Goal: Task Accomplishment & Management: Use online tool/utility

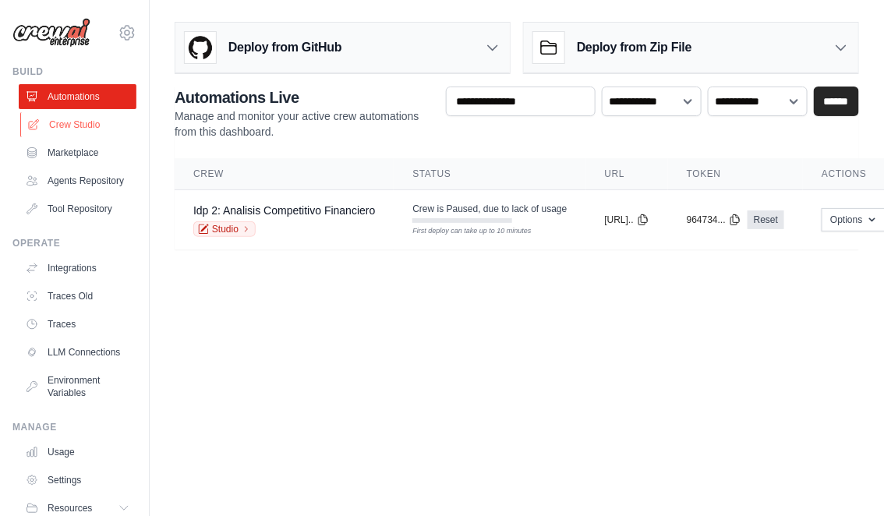
click at [83, 123] on link "Crew Studio" at bounding box center [79, 124] width 118 height 25
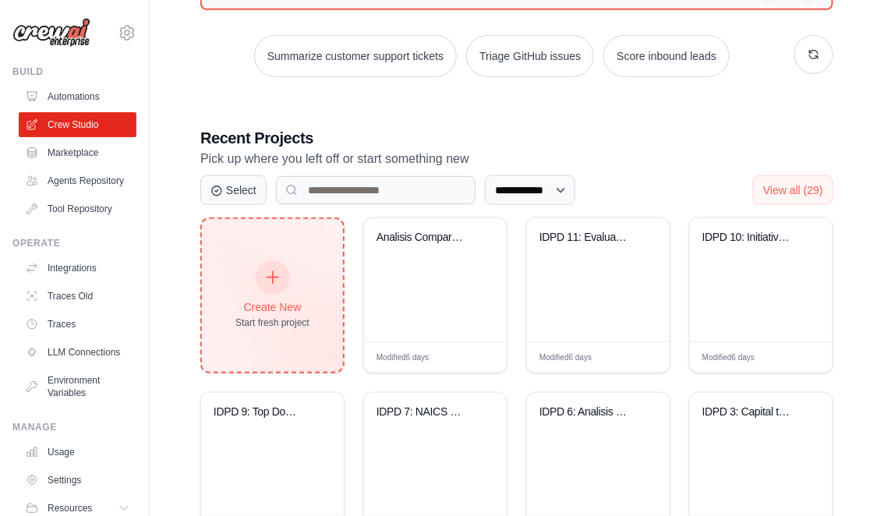
scroll to position [225, 0]
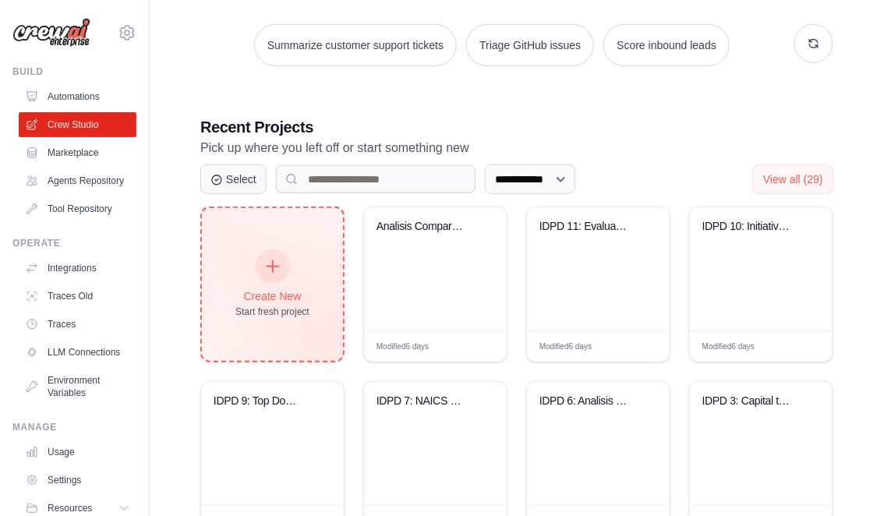
click at [276, 264] on icon at bounding box center [272, 266] width 17 height 17
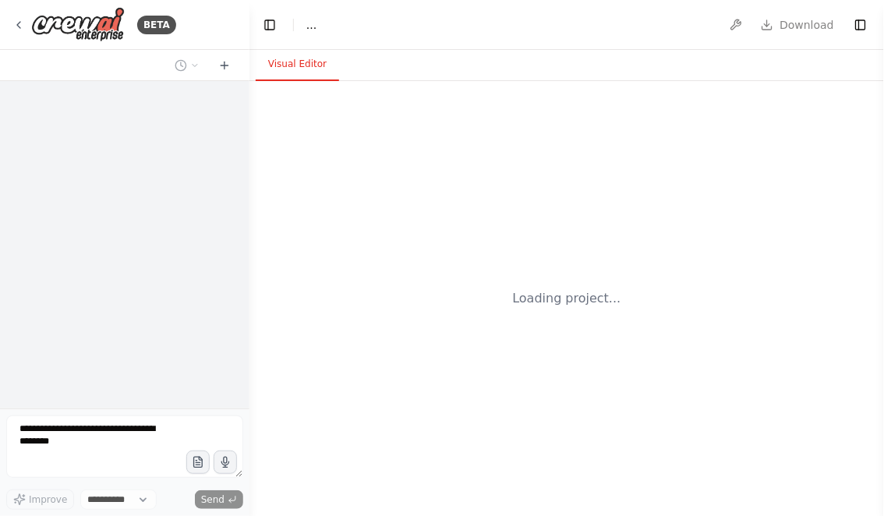
select select "****"
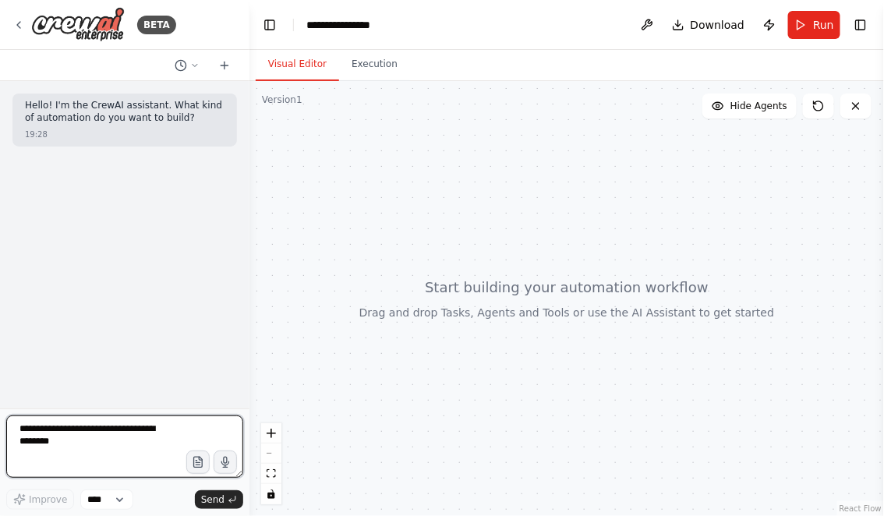
click at [116, 437] on textarea at bounding box center [124, 447] width 237 height 62
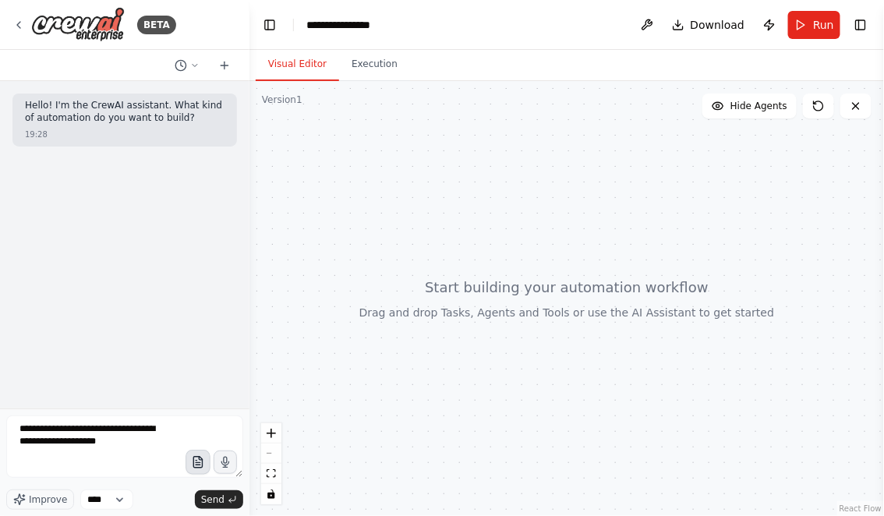
click at [199, 462] on icon "button" at bounding box center [197, 462] width 13 height 13
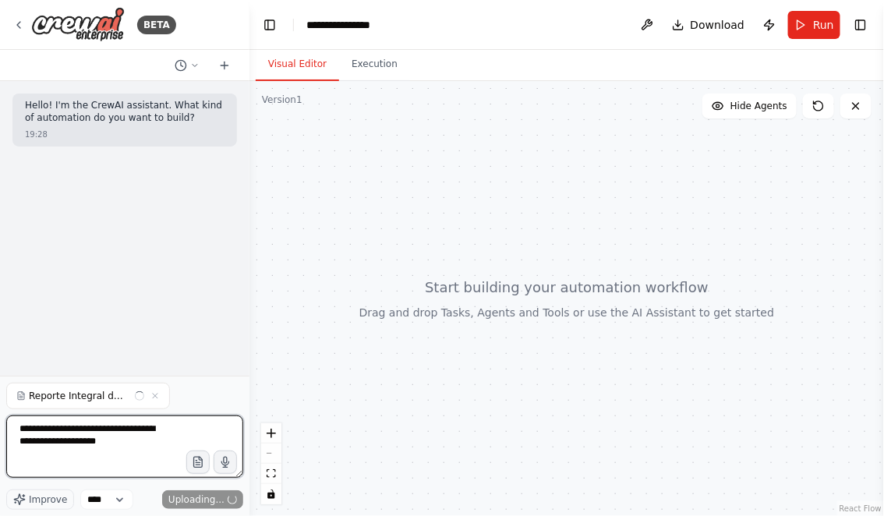
click at [73, 458] on textarea "**********" at bounding box center [124, 447] width 237 height 62
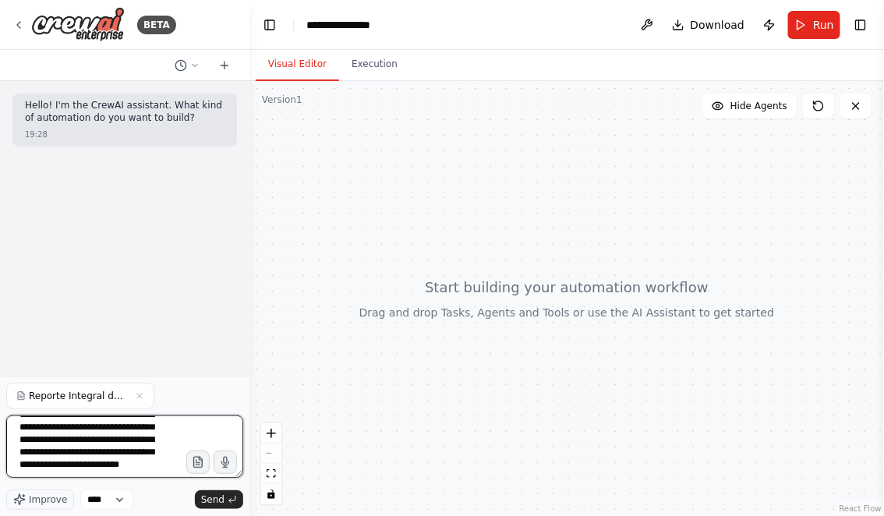
scroll to position [82, 0]
paste textarea "**********"
type textarea "**********"
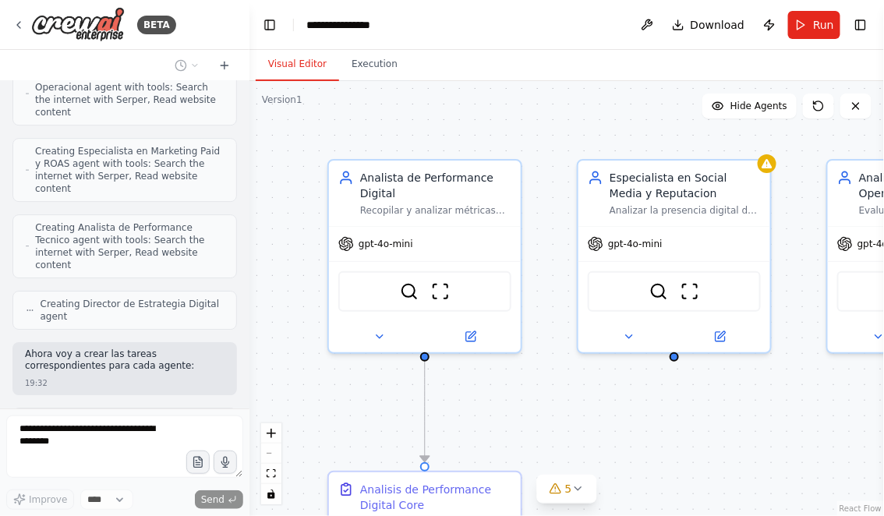
scroll to position [1370, 0]
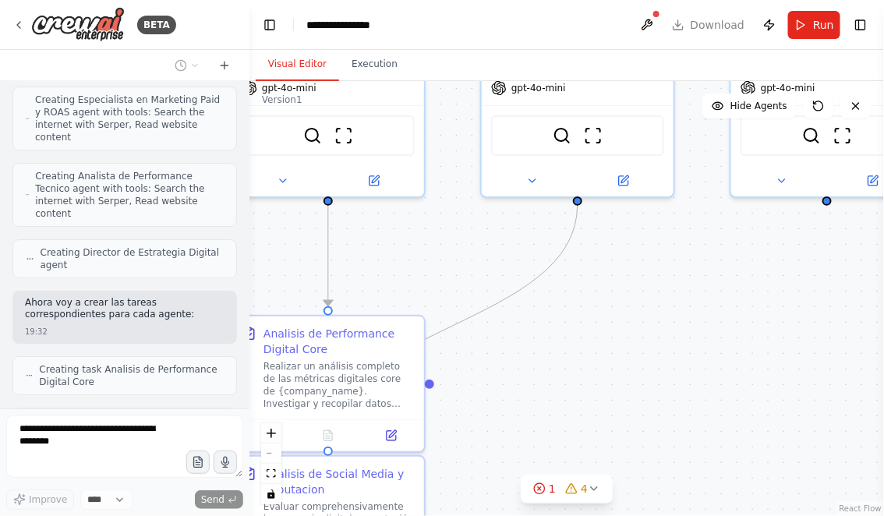
drag, startPoint x: 685, startPoint y: 401, endPoint x: 589, endPoint y: 244, distance: 183.7
click at [589, 244] on div ".deletable-edge-delete-btn { width: 20px; height: 20px; border: 0px solid #ffff…" at bounding box center [566, 298] width 635 height 435
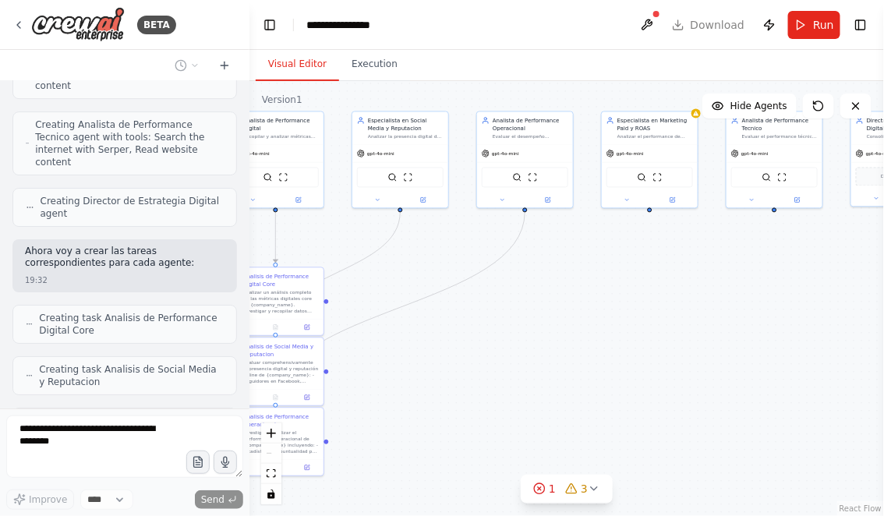
drag, startPoint x: 710, startPoint y: 435, endPoint x: 483, endPoint y: 380, distance: 234.3
click at [483, 380] on div ".deletable-edge-delete-btn { width: 20px; height: 20px; border: 0px solid #ffff…" at bounding box center [566, 298] width 635 height 435
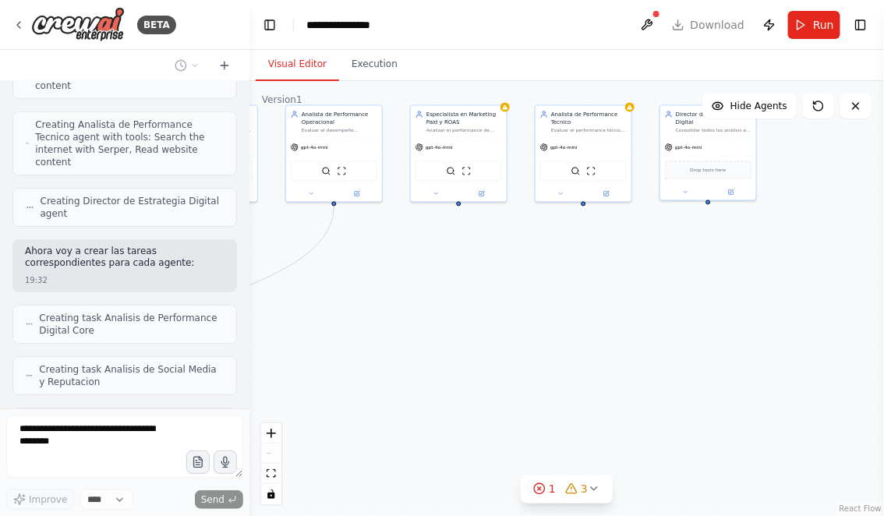
drag, startPoint x: 665, startPoint y: 345, endPoint x: 476, endPoint y: 345, distance: 188.7
click at [477, 345] on div ".deletable-edge-delete-btn { width: 20px; height: 20px; border: 0px solid #ffff…" at bounding box center [566, 298] width 635 height 435
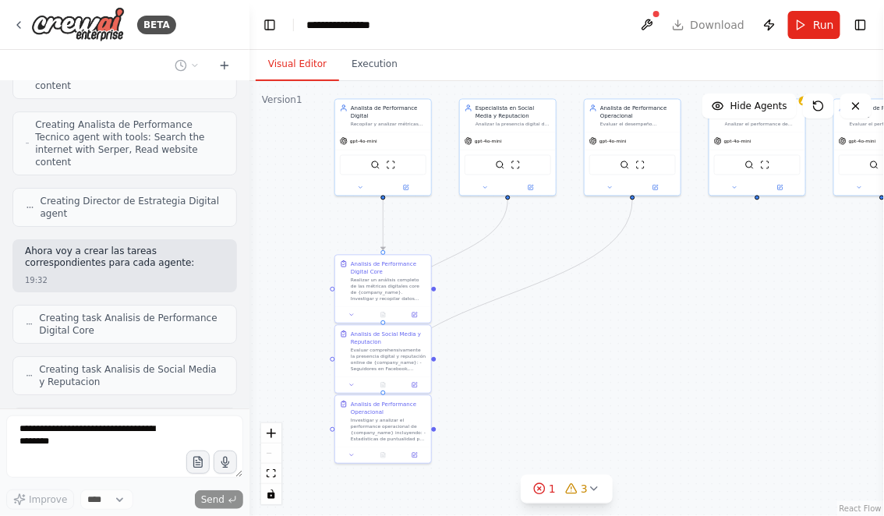
drag, startPoint x: 515, startPoint y: 341, endPoint x: 877, endPoint y: 352, distance: 361.9
click at [883, 355] on div "BETA Hello! I'm the CrewAI assistant. What kind of automation do you want to bu…" at bounding box center [442, 258] width 884 height 516
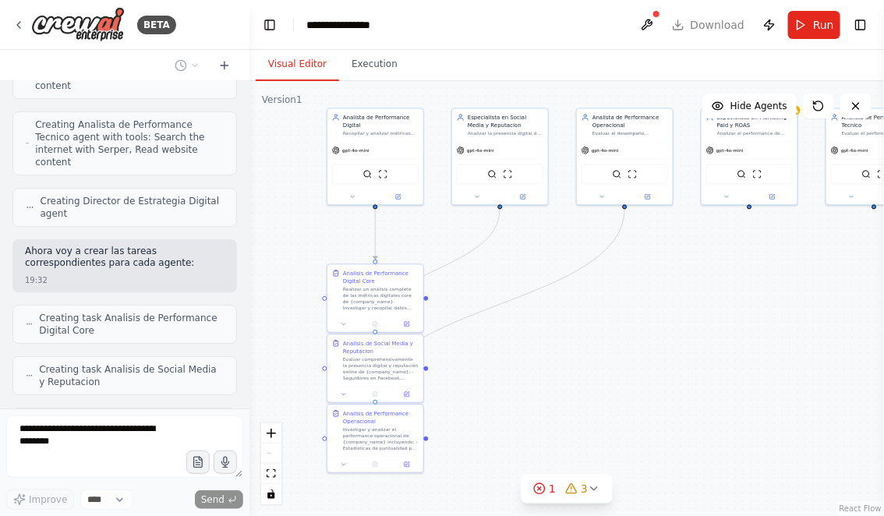
drag, startPoint x: 756, startPoint y: 350, endPoint x: 696, endPoint y: 338, distance: 61.3
click at [696, 338] on div ".deletable-edge-delete-btn { width: 20px; height: 20px; border: 0px solid #ffff…" at bounding box center [566, 298] width 635 height 435
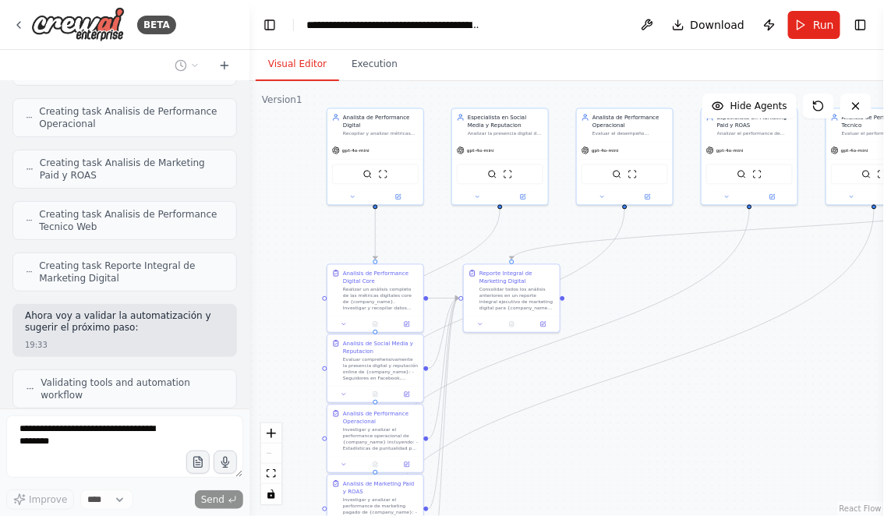
scroll to position [1743, 0]
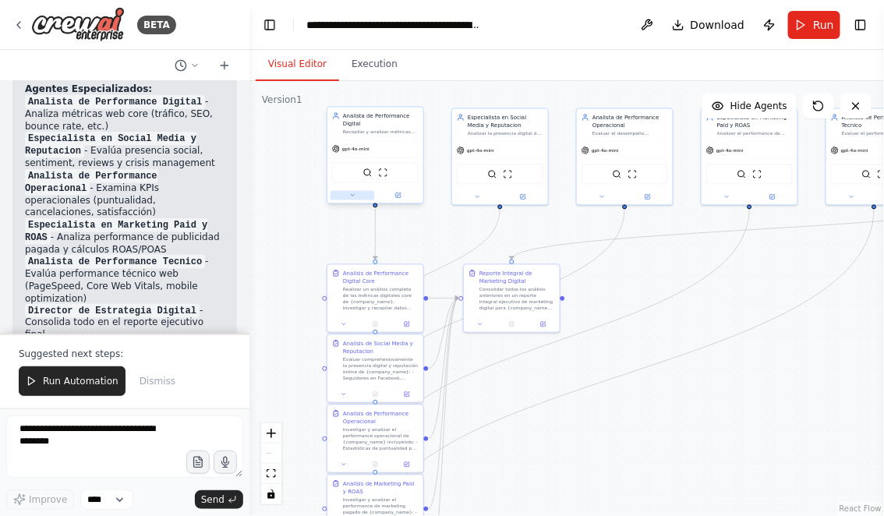
click at [352, 195] on icon at bounding box center [352, 196] width 3 height 2
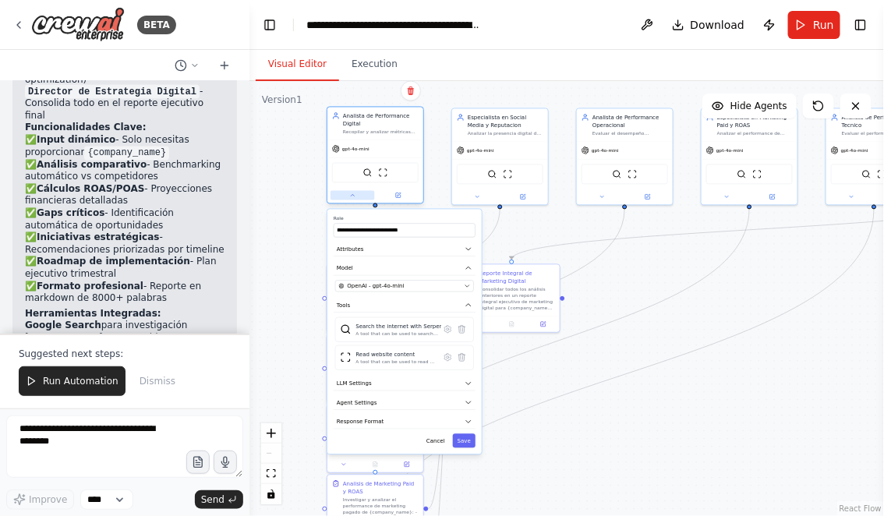
scroll to position [2422, 0]
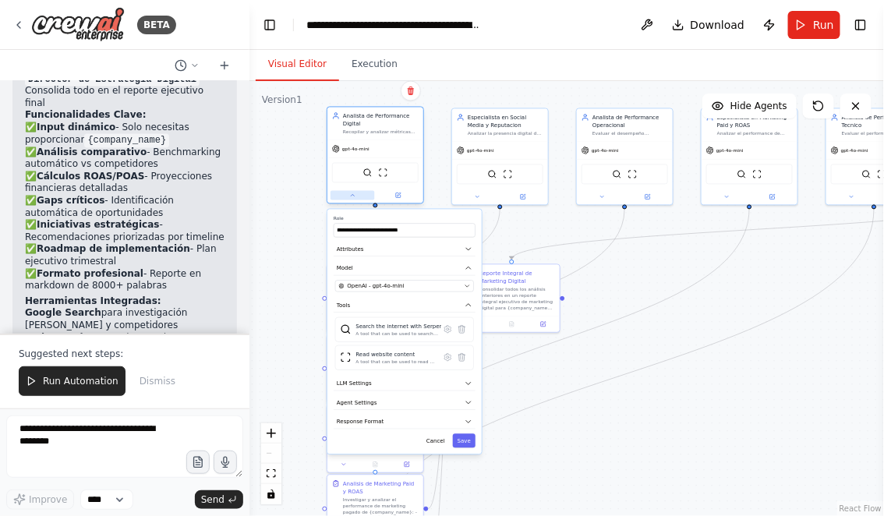
click at [355, 196] on icon at bounding box center [352, 196] width 6 height 6
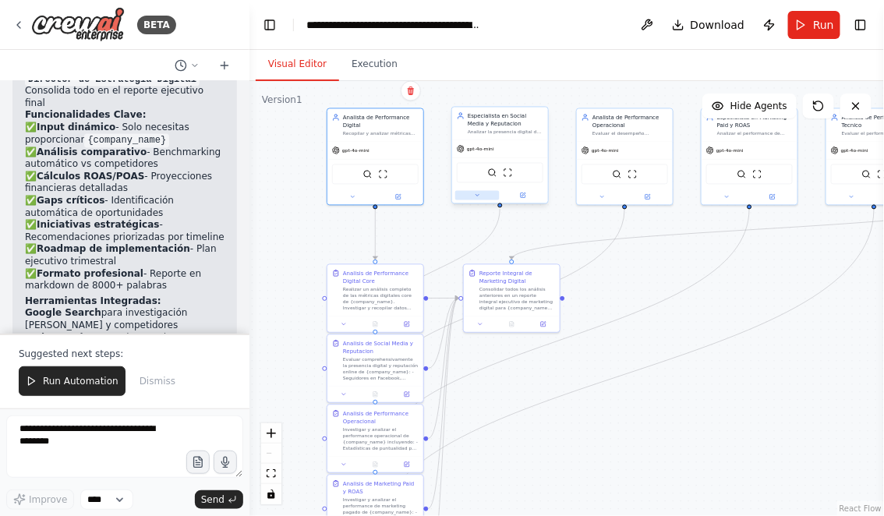
click at [478, 199] on button at bounding box center [477, 195] width 44 height 9
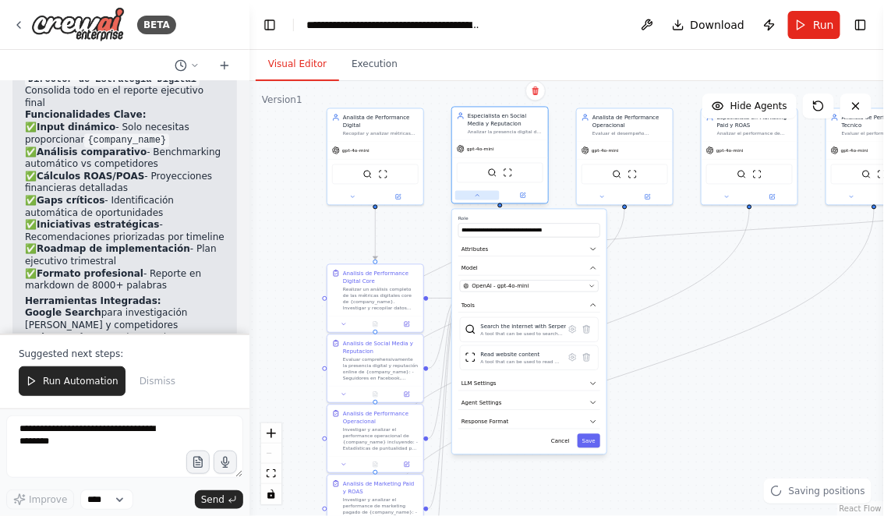
click at [478, 198] on button at bounding box center [477, 195] width 44 height 9
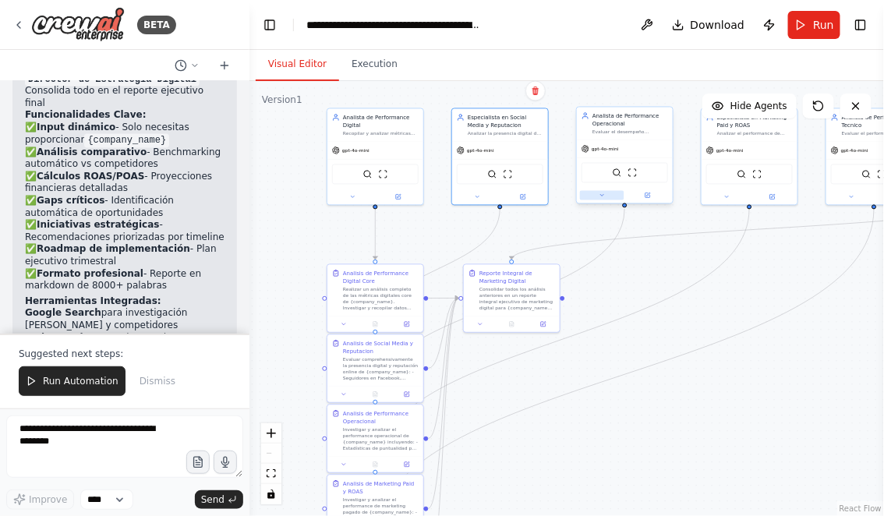
click at [601, 198] on button at bounding box center [602, 195] width 44 height 9
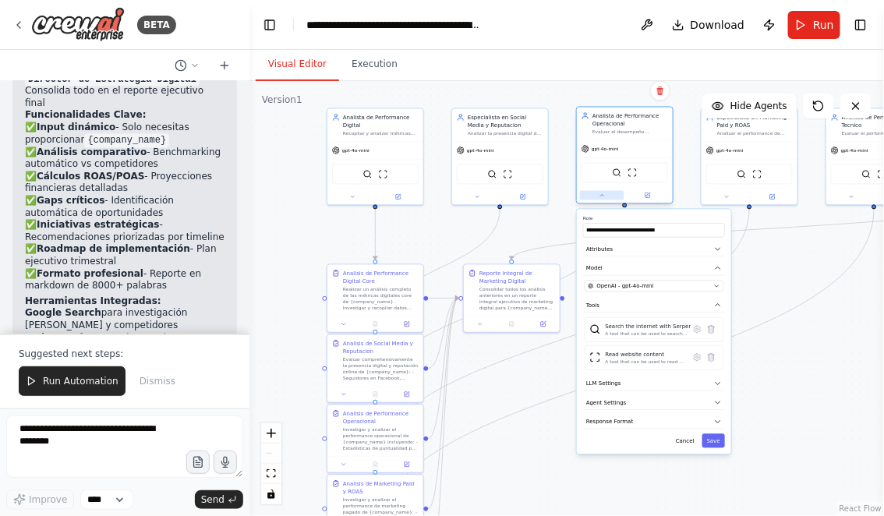
click at [601, 198] on button at bounding box center [602, 195] width 44 height 9
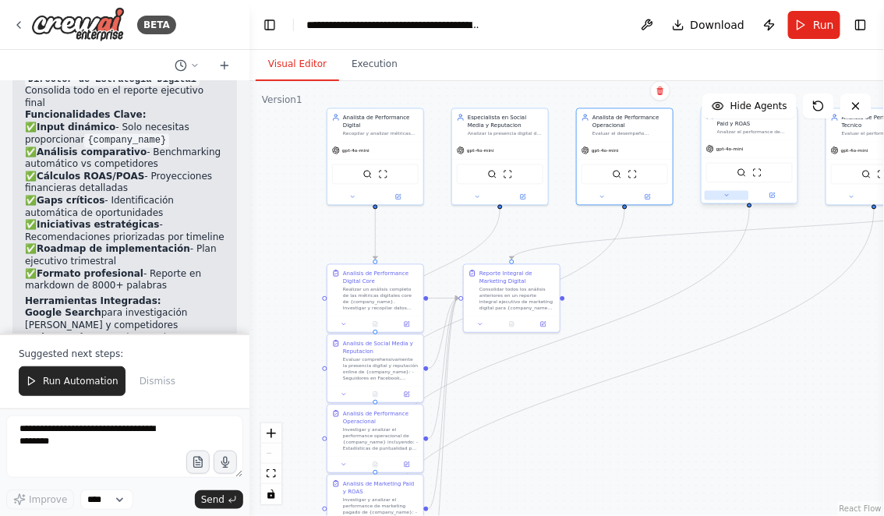
click at [728, 193] on icon at bounding box center [727, 196] width 6 height 6
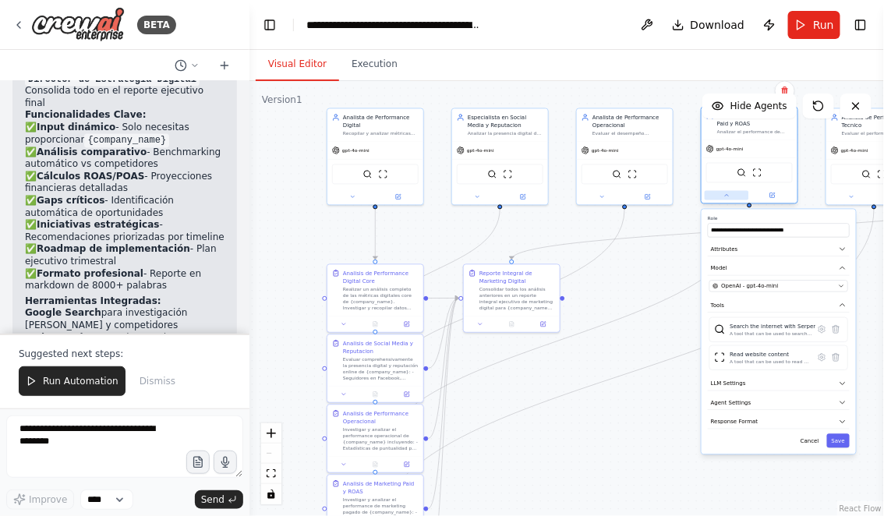
click at [728, 193] on icon at bounding box center [727, 196] width 6 height 6
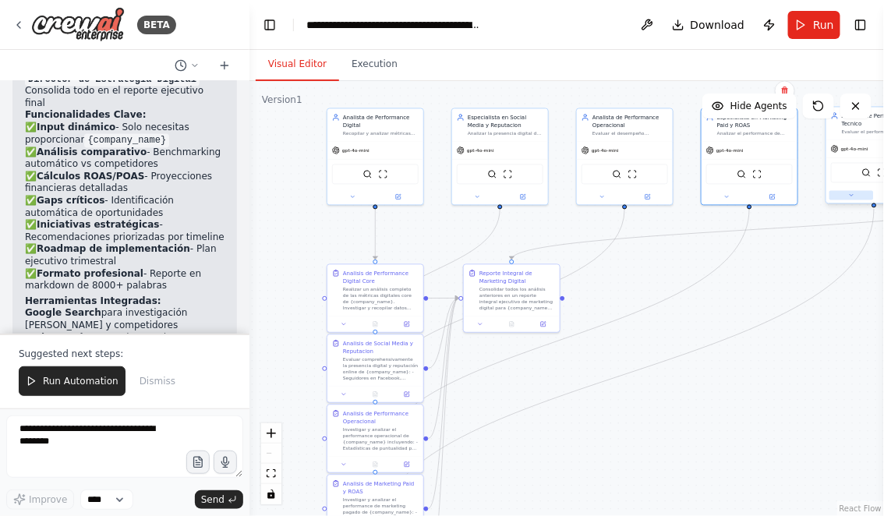
click at [847, 193] on button at bounding box center [852, 195] width 44 height 9
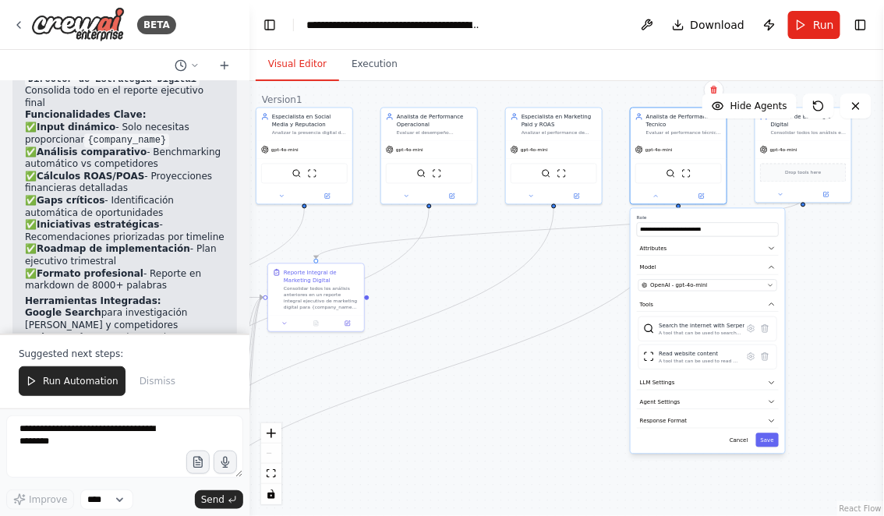
drag, startPoint x: 791, startPoint y: 422, endPoint x: 590, endPoint y: 421, distance: 200.4
click at [591, 421] on div ".deletable-edge-delete-btn { width: 20px; height: 20px; border: 0px solid #ffff…" at bounding box center [566, 298] width 635 height 435
click at [841, 276] on div ".deletable-edge-delete-btn { width: 20px; height: 20px; border: 0px solid #ffff…" at bounding box center [566, 298] width 635 height 435
click at [779, 190] on icon at bounding box center [776, 193] width 6 height 6
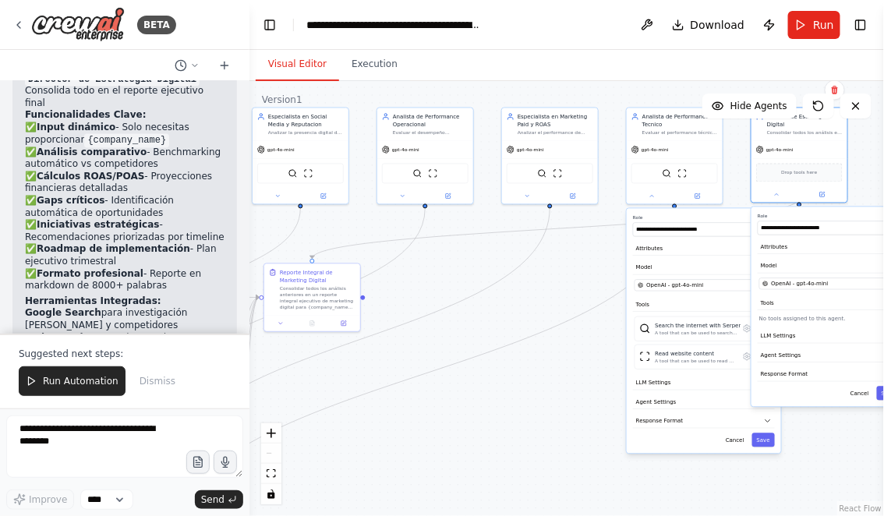
click at [577, 382] on div ".deletable-edge-delete-btn { width: 20px; height: 20px; border: 0px solid #ffff…" at bounding box center [566, 298] width 635 height 435
click at [765, 442] on button "Save" at bounding box center [763, 440] width 23 height 14
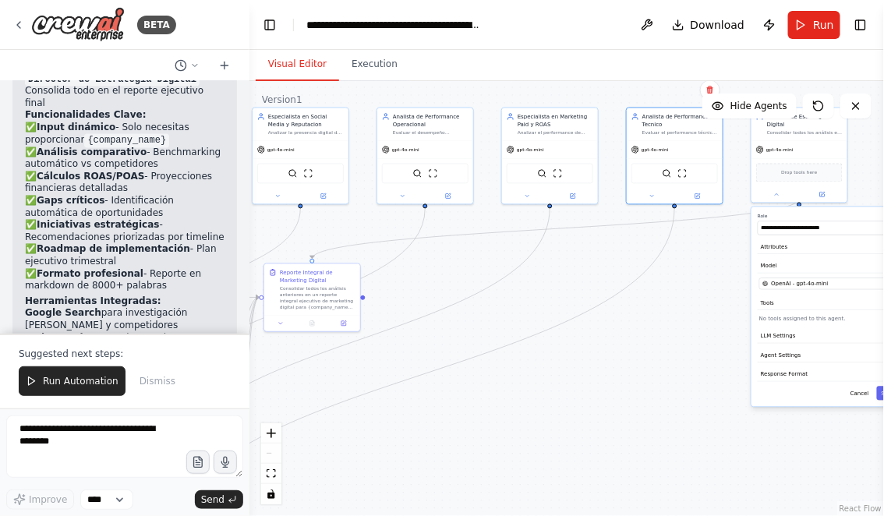
drag, startPoint x: 547, startPoint y: 451, endPoint x: 661, endPoint y: 449, distance: 114.6
click at [662, 451] on div ".deletable-edge-delete-btn { width: 20px; height: 20px; border: 0px solid #ffff…" at bounding box center [566, 298] width 635 height 435
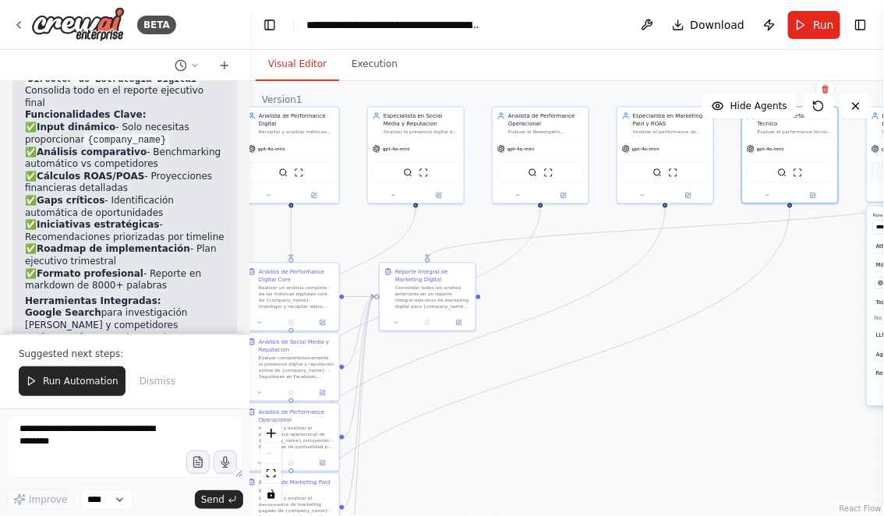
drag, startPoint x: 661, startPoint y: 449, endPoint x: 461, endPoint y: 439, distance: 200.6
click at [462, 439] on div ".deletable-edge-delete-btn { width: 20px; height: 20px; border: 0px solid #ffff…" at bounding box center [566, 298] width 635 height 435
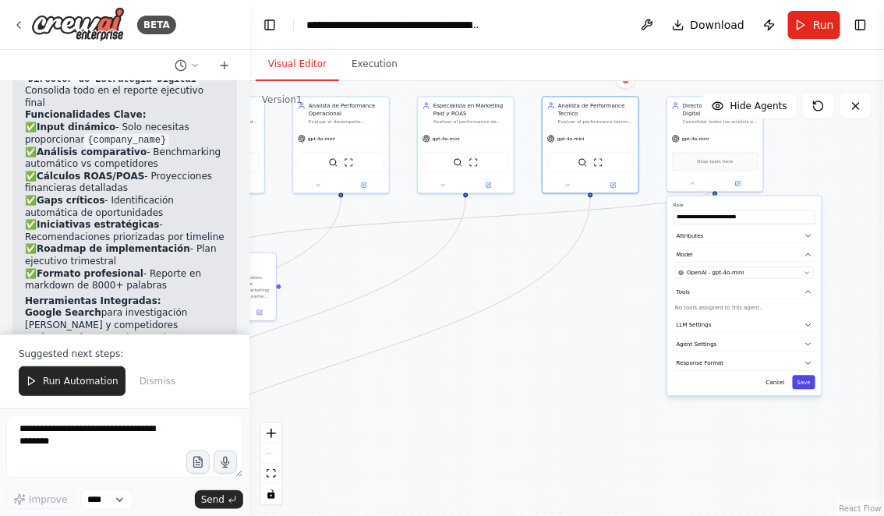
click at [805, 377] on button "Save" at bounding box center [804, 383] width 23 height 14
drag, startPoint x: 503, startPoint y: 404, endPoint x: 730, endPoint y: 402, distance: 226.9
click at [730, 403] on div ".deletable-edge-delete-btn { width: 20px; height: 20px; border: 0px solid #ffff…" at bounding box center [566, 298] width 635 height 435
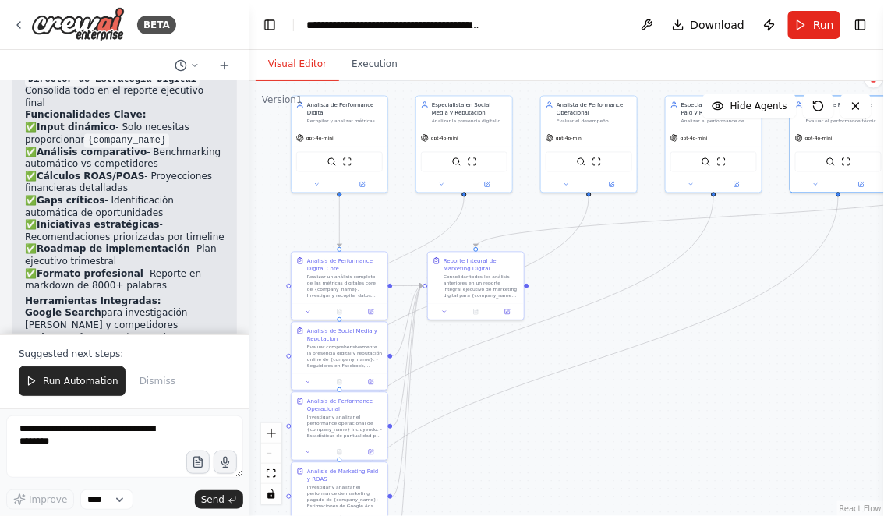
drag, startPoint x: 578, startPoint y: 386, endPoint x: 656, endPoint y: 384, distance: 78.0
click at [656, 386] on div ".deletable-edge-delete-btn { width: 20px; height: 20px; border: 0px solid #ffff…" at bounding box center [566, 298] width 635 height 435
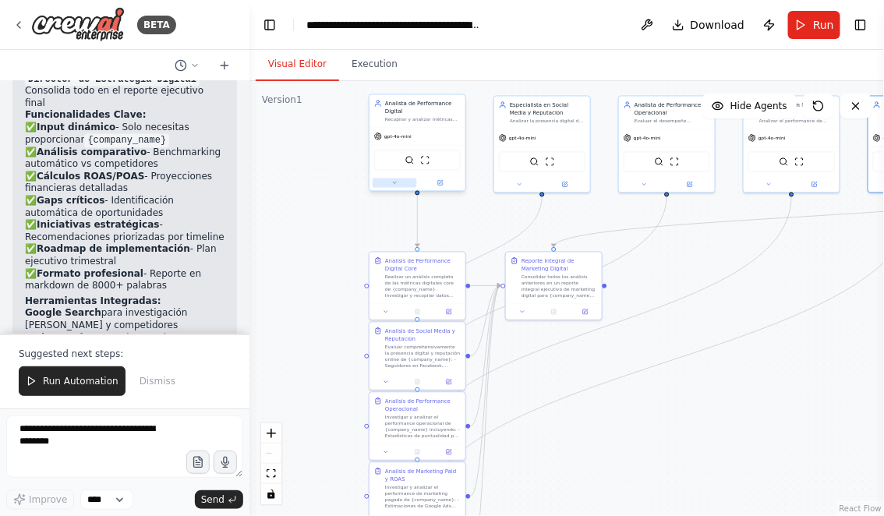
click at [394, 186] on button at bounding box center [395, 183] width 44 height 9
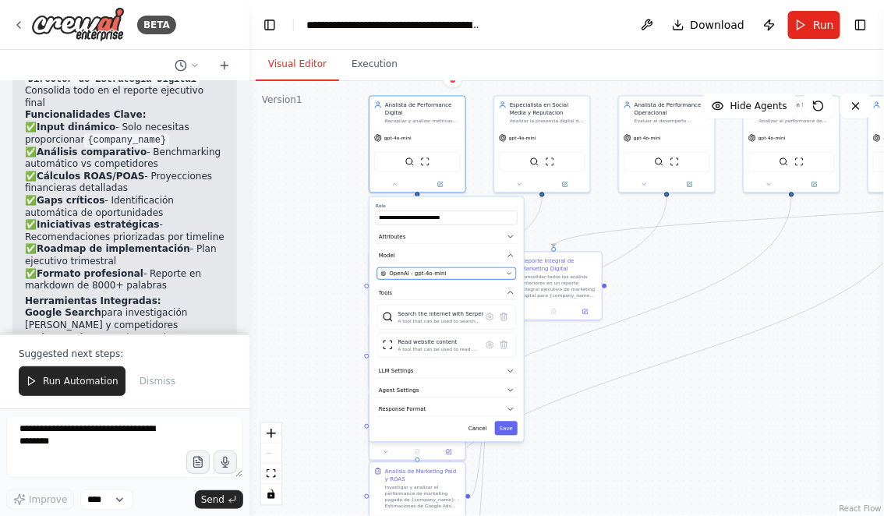
click at [457, 271] on div "OpenAI - gpt-4o-mini" at bounding box center [442, 274] width 122 height 8
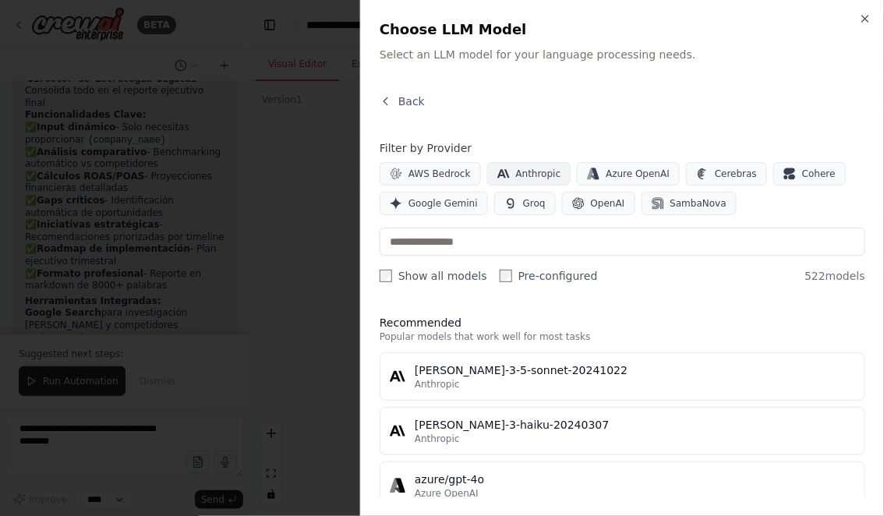
click at [529, 168] on span "Anthropic" at bounding box center [538, 174] width 45 height 12
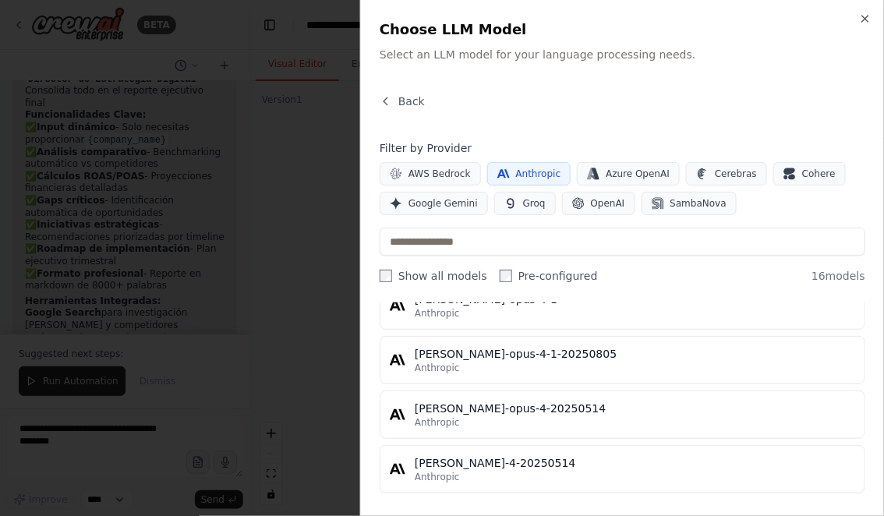
scroll to position [772, 0]
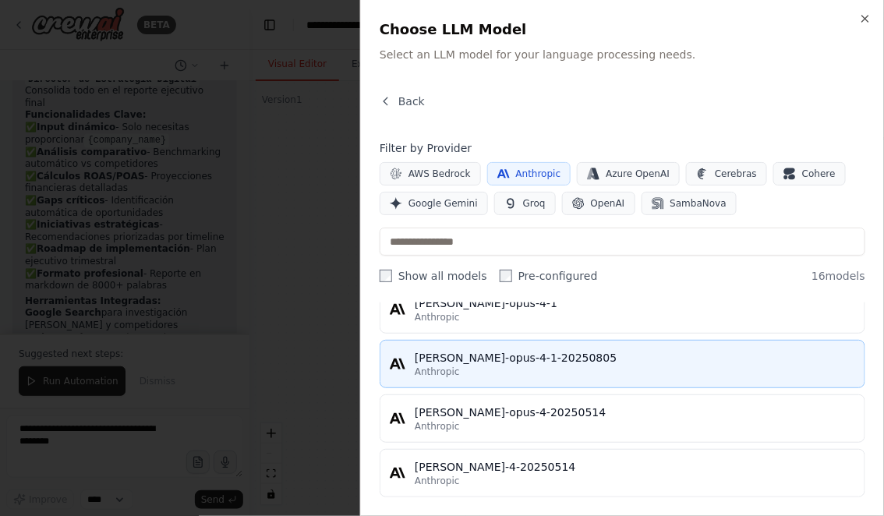
click at [495, 370] on div "Anthropic" at bounding box center [635, 372] width 440 height 12
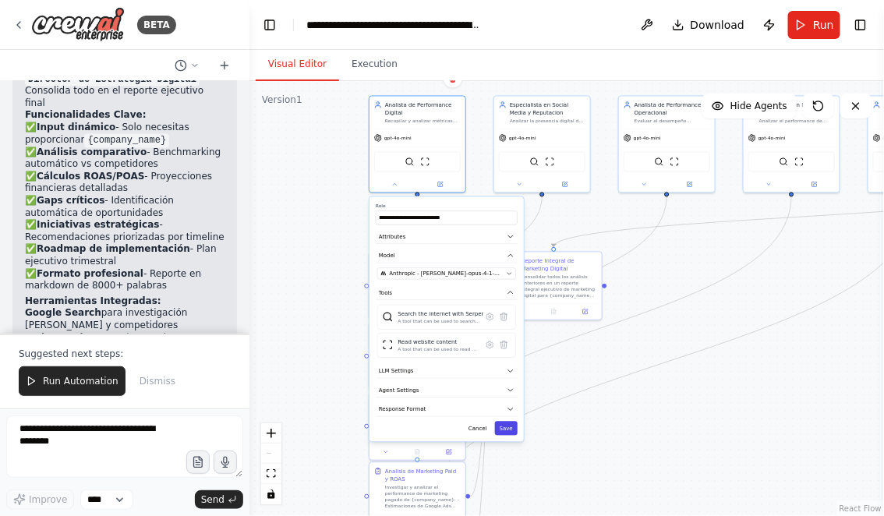
click at [508, 423] on button "Save" at bounding box center [506, 429] width 23 height 14
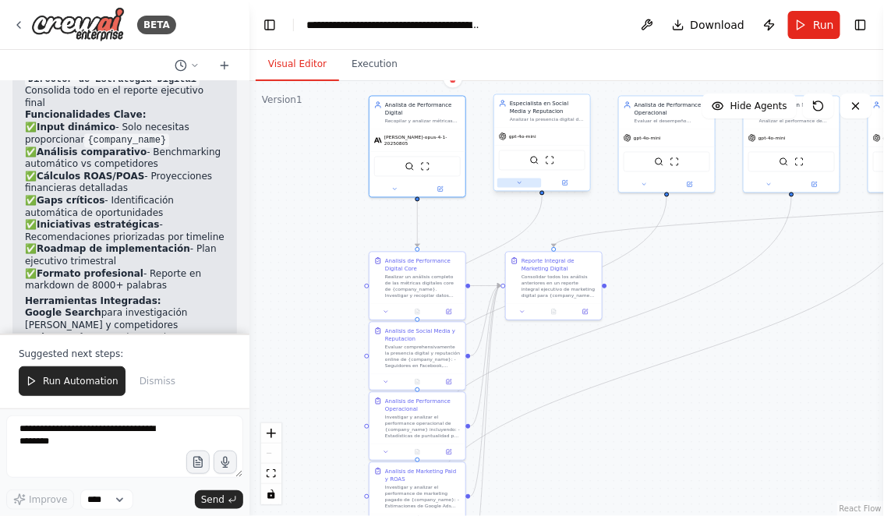
click at [518, 185] on icon at bounding box center [519, 183] width 6 height 6
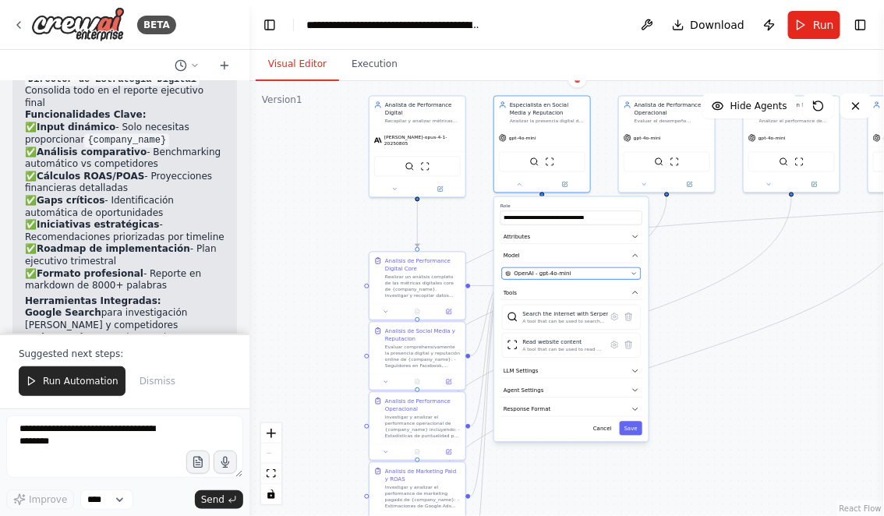
click at [554, 274] on span "OpenAI - gpt-4o-mini" at bounding box center [543, 274] width 57 height 8
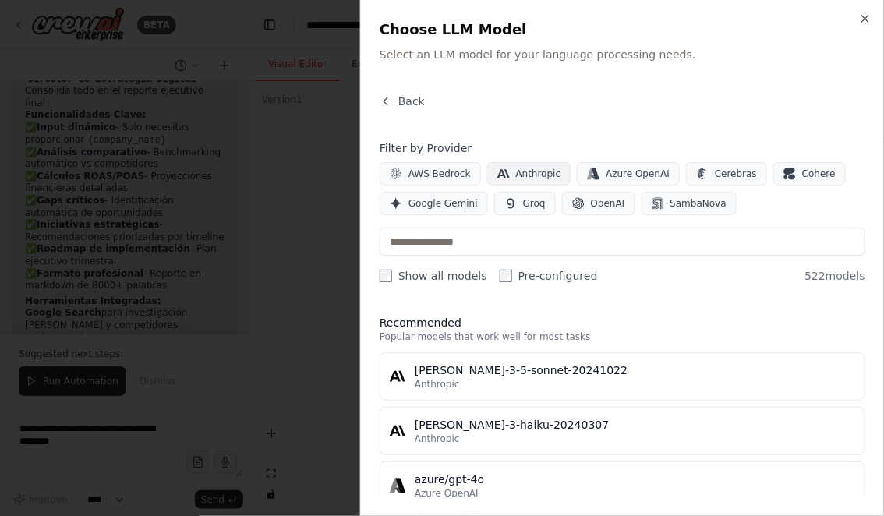
click at [541, 167] on button "Anthropic" at bounding box center [529, 173] width 84 height 23
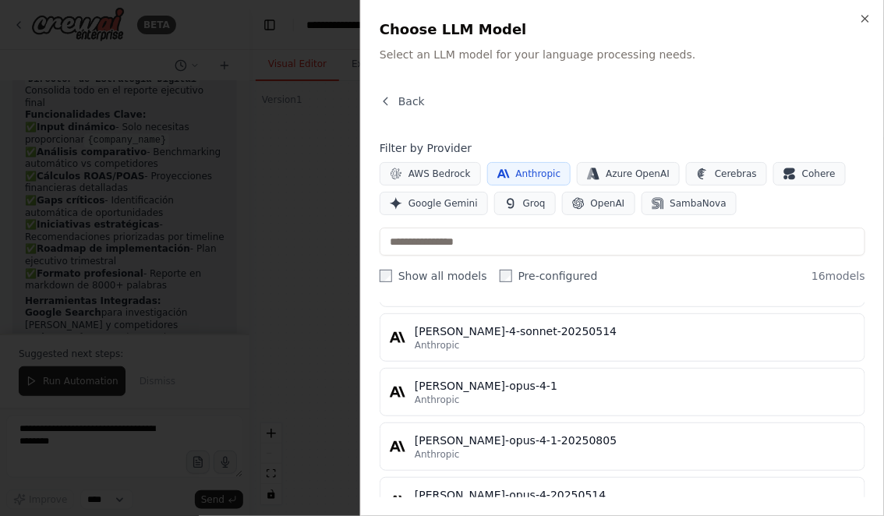
scroll to position [694, 0]
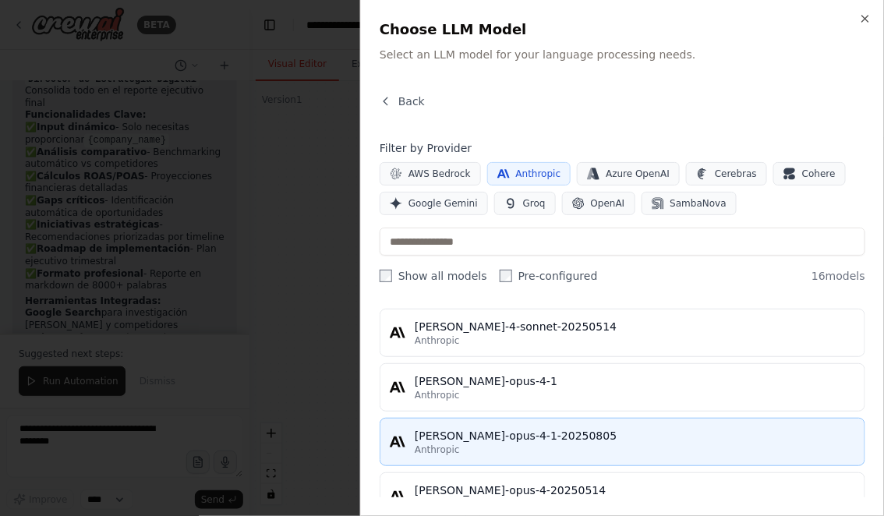
click at [540, 439] on div "claude-opus-4-1-20250805" at bounding box center [635, 436] width 440 height 16
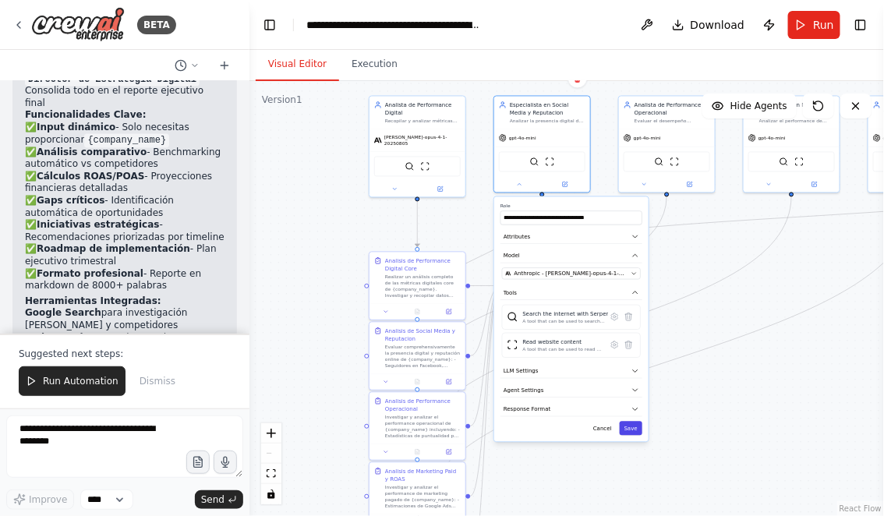
click at [632, 428] on button "Save" at bounding box center [631, 429] width 23 height 14
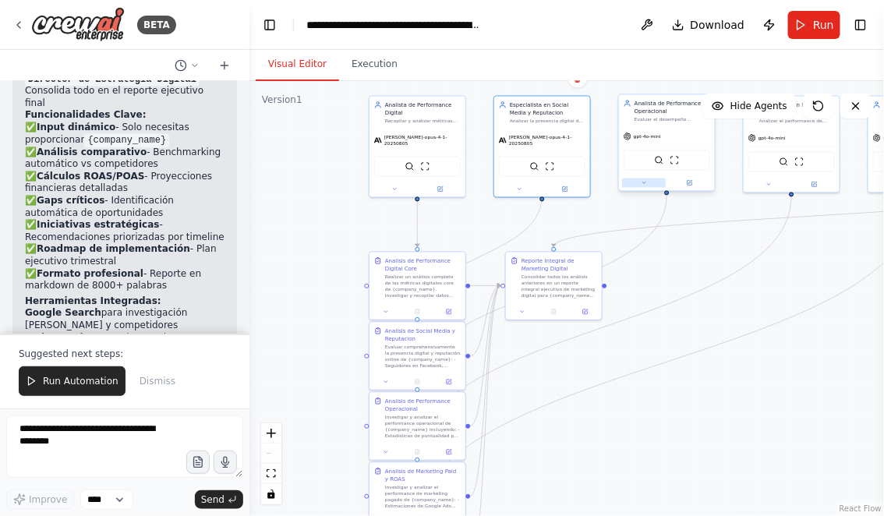
click at [641, 185] on icon at bounding box center [644, 183] width 6 height 6
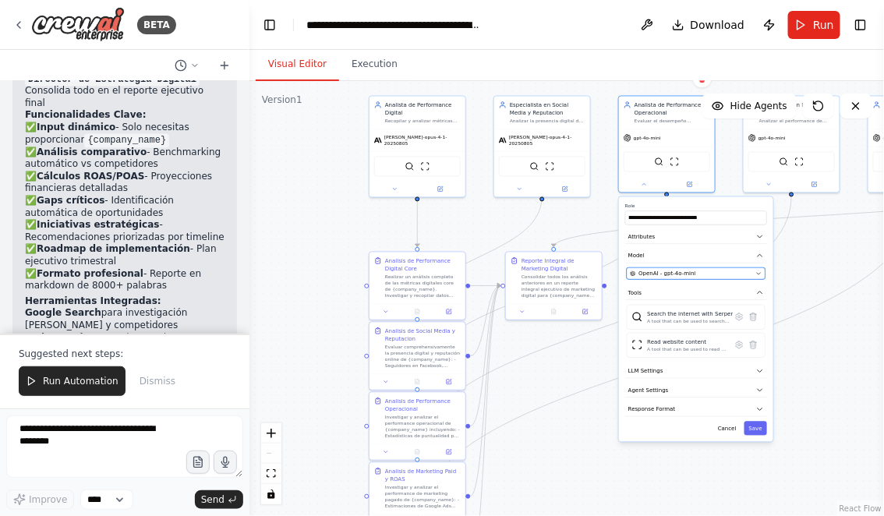
click at [678, 274] on span "OpenAI - gpt-4o-mini" at bounding box center [667, 274] width 57 height 8
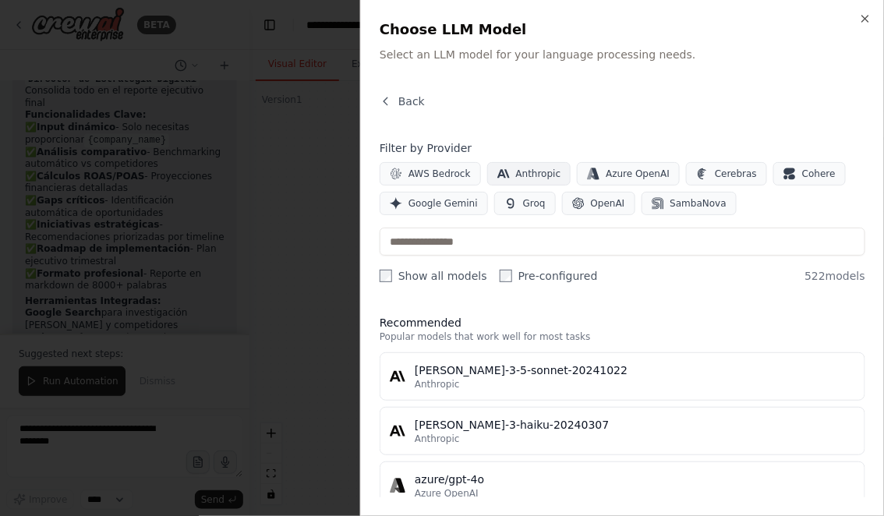
click at [536, 168] on span "Anthropic" at bounding box center [538, 174] width 45 height 12
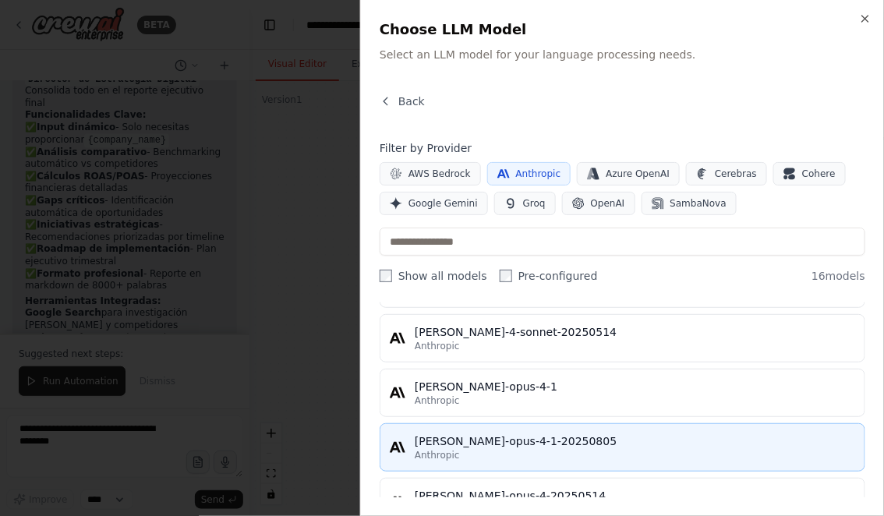
click at [500, 440] on div "claude-opus-4-1-20250805" at bounding box center [635, 441] width 440 height 16
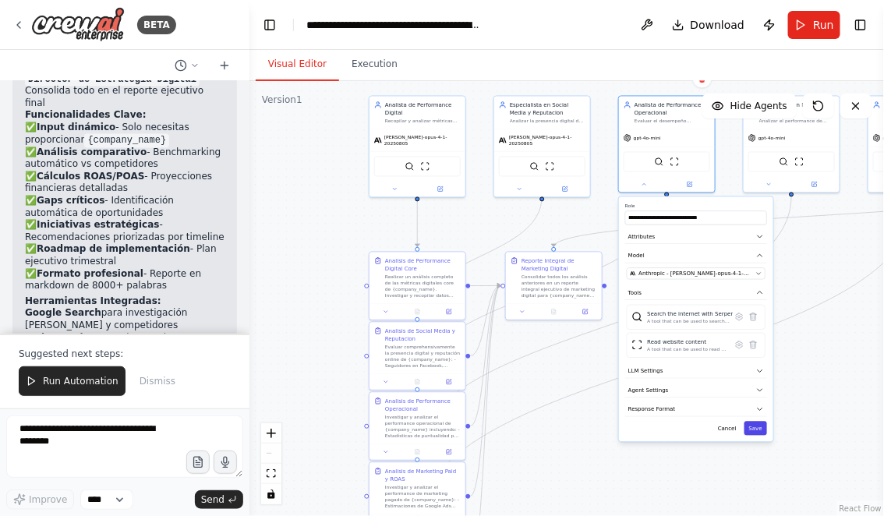
click at [758, 426] on button "Save" at bounding box center [756, 429] width 23 height 14
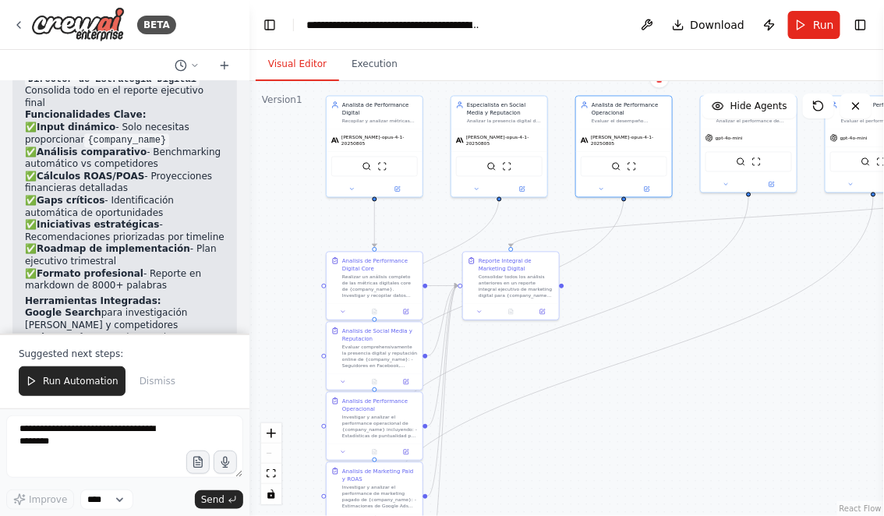
drag, startPoint x: 819, startPoint y: 385, endPoint x: 632, endPoint y: 394, distance: 186.5
click at [632, 394] on div ".deletable-edge-delete-btn { width: 20px; height: 20px; border: 0px solid #ffff…" at bounding box center [566, 298] width 635 height 435
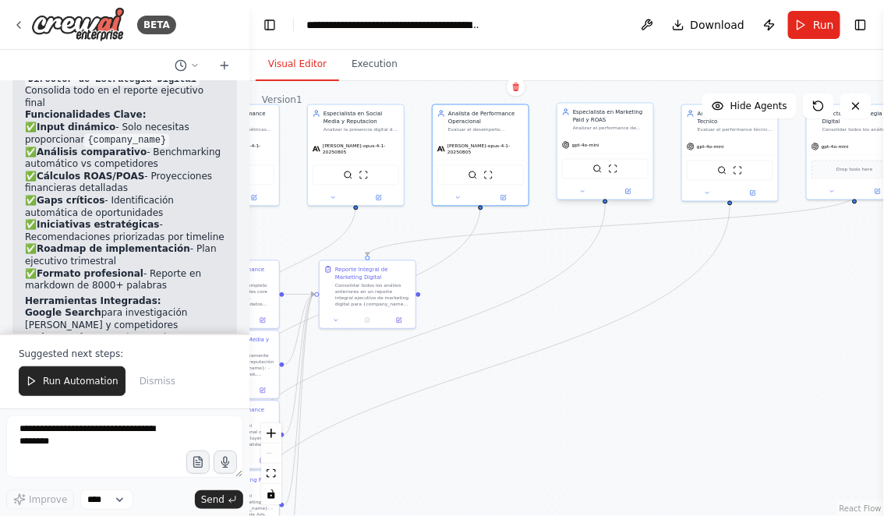
click at [582, 196] on div at bounding box center [605, 192] width 96 height 16
click at [583, 189] on icon at bounding box center [582, 192] width 6 height 6
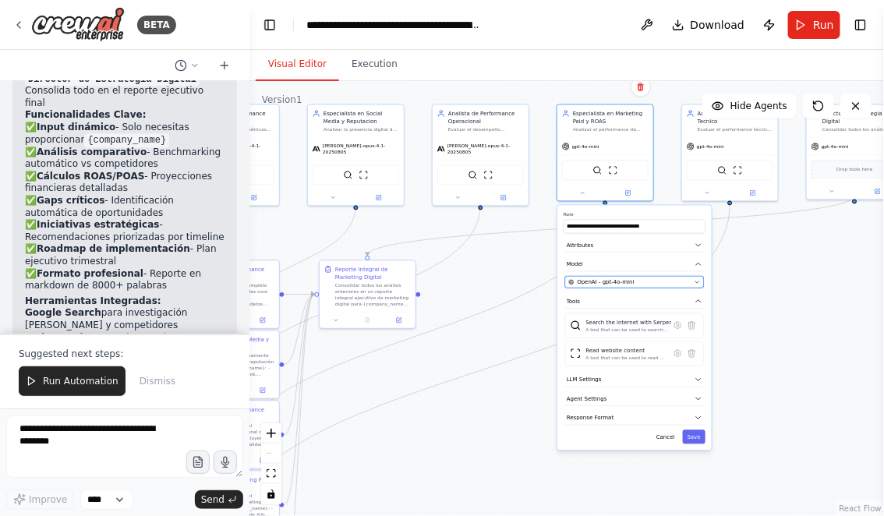
click at [617, 279] on span "OpenAI - gpt-4o-mini" at bounding box center [606, 282] width 57 height 8
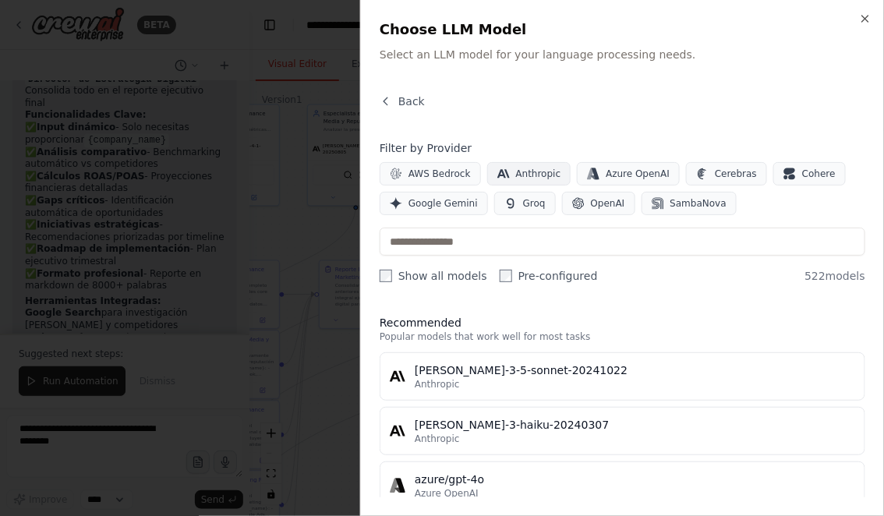
click at [533, 176] on span "Anthropic" at bounding box center [538, 174] width 45 height 12
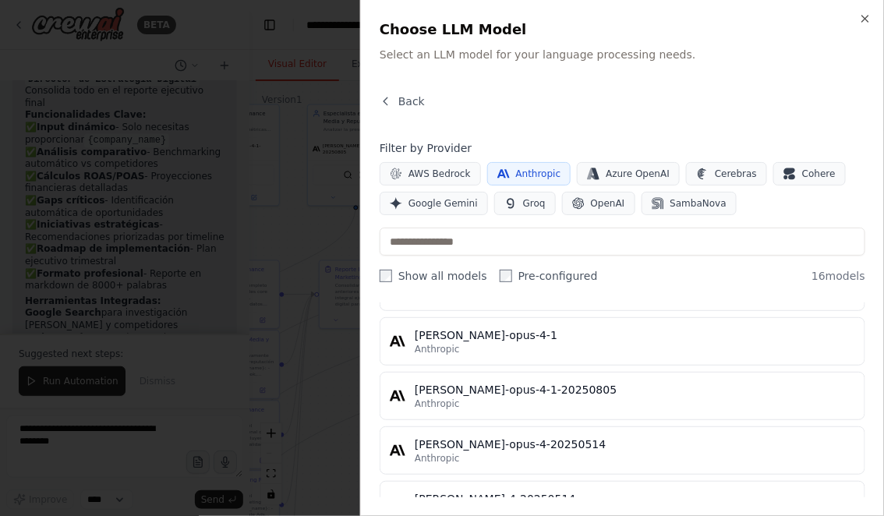
scroll to position [780, 0]
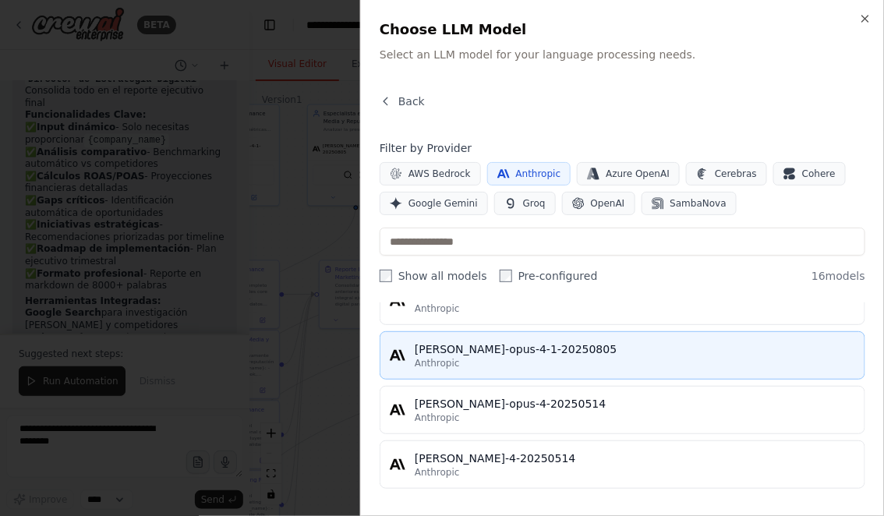
click at [494, 358] on div "Anthropic" at bounding box center [635, 363] width 440 height 12
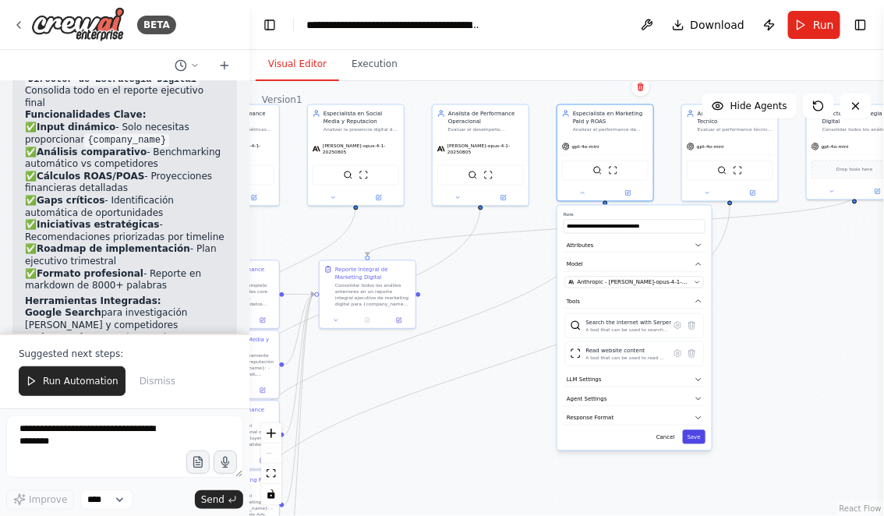
click at [695, 440] on button "Save" at bounding box center [694, 437] width 23 height 14
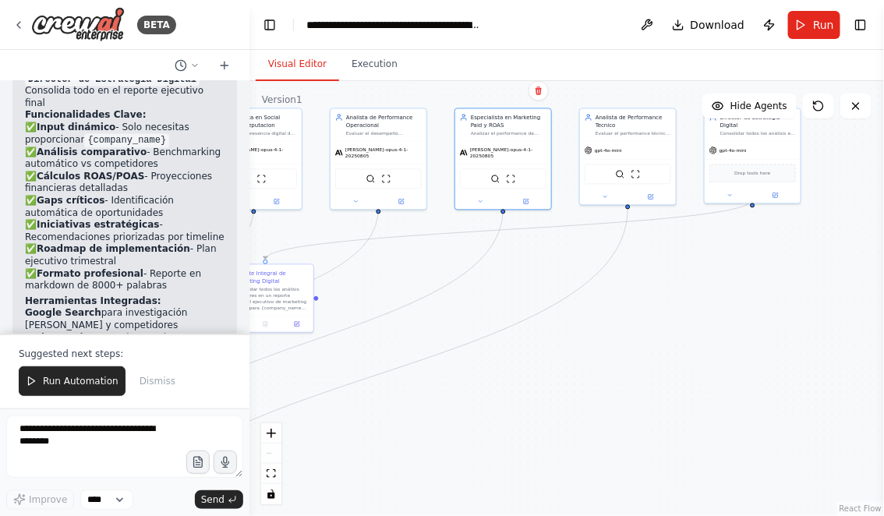
drag, startPoint x: 758, startPoint y: 395, endPoint x: 655, endPoint y: 399, distance: 103.0
click at [655, 399] on div ".deletable-edge-delete-btn { width: 20px; height: 20px; border: 0px solid #ffff…" at bounding box center [566, 298] width 635 height 435
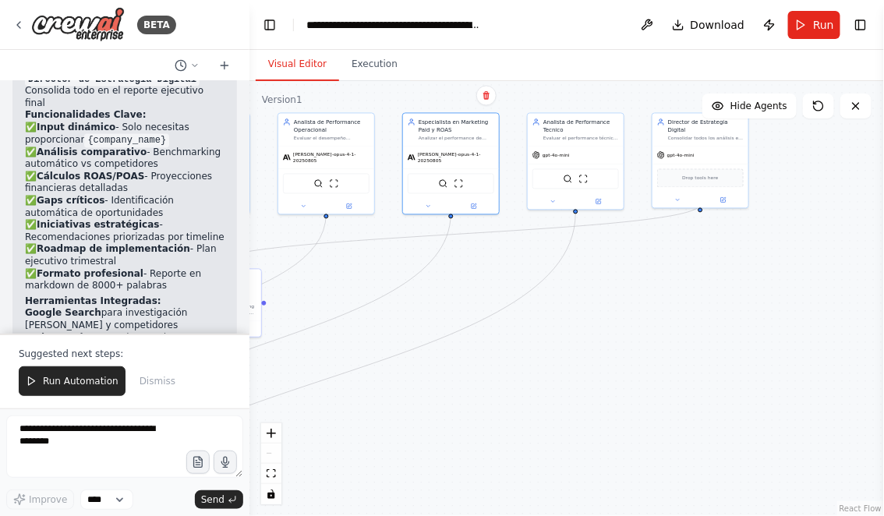
drag, startPoint x: 702, startPoint y: 387, endPoint x: 652, endPoint y: 392, distance: 50.9
click at [651, 392] on div ".deletable-edge-delete-btn { width: 20px; height: 20px; border: 0px solid #ffff…" at bounding box center [566, 298] width 635 height 435
click at [550, 200] on icon at bounding box center [553, 200] width 6 height 6
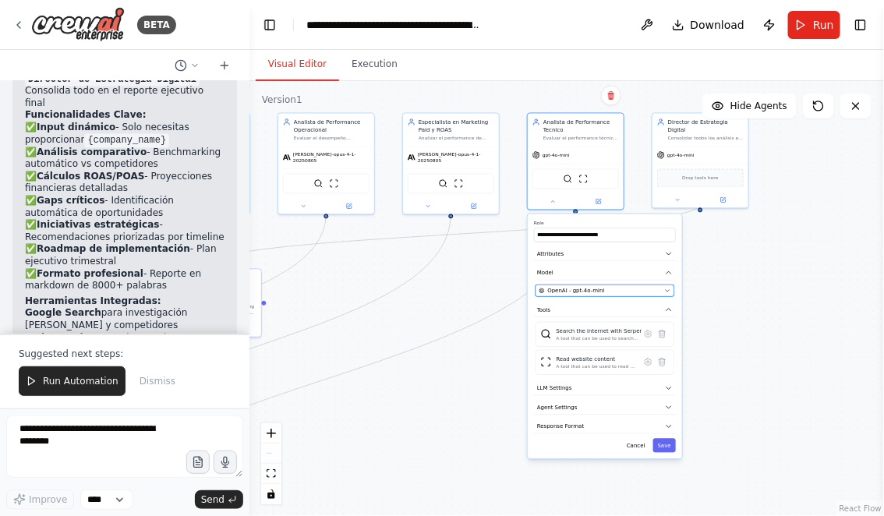
click at [584, 289] on span "OpenAI - gpt-4o-mini" at bounding box center [576, 291] width 57 height 8
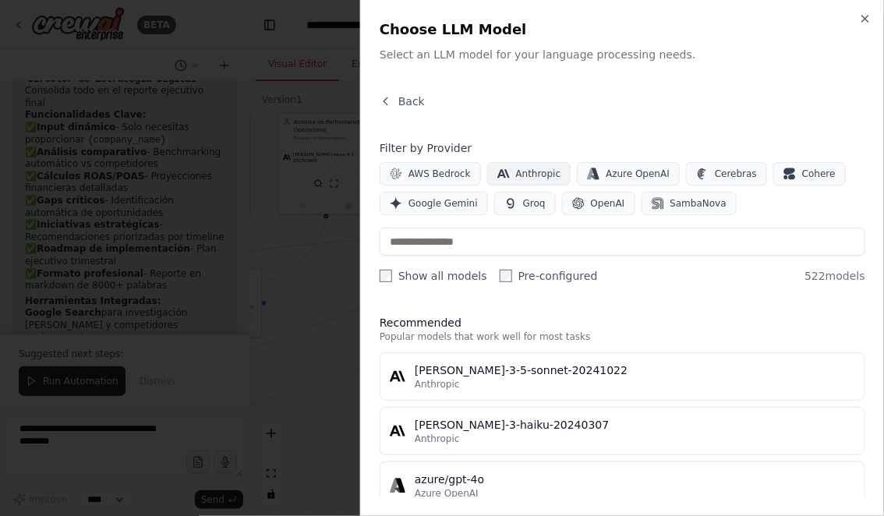
click at [521, 168] on span "Anthropic" at bounding box center [538, 174] width 45 height 12
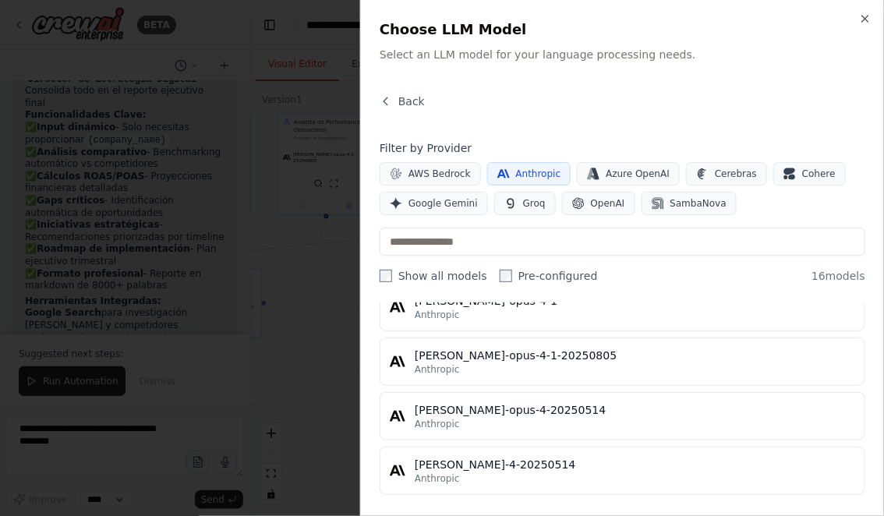
scroll to position [780, 0]
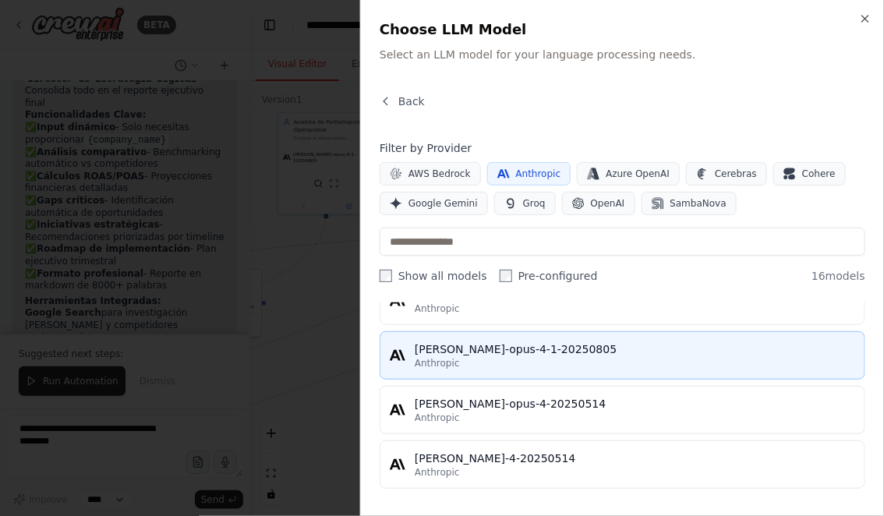
click at [505, 357] on div "Anthropic" at bounding box center [635, 363] width 440 height 12
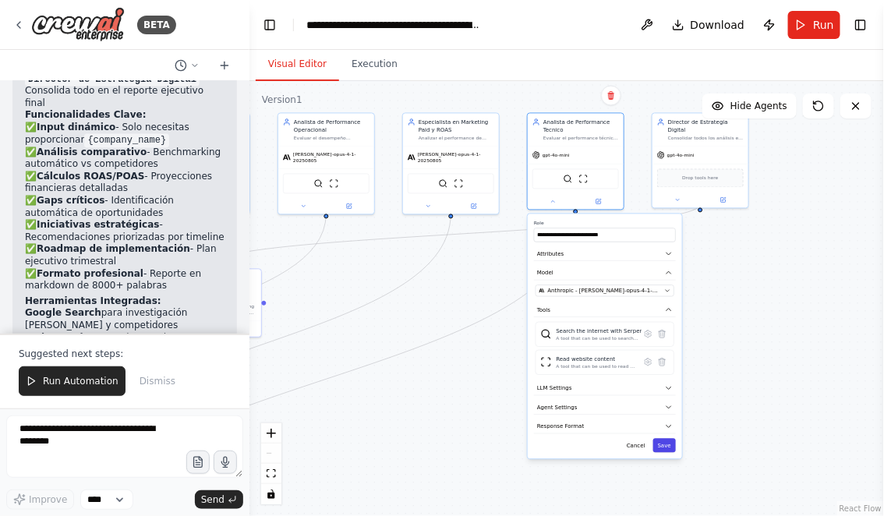
click at [670, 448] on button "Save" at bounding box center [664, 446] width 23 height 14
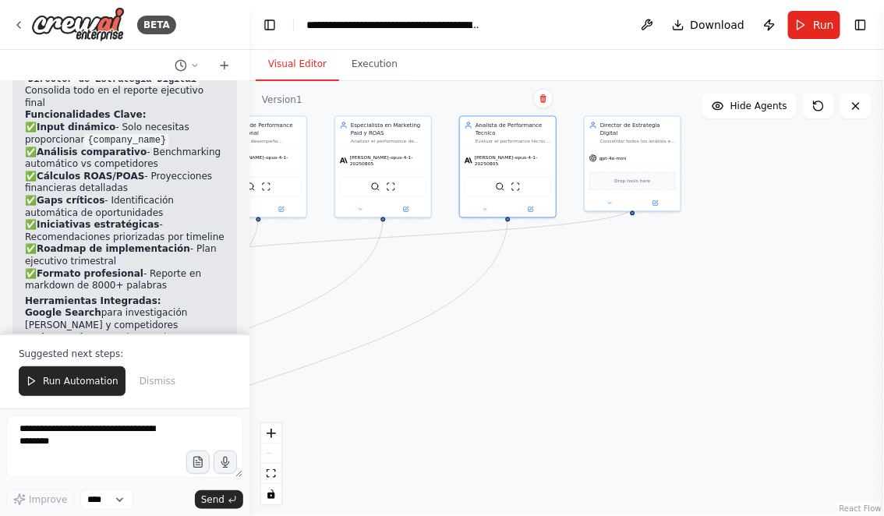
drag, startPoint x: 719, startPoint y: 342, endPoint x: 651, endPoint y: 346, distance: 67.9
click at [651, 346] on div ".deletable-edge-delete-btn { width: 20px; height: 20px; border: 0px solid #ffff…" at bounding box center [566, 298] width 635 height 435
click at [608, 200] on icon at bounding box center [610, 203] width 6 height 6
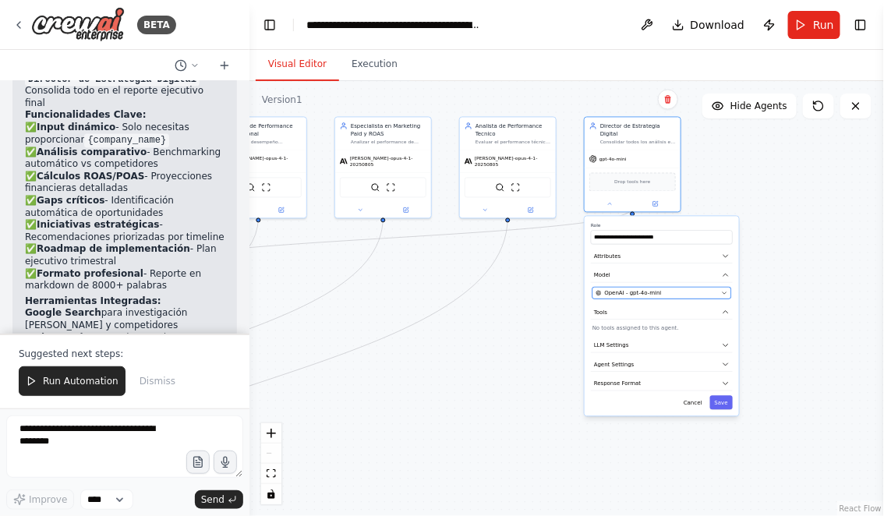
click at [627, 289] on span "OpenAI - gpt-4o-mini" at bounding box center [633, 293] width 57 height 8
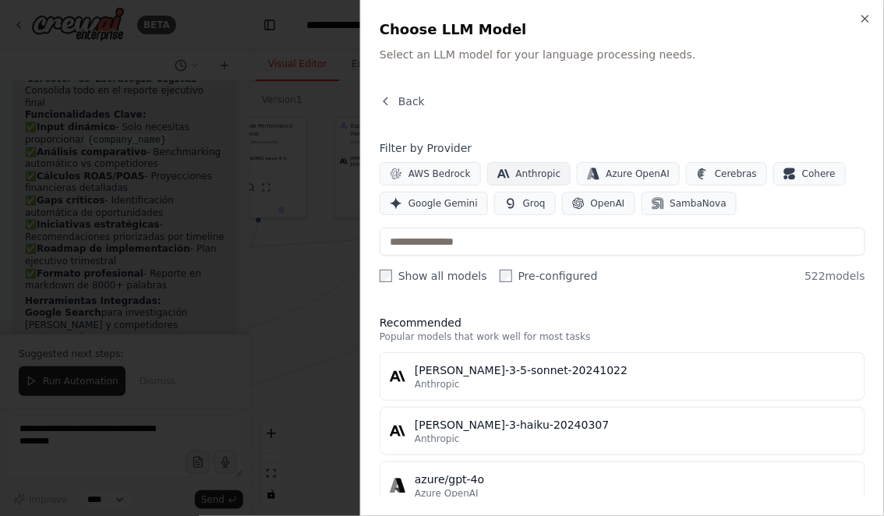
click at [528, 168] on span "Anthropic" at bounding box center [538, 174] width 45 height 12
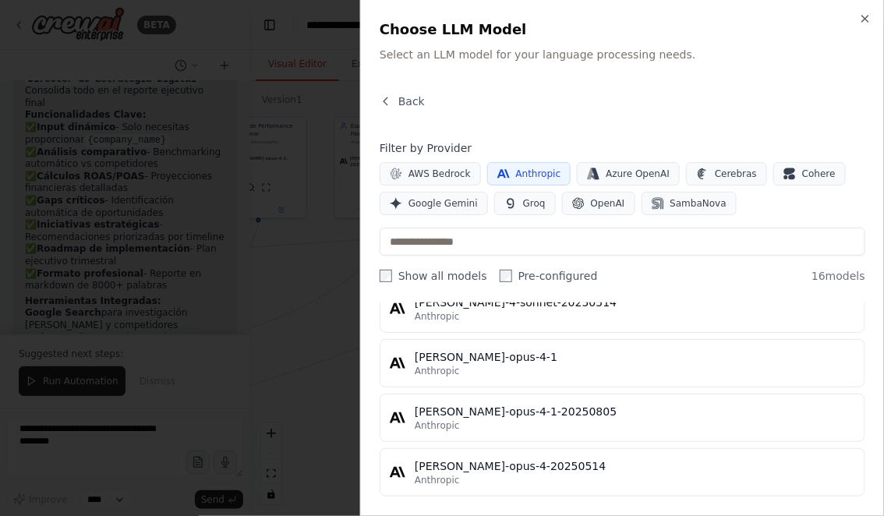
scroll to position [780, 0]
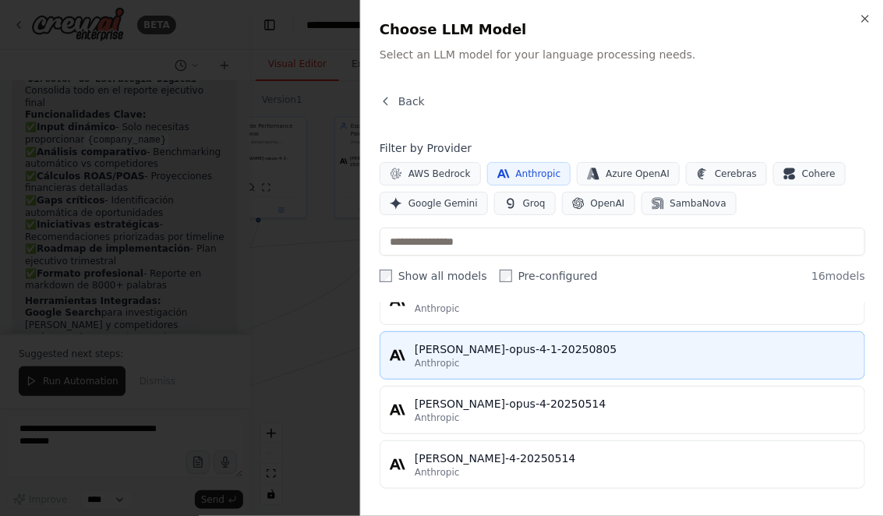
click at [525, 357] on div "Anthropic" at bounding box center [635, 363] width 440 height 12
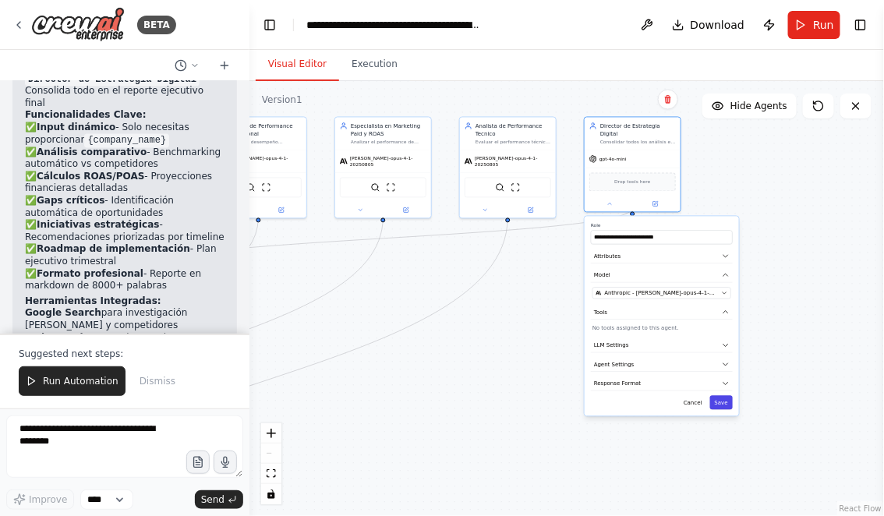
click at [721, 396] on button "Save" at bounding box center [721, 403] width 23 height 14
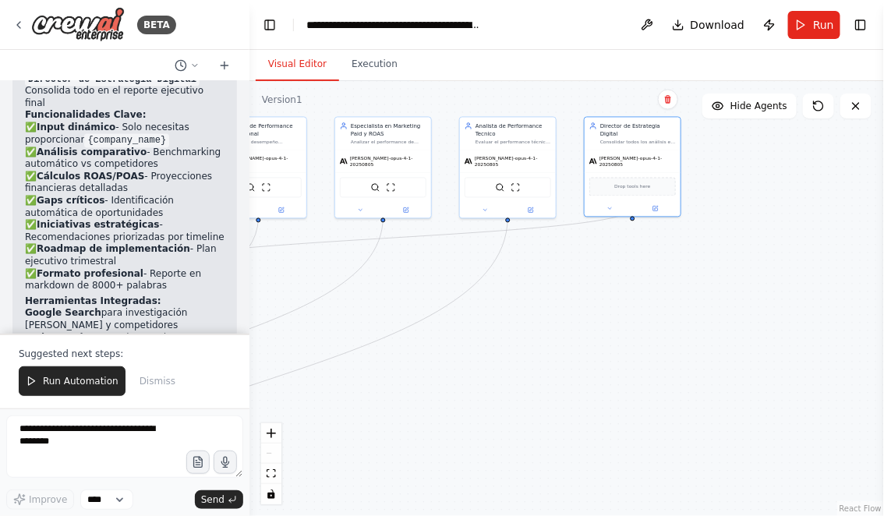
drag, startPoint x: 592, startPoint y: 386, endPoint x: 713, endPoint y: 377, distance: 121.2
click at [713, 377] on div ".deletable-edge-delete-btn { width: 20px; height: 20px; border: 0px solid #ffff…" at bounding box center [566, 298] width 635 height 435
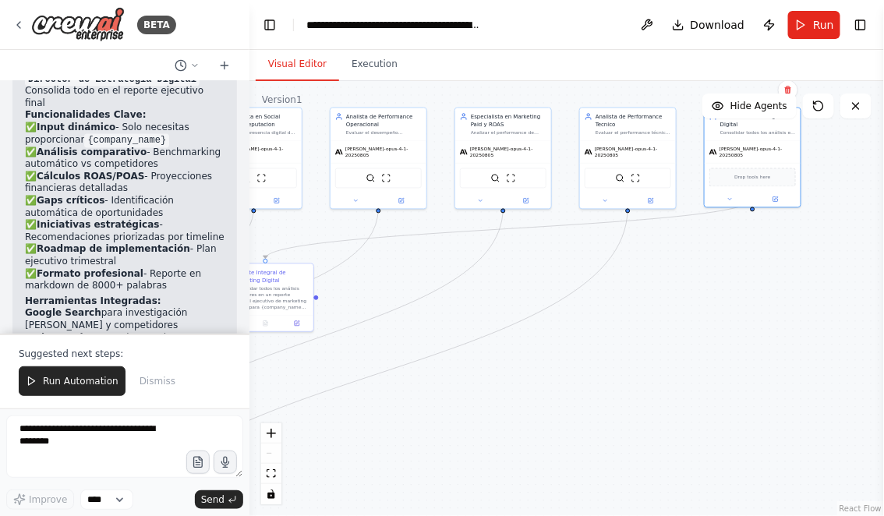
drag, startPoint x: 549, startPoint y: 434, endPoint x: 671, endPoint y: 403, distance: 126.3
click at [671, 403] on div ".deletable-edge-delete-btn { width: 20px; height: 20px; border: 0px solid #ffff…" at bounding box center [566, 298] width 635 height 435
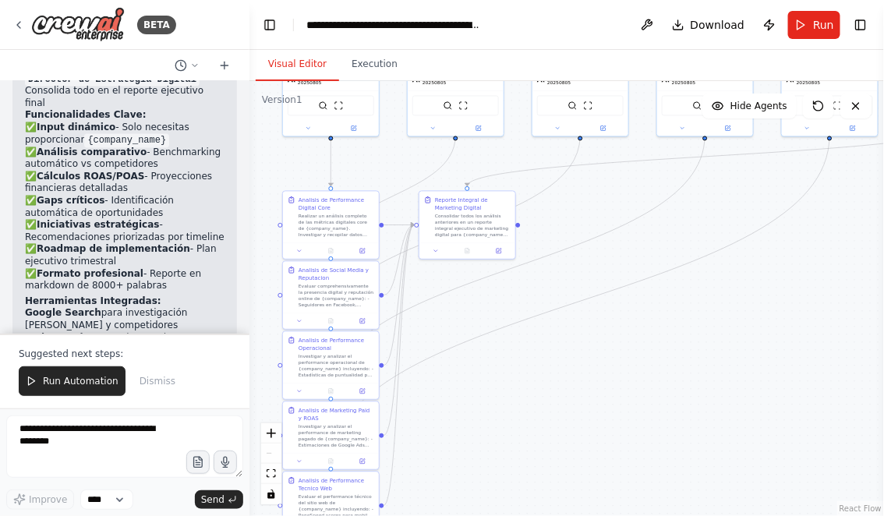
drag, startPoint x: 528, startPoint y: 433, endPoint x: 663, endPoint y: 387, distance: 142.8
click at [660, 387] on div ".deletable-edge-delete-btn { width: 20px; height: 20px; border: 0px solid #ffff…" at bounding box center [566, 298] width 635 height 435
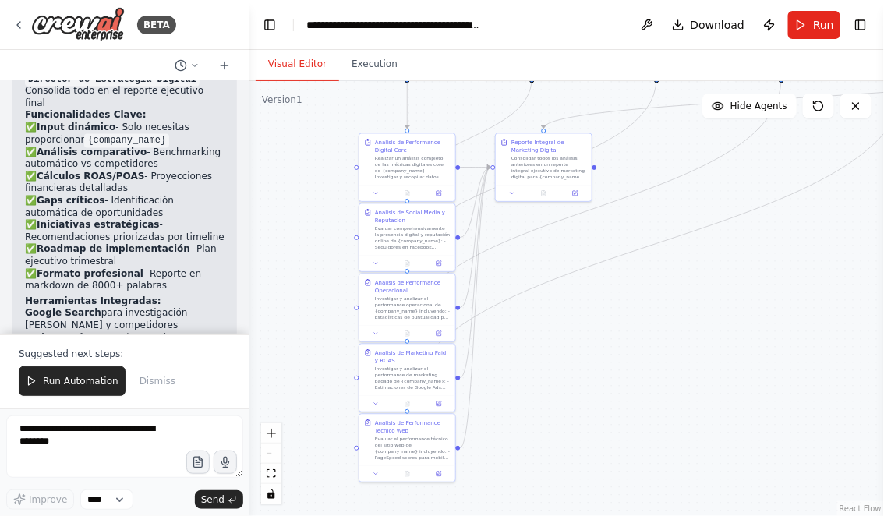
drag, startPoint x: 614, startPoint y: 401, endPoint x: 637, endPoint y: 348, distance: 57.2
click at [637, 348] on div ".deletable-edge-delete-btn { width: 20px; height: 20px; border: 0px solid #ffff…" at bounding box center [566, 298] width 635 height 435
click at [818, 19] on span "Run" at bounding box center [823, 25] width 21 height 16
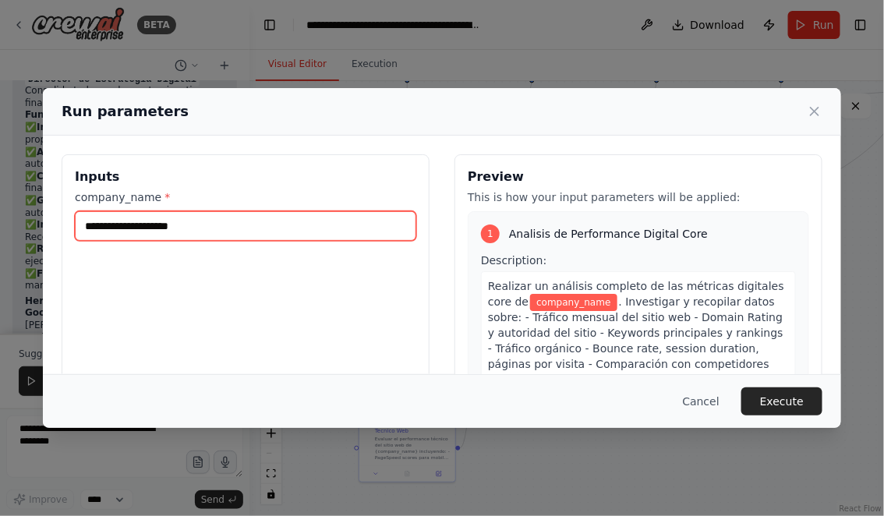
click at [266, 225] on input "company_name *" at bounding box center [245, 226] width 341 height 30
type input "**********"
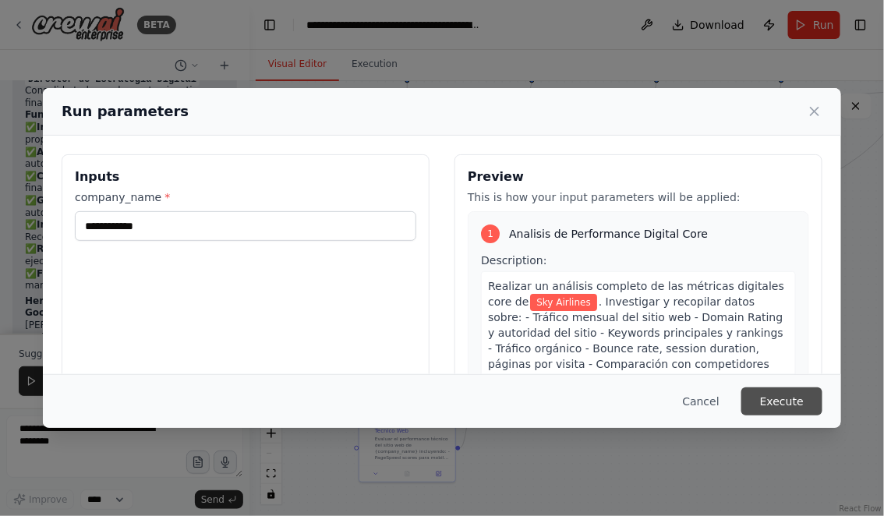
click at [797, 405] on button "Execute" at bounding box center [781, 401] width 81 height 28
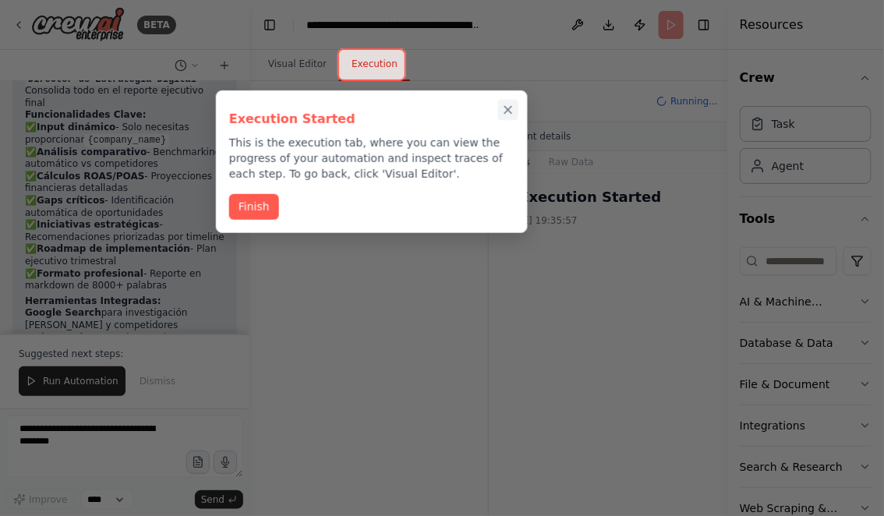
click at [508, 108] on icon "Close walkthrough" at bounding box center [508, 110] width 14 height 14
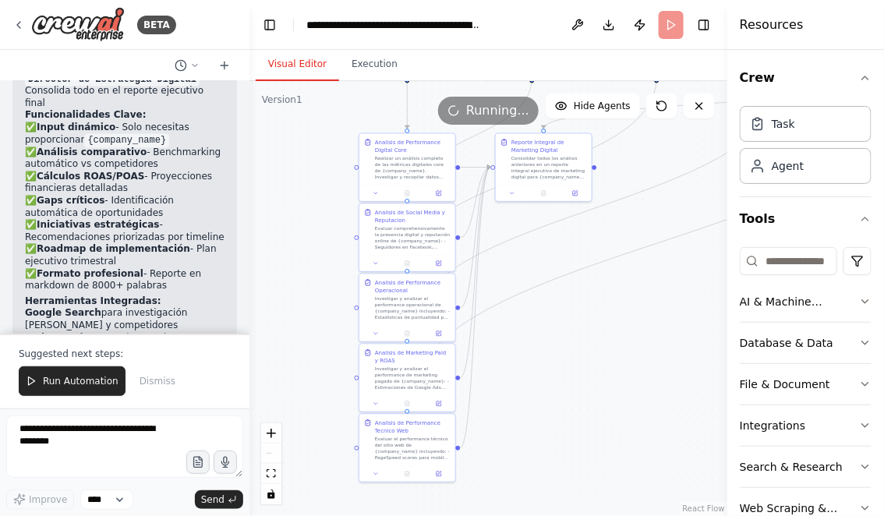
click at [297, 65] on button "Visual Editor" at bounding box center [297, 64] width 83 height 33
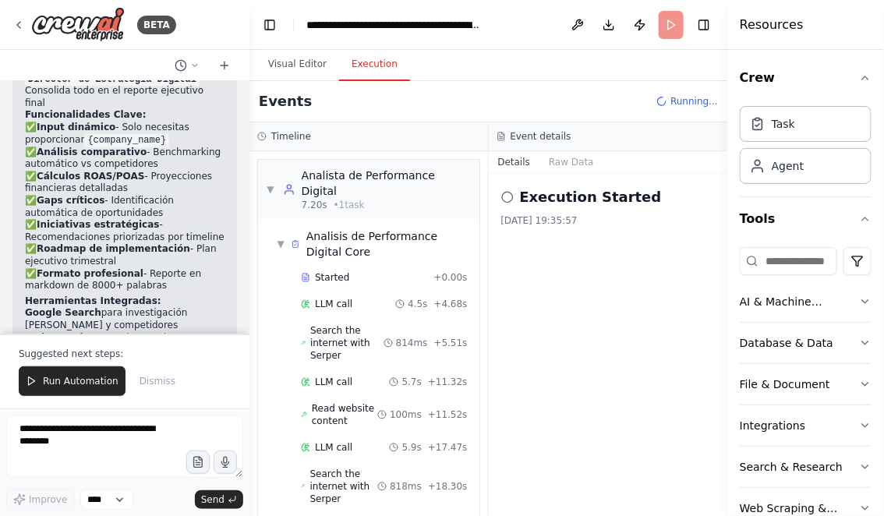
click at [358, 60] on button "Execution" at bounding box center [374, 64] width 71 height 33
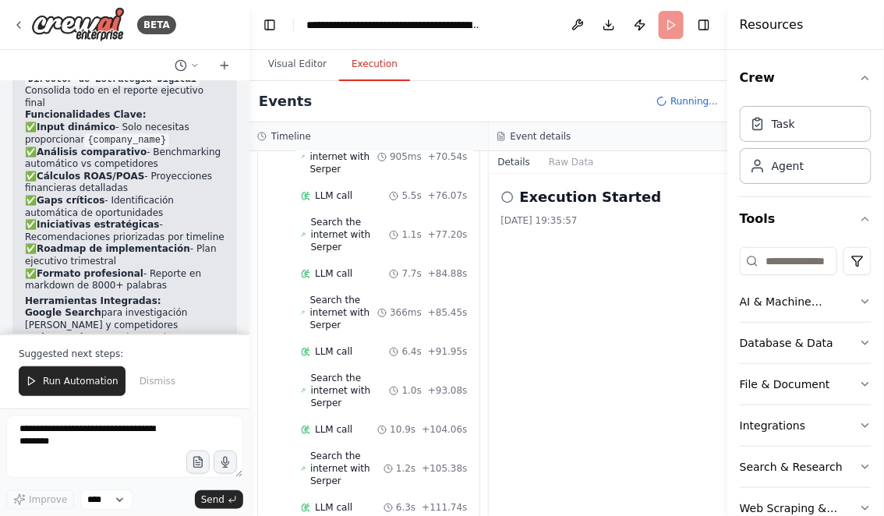
scroll to position [1064, 0]
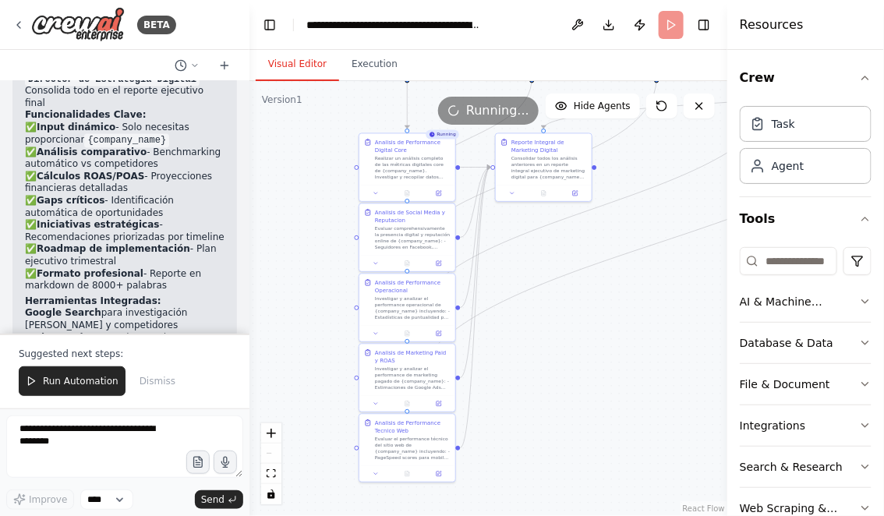
click at [284, 63] on button "Visual Editor" at bounding box center [297, 64] width 83 height 33
click at [405, 192] on icon at bounding box center [407, 191] width 4 height 5
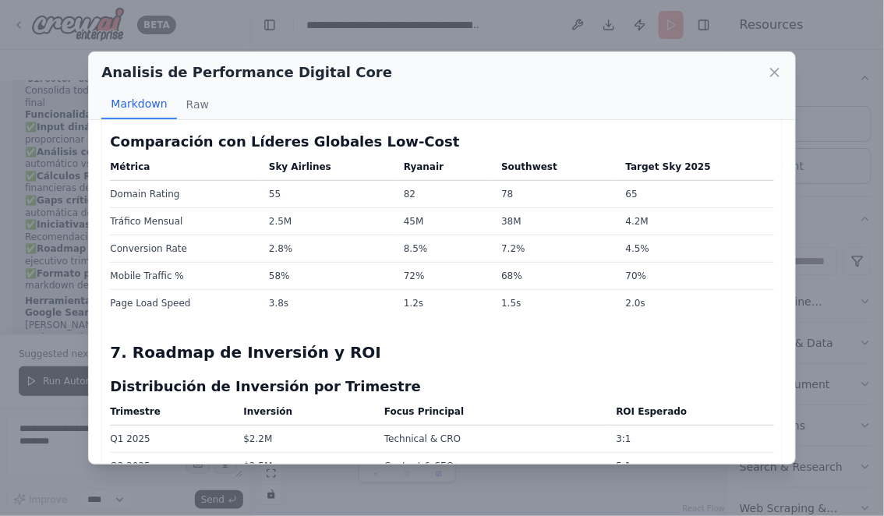
scroll to position [3777, 0]
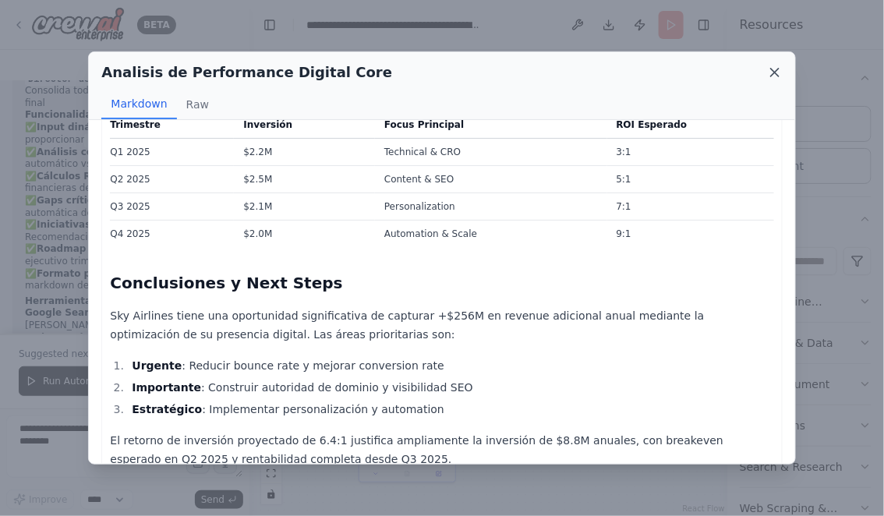
click at [779, 76] on icon at bounding box center [775, 73] width 8 height 8
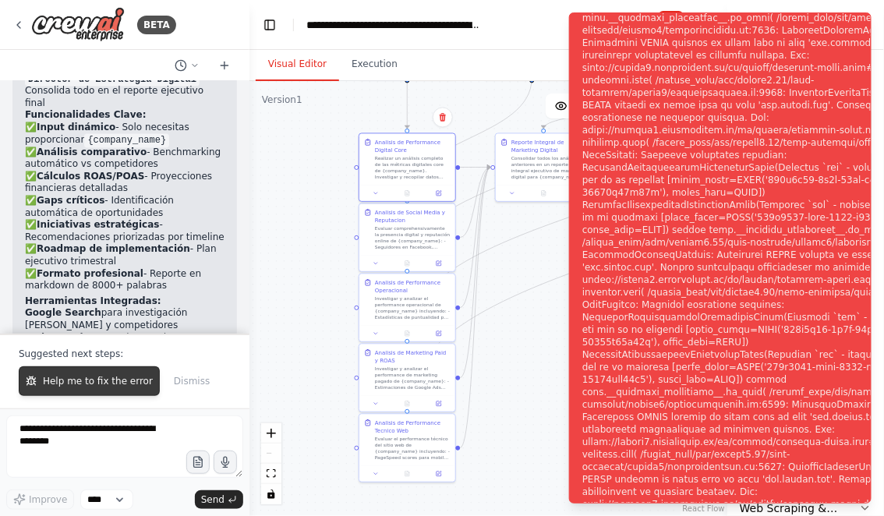
click at [98, 377] on span "Help me to fix the error" at bounding box center [98, 381] width 110 height 12
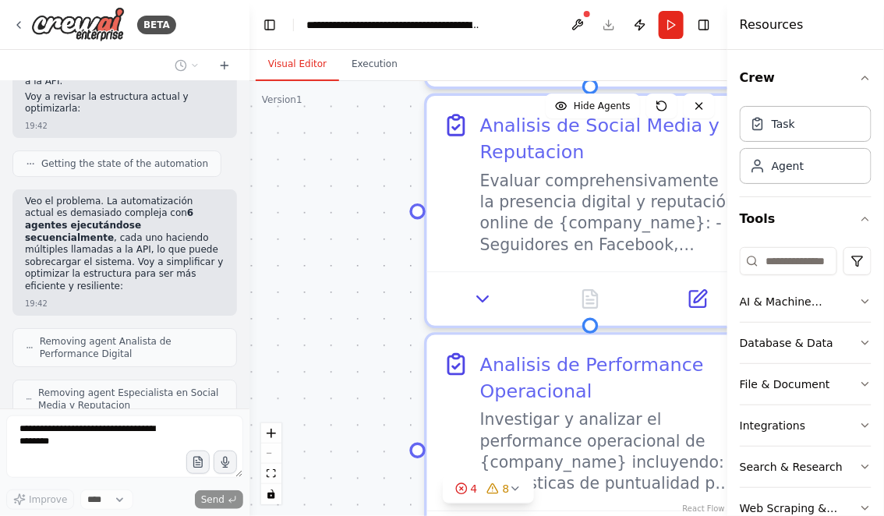
scroll to position [3069, 0]
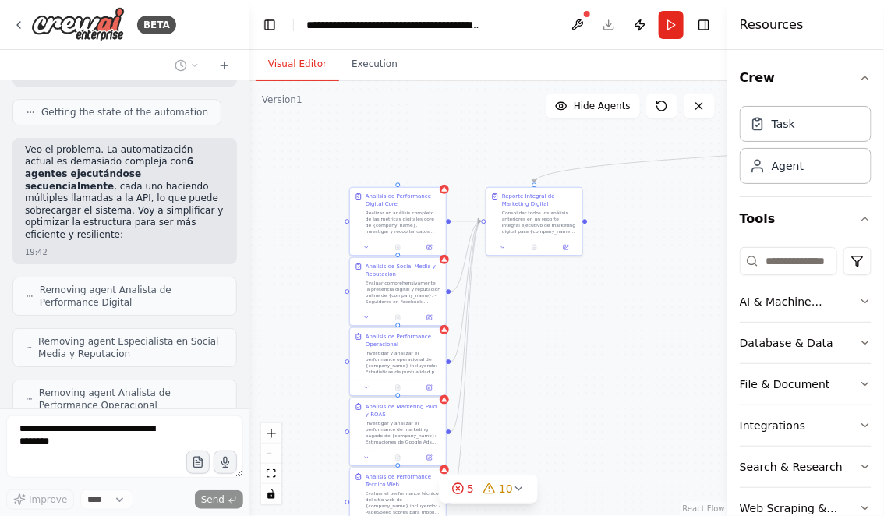
drag, startPoint x: 648, startPoint y: 278, endPoint x: 625, endPoint y: 426, distance: 149.8
click at [626, 426] on div ".deletable-edge-delete-btn { width: 20px; height: 20px; border: 0px solid #ffff…" at bounding box center [488, 298] width 478 height 435
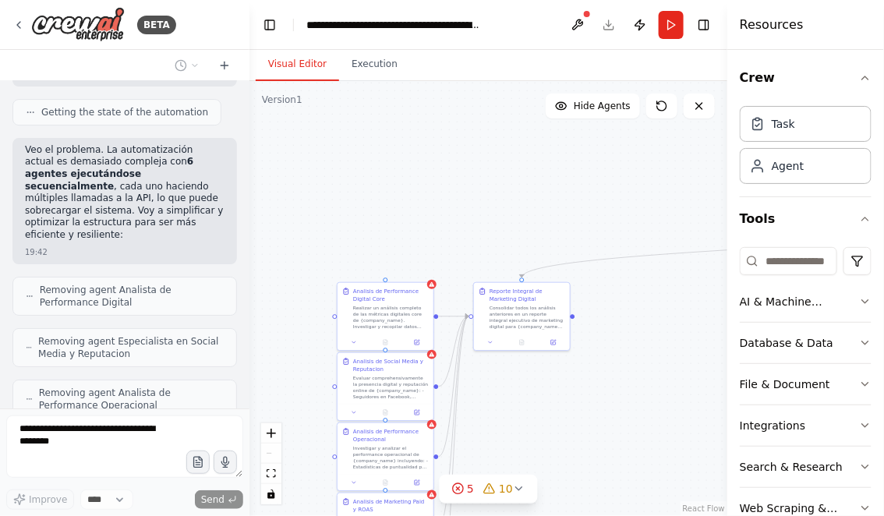
drag, startPoint x: 646, startPoint y: 388, endPoint x: 613, endPoint y: 387, distance: 33.5
click at [621, 388] on div ".deletable-edge-delete-btn { width: 20px; height: 20px; border: 0px solid #ffff…" at bounding box center [488, 298] width 478 height 435
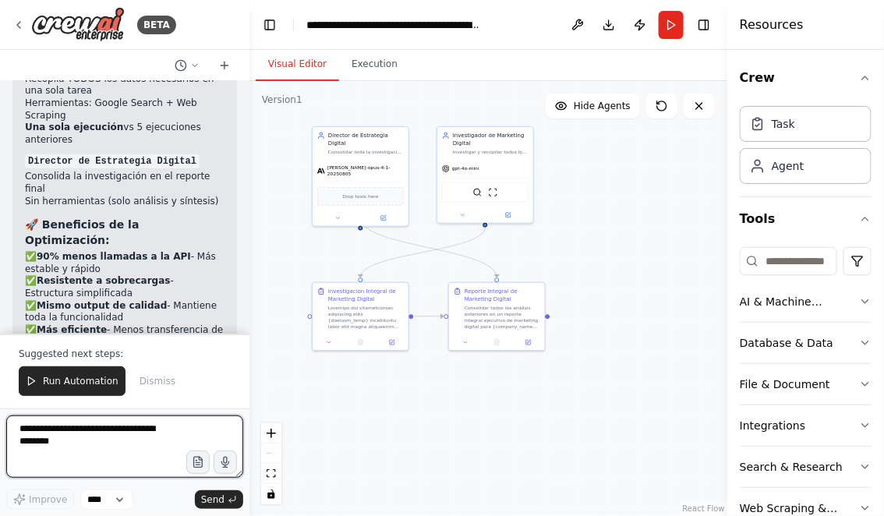
scroll to position [5114, 0]
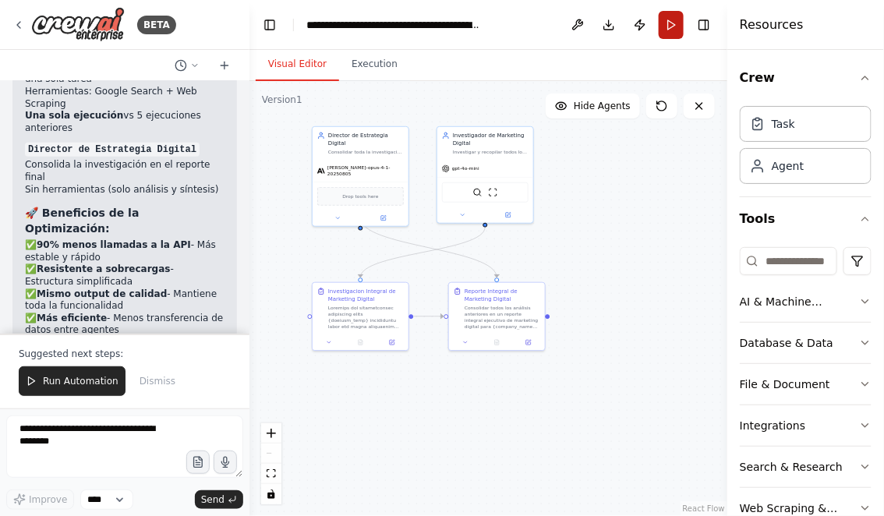
click at [668, 34] on button "Run" at bounding box center [671, 25] width 25 height 28
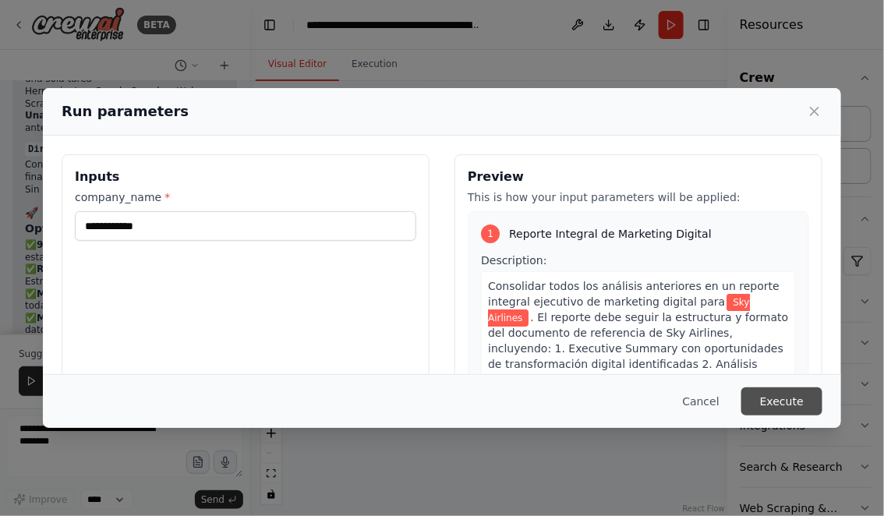
click at [789, 401] on button "Execute" at bounding box center [781, 401] width 81 height 28
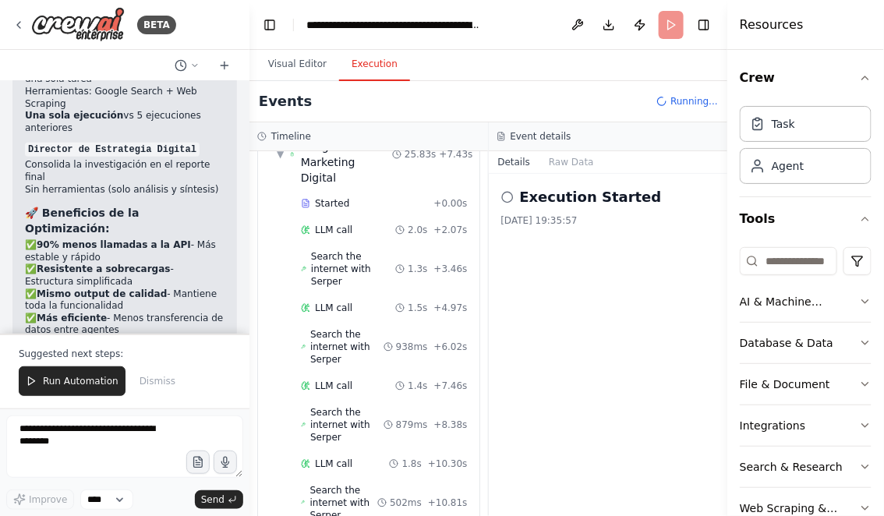
scroll to position [201, 0]
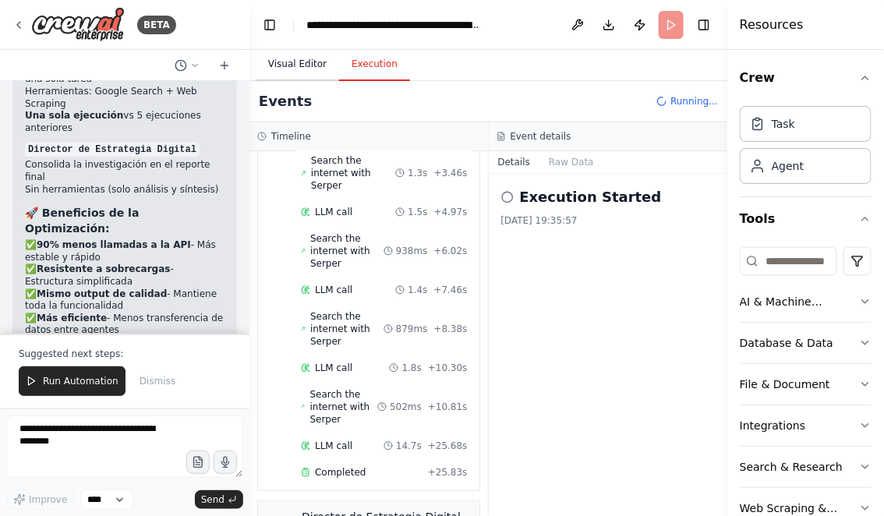
click at [297, 62] on button "Visual Editor" at bounding box center [297, 64] width 83 height 33
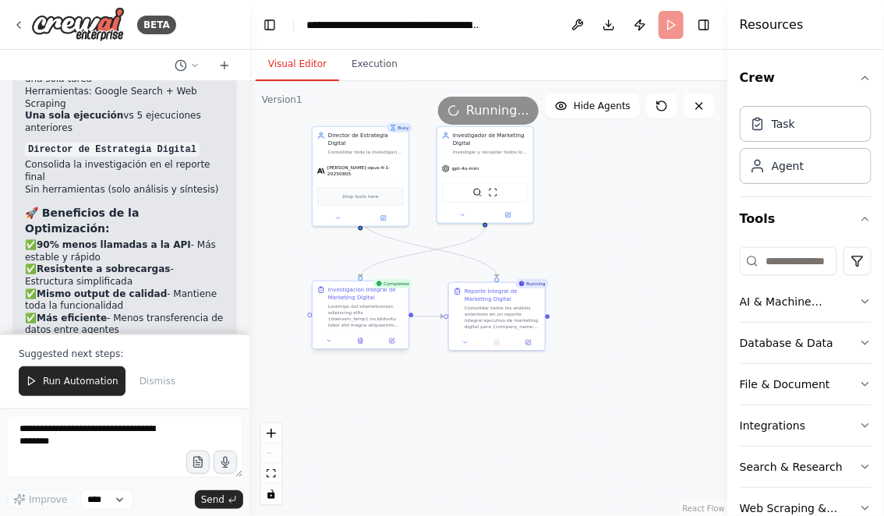
click at [361, 348] on div at bounding box center [361, 341] width 96 height 16
click at [361, 340] on icon at bounding box center [361, 340] width 4 height 5
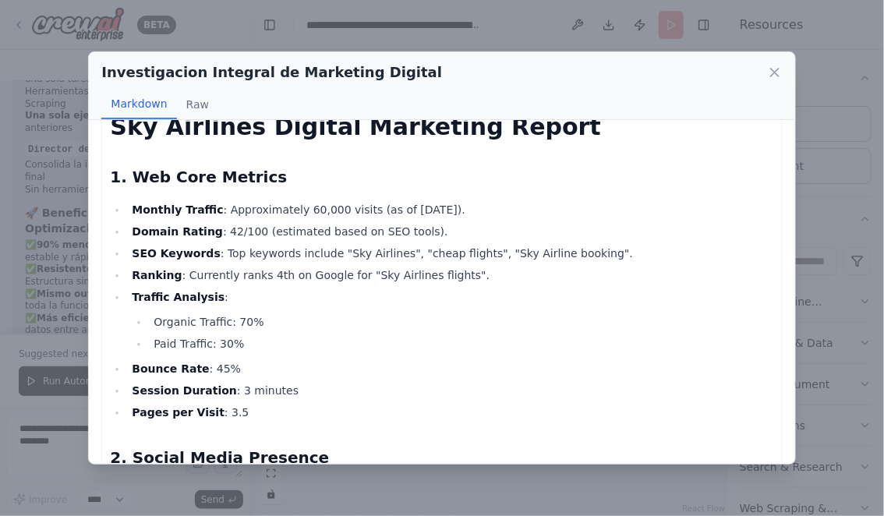
scroll to position [0, 0]
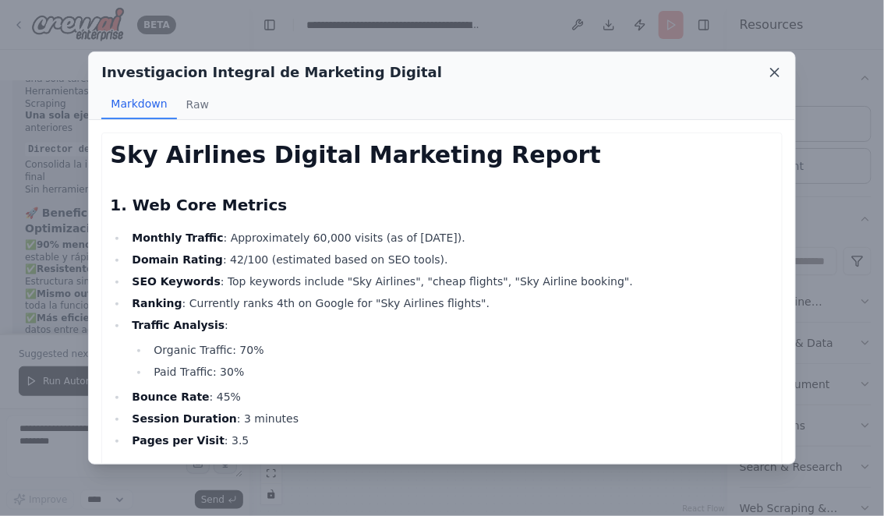
click at [774, 76] on icon at bounding box center [775, 73] width 16 height 16
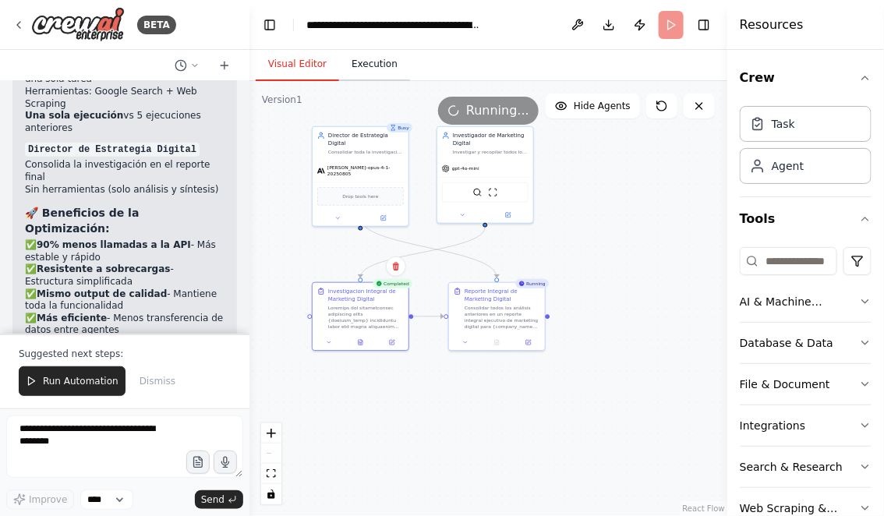
click at [373, 55] on button "Execution" at bounding box center [374, 64] width 71 height 33
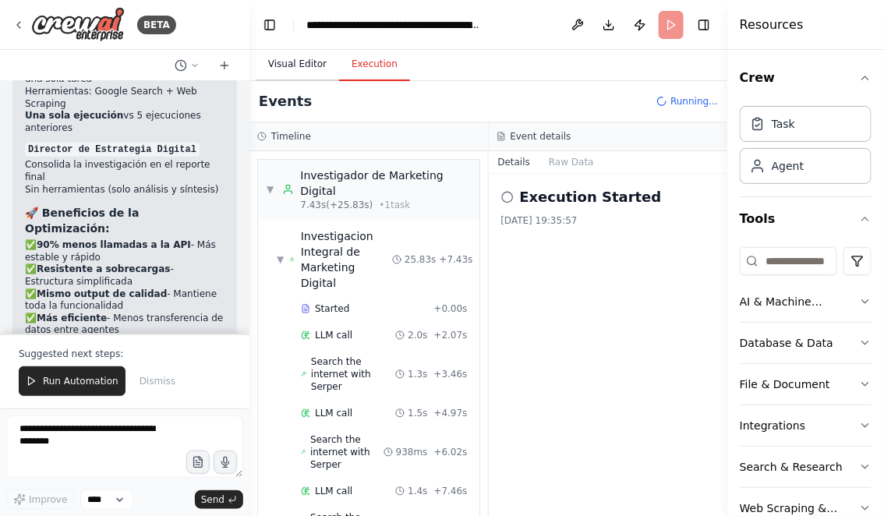
click at [294, 64] on button "Visual Editor" at bounding box center [297, 64] width 83 height 33
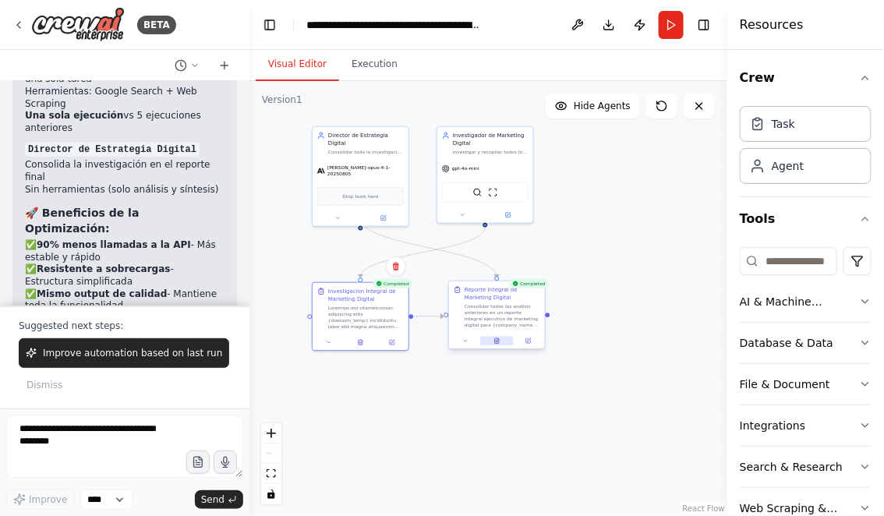
click at [498, 341] on icon at bounding box center [497, 340] width 4 height 5
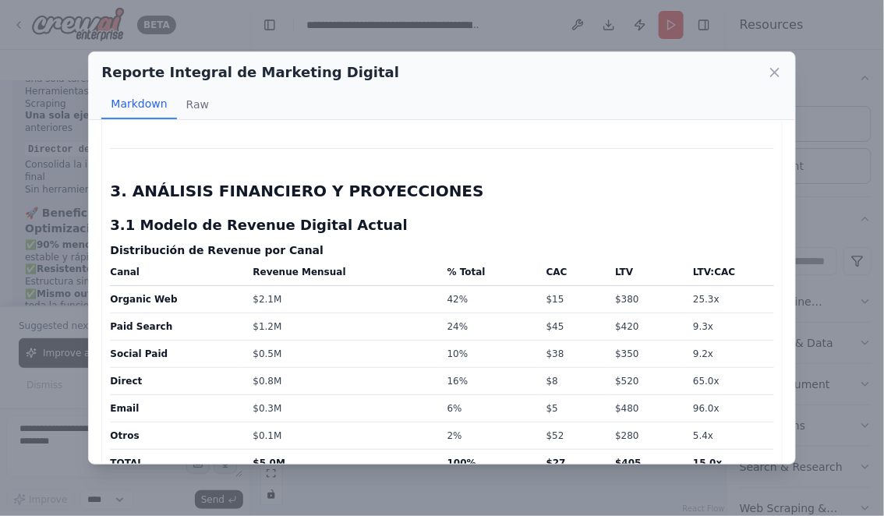
scroll to position [5245, 0]
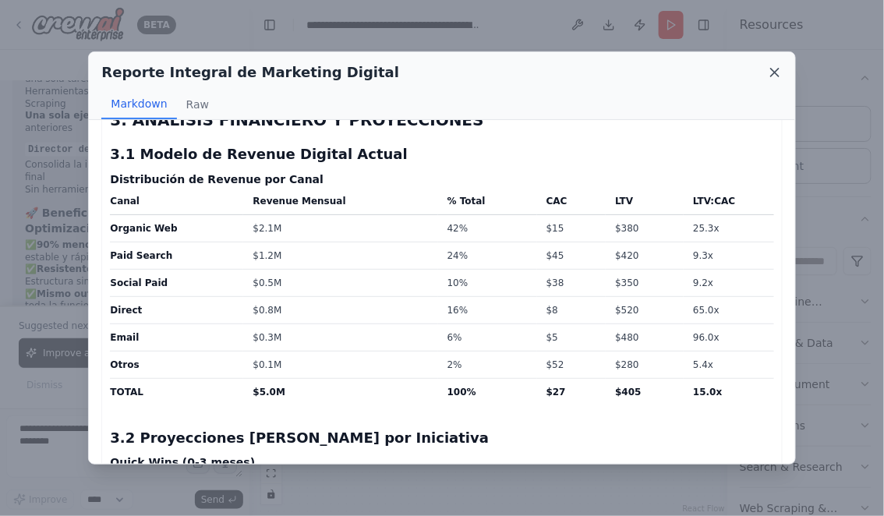
click at [768, 76] on icon at bounding box center [775, 73] width 16 height 16
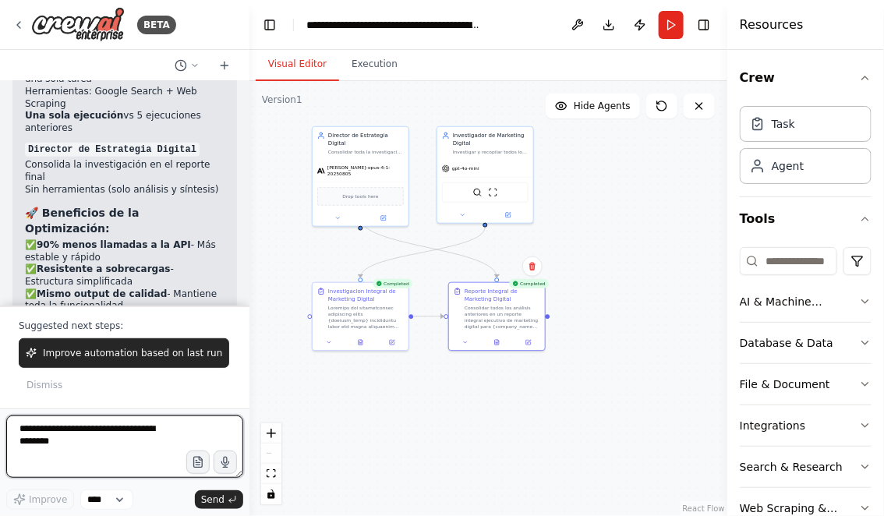
click at [106, 433] on textarea at bounding box center [124, 447] width 237 height 62
type textarea "**********"
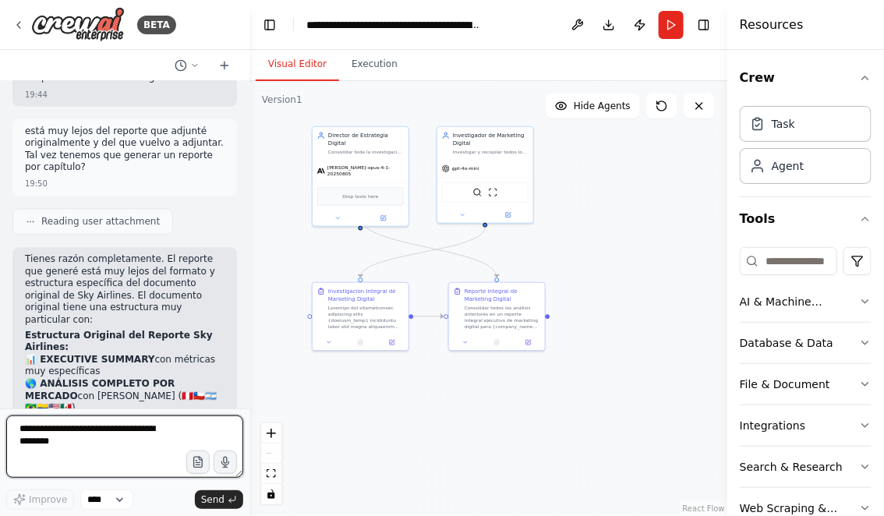
scroll to position [5586, 0]
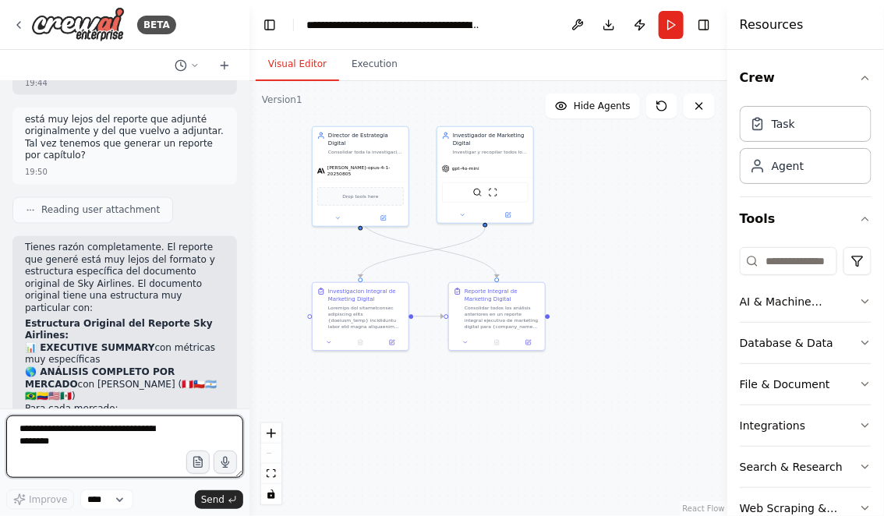
click at [79, 440] on textarea at bounding box center [124, 447] width 237 height 62
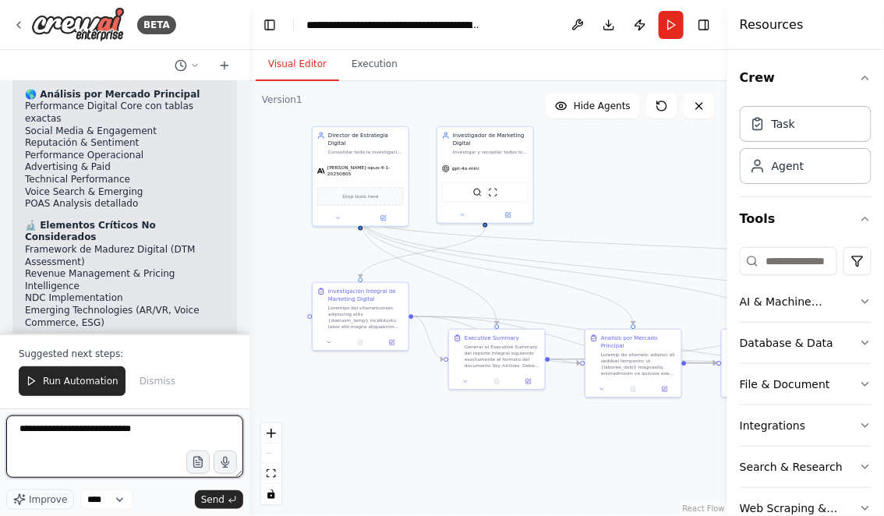
scroll to position [6894, 0]
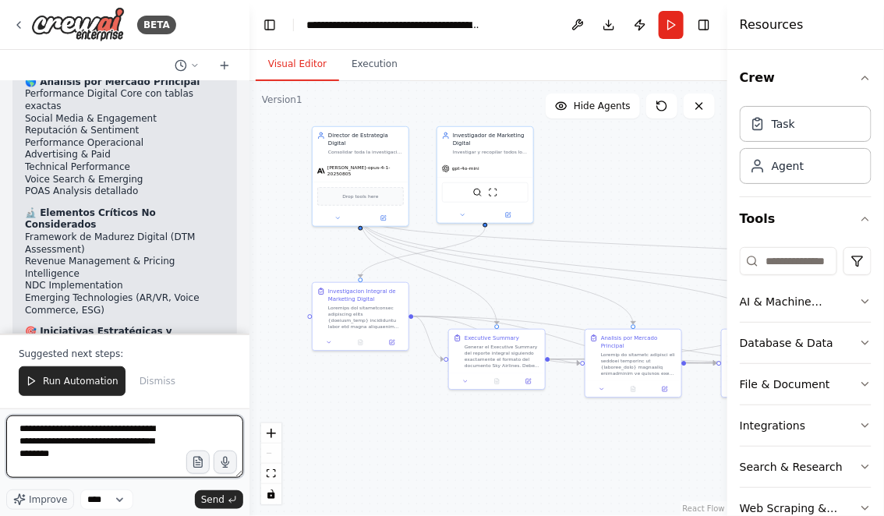
type textarea "**********"
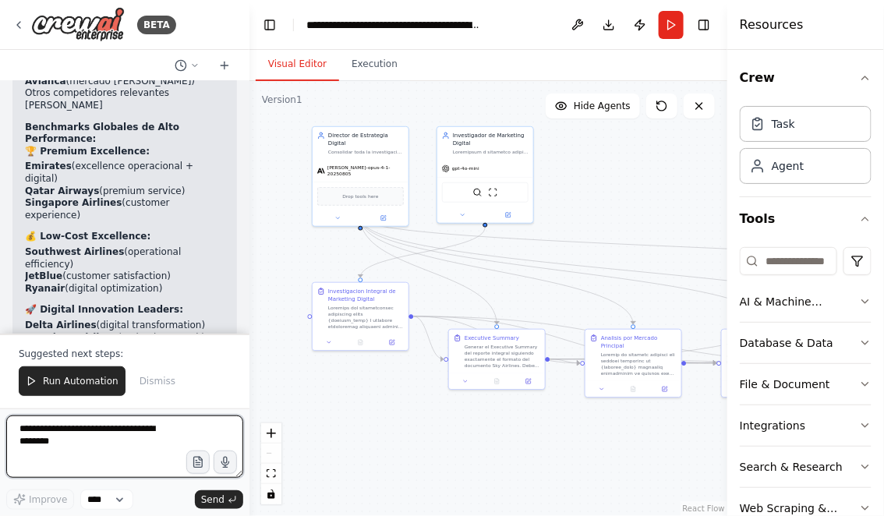
scroll to position [8246, 0]
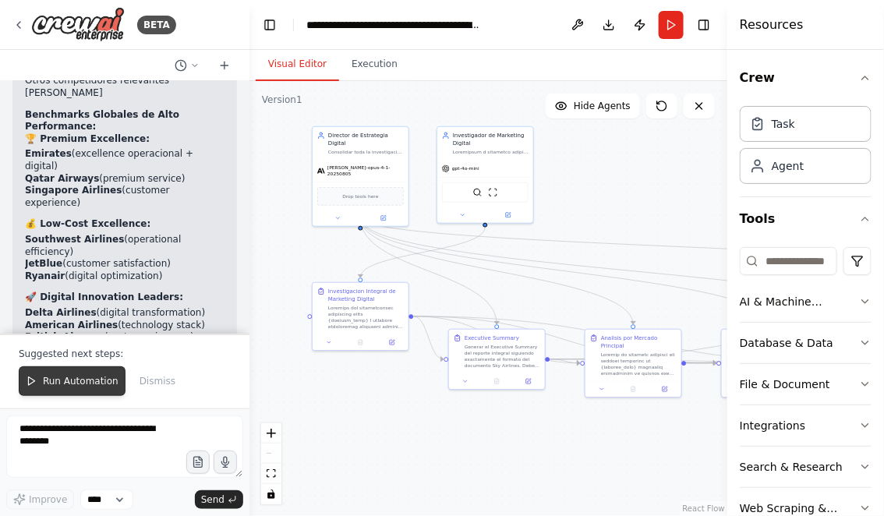
click at [57, 380] on span "Run Automation" at bounding box center [81, 381] width 76 height 12
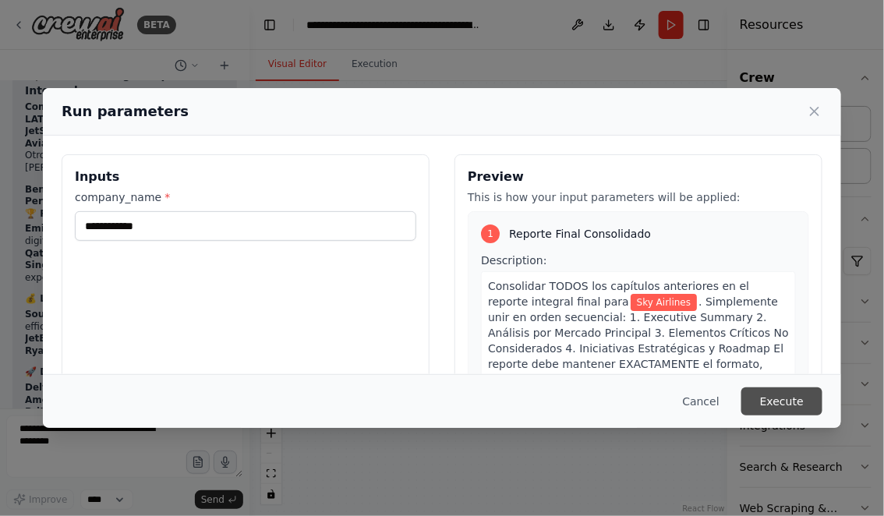
click at [780, 402] on button "Execute" at bounding box center [781, 401] width 81 height 28
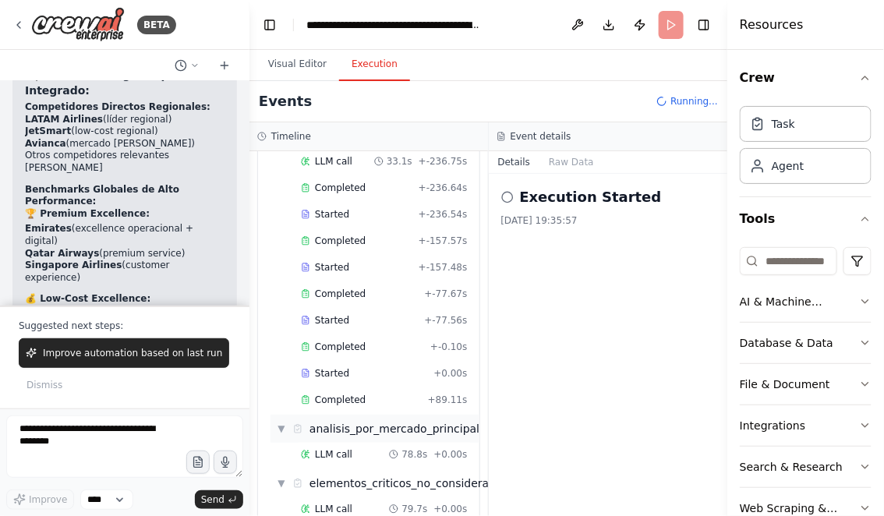
scroll to position [8246, 0]
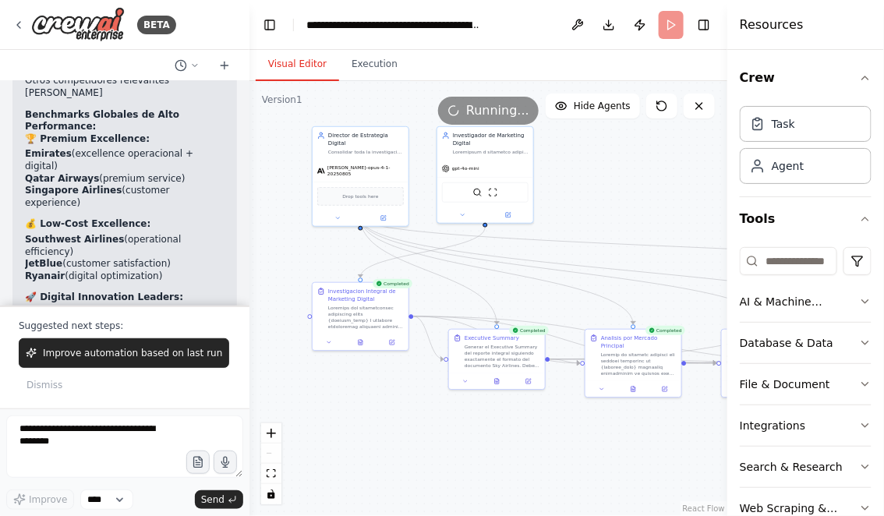
click at [280, 52] on button "Visual Editor" at bounding box center [297, 64] width 83 height 33
drag, startPoint x: 648, startPoint y: 203, endPoint x: 513, endPoint y: 189, distance: 135.5
click at [513, 193] on div ".deletable-edge-delete-btn { width: 20px; height: 20px; border: 0px solid #ffff…" at bounding box center [488, 298] width 478 height 435
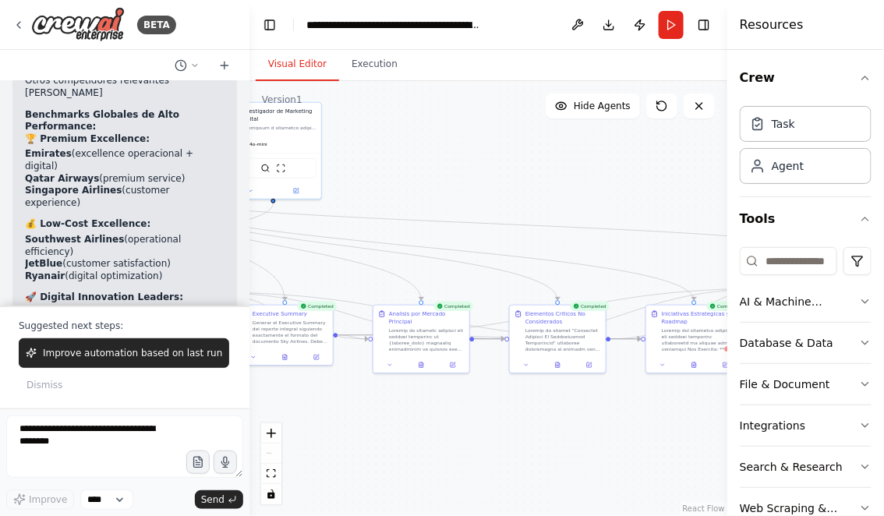
drag, startPoint x: 635, startPoint y: 441, endPoint x: 504, endPoint y: 416, distance: 133.5
click at [504, 416] on div ".deletable-edge-delete-btn { width: 20px; height: 20px; border: 0px solid #ffff…" at bounding box center [488, 298] width 478 height 435
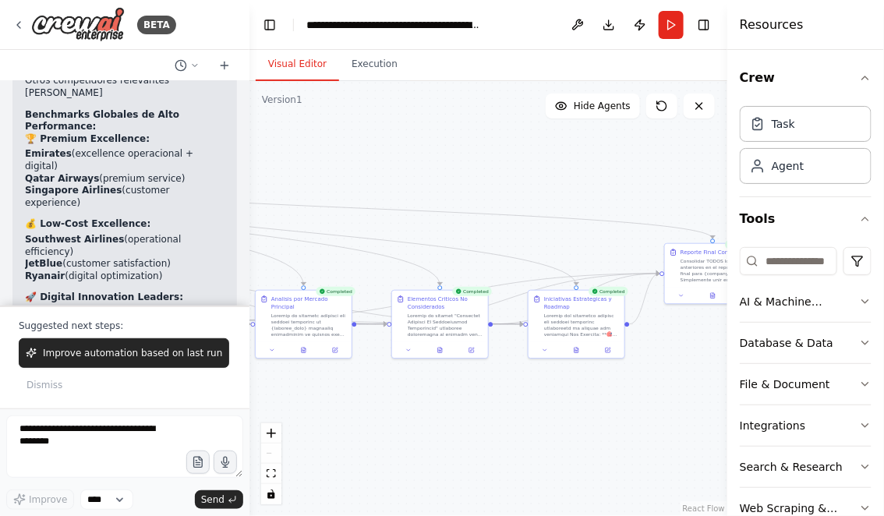
drag, startPoint x: 565, startPoint y: 421, endPoint x: 406, endPoint y: 412, distance: 159.3
click at [406, 412] on div ".deletable-edge-delete-btn { width: 20px; height: 20px; border: 0px solid #ffff…" at bounding box center [488, 298] width 478 height 435
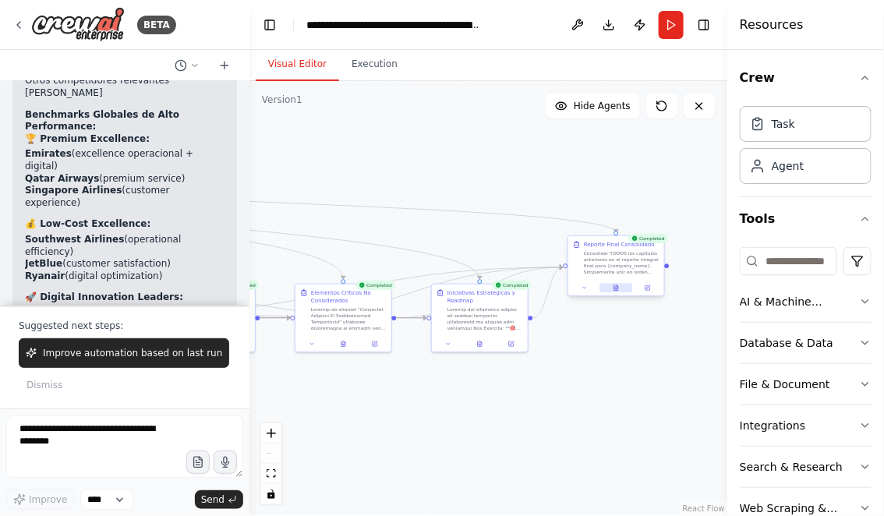
click at [617, 287] on icon at bounding box center [616, 287] width 4 height 5
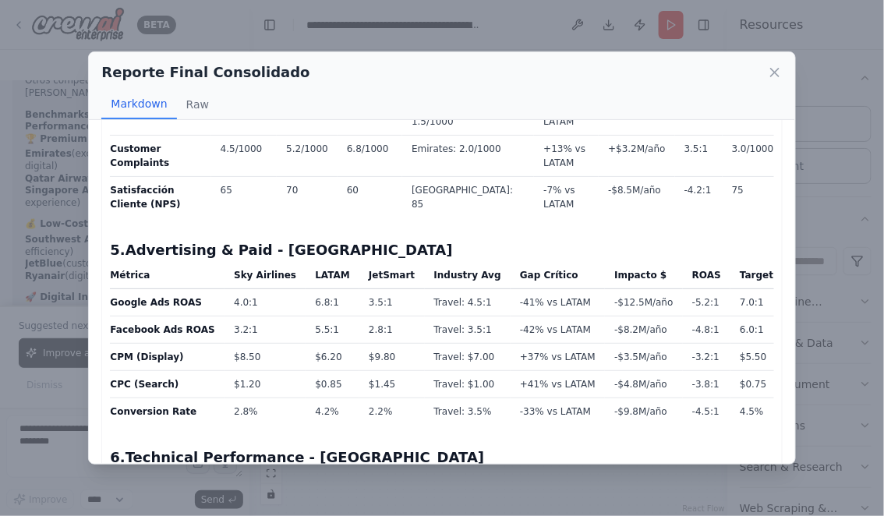
scroll to position [3326, 0]
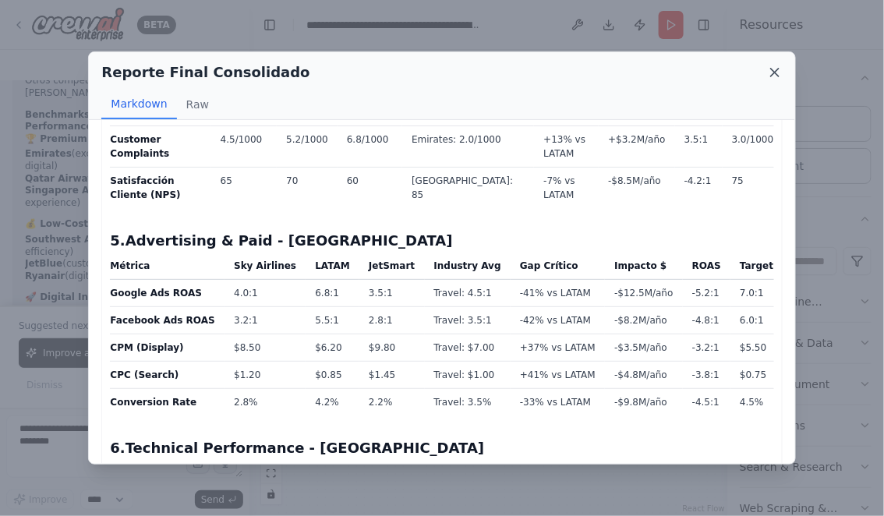
click at [777, 74] on icon at bounding box center [775, 73] width 8 height 8
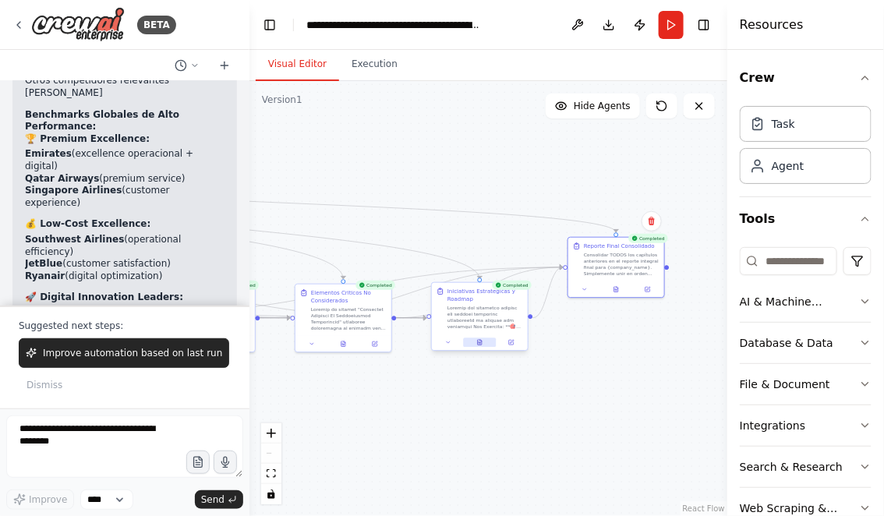
click at [481, 340] on icon at bounding box center [480, 342] width 4 height 5
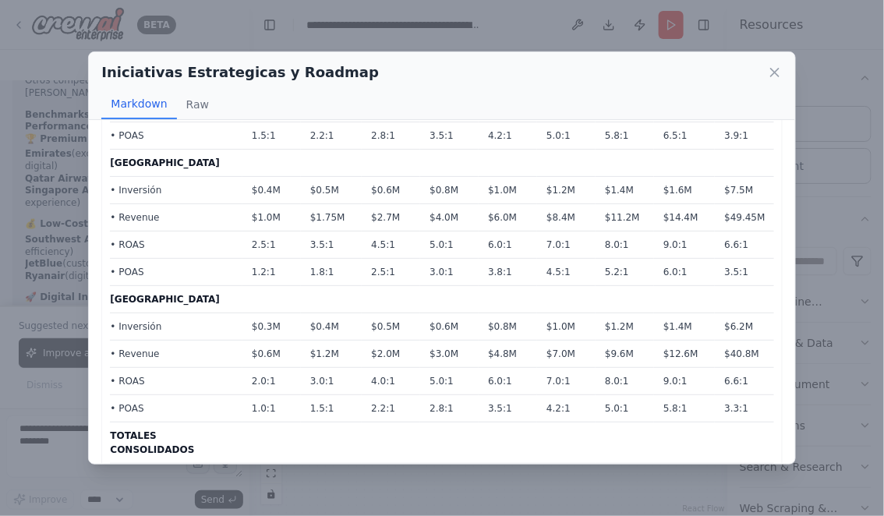
scroll to position [1848, 0]
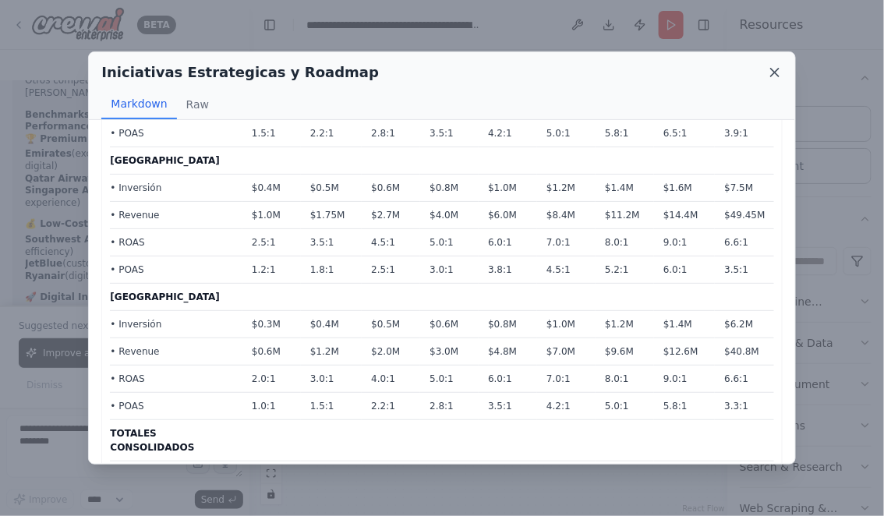
click at [773, 68] on icon at bounding box center [775, 73] width 16 height 16
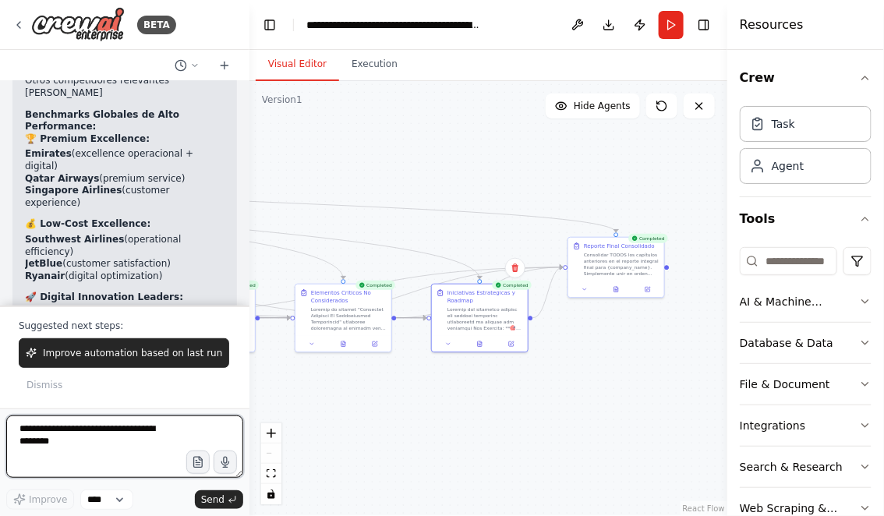
click at [52, 430] on textarea at bounding box center [124, 447] width 237 height 62
type textarea "**********"
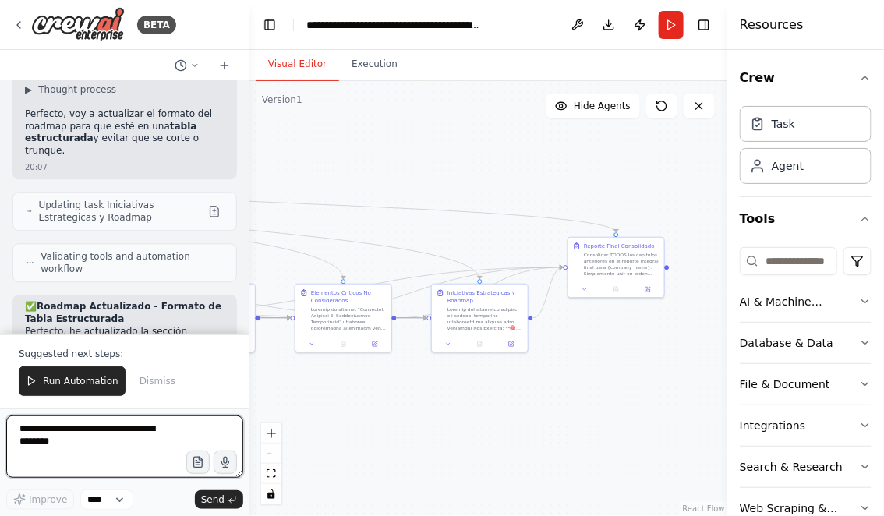
scroll to position [9139, 0]
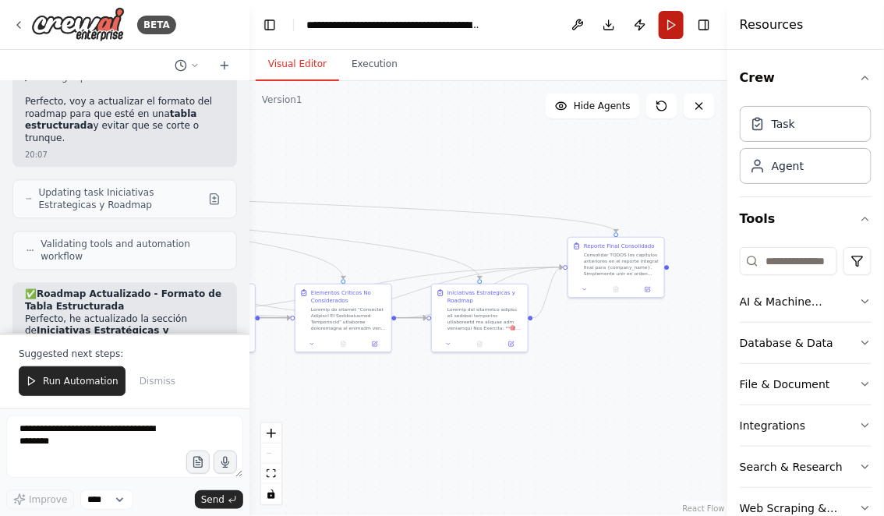
click at [670, 25] on button "Run" at bounding box center [671, 25] width 25 height 28
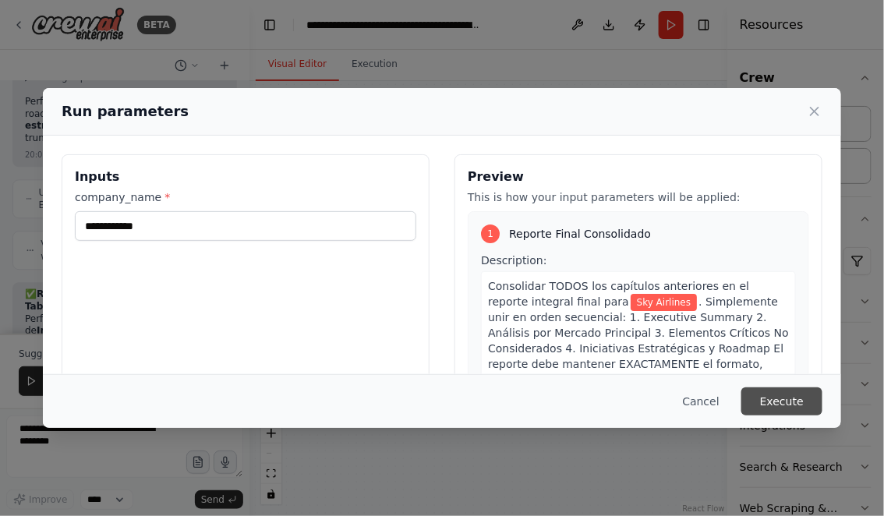
click at [769, 399] on button "Execute" at bounding box center [781, 401] width 81 height 28
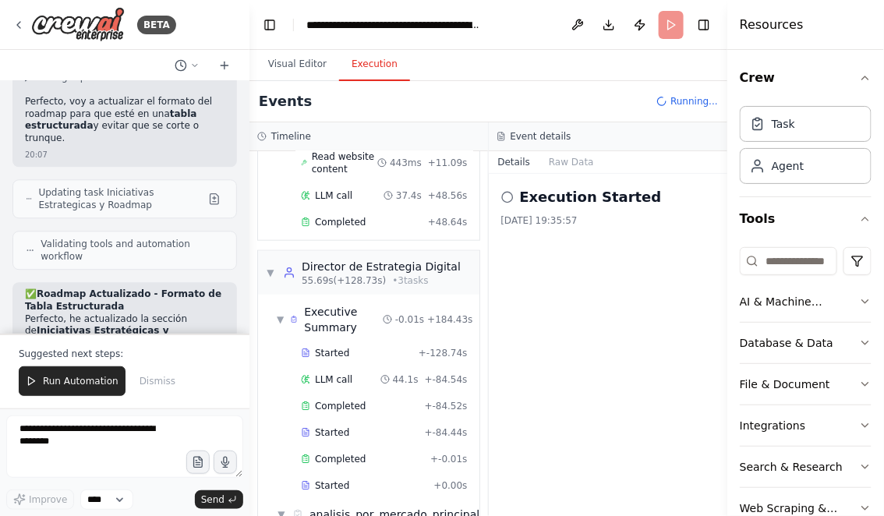
scroll to position [467, 0]
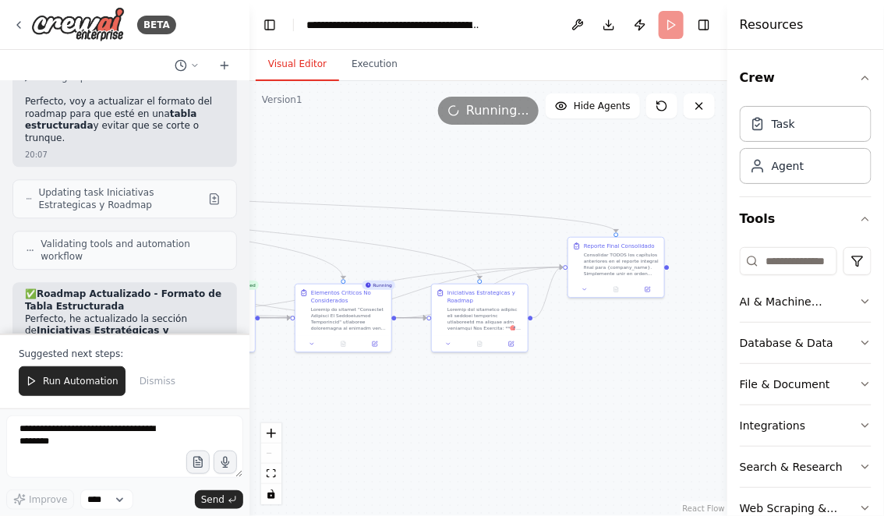
click at [285, 64] on button "Visual Editor" at bounding box center [297, 64] width 83 height 33
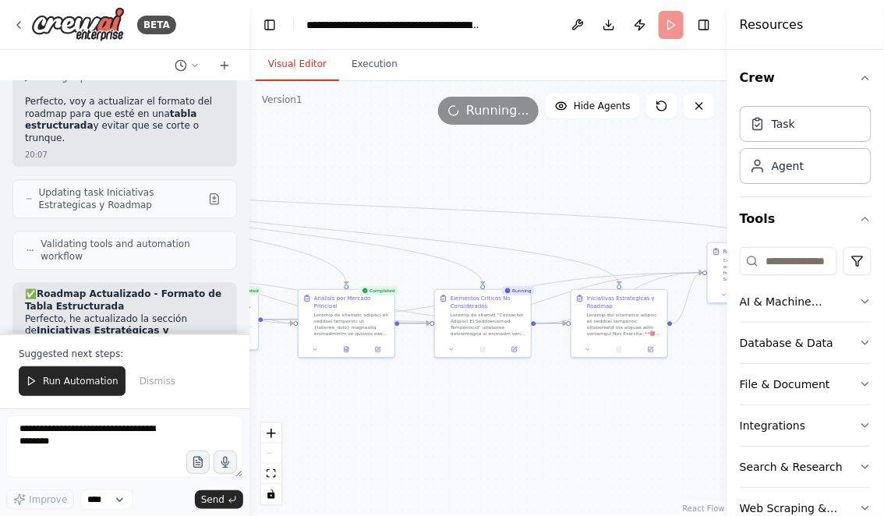
drag, startPoint x: 430, startPoint y: 421, endPoint x: 589, endPoint y: 426, distance: 159.9
click at [589, 427] on div ".deletable-edge-delete-btn { width: 20px; height: 20px; border: 0px solid #ffff…" at bounding box center [488, 298] width 478 height 435
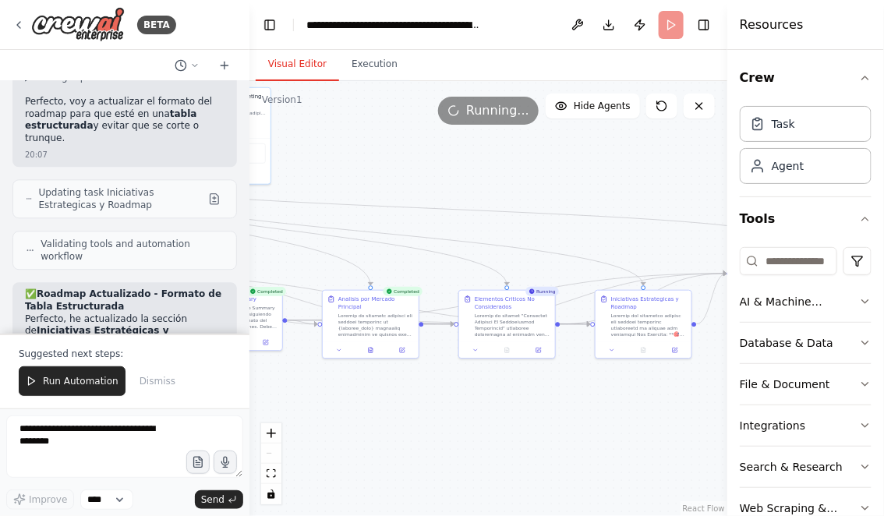
drag, startPoint x: 431, startPoint y: 423, endPoint x: 596, endPoint y: 423, distance: 165.3
click at [596, 423] on div ".deletable-edge-delete-btn { width: 20px; height: 20px; border: 0px solid #ffff…" at bounding box center [488, 298] width 478 height 435
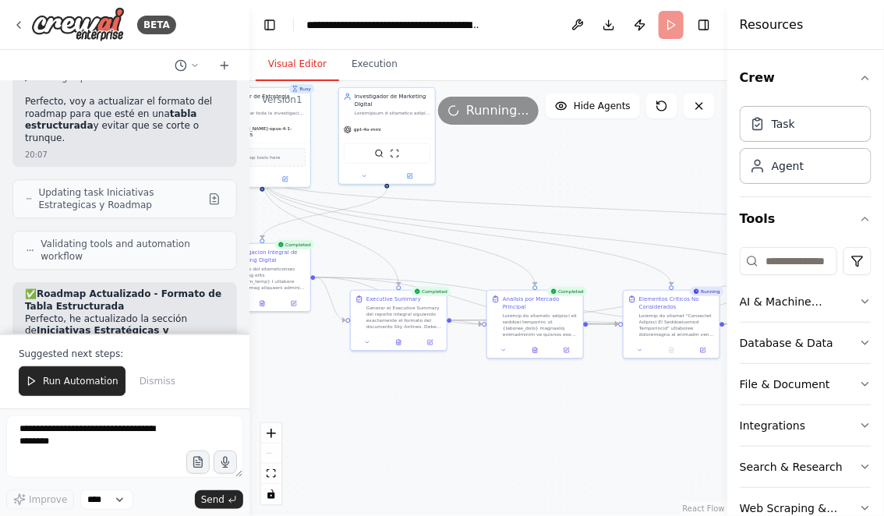
drag, startPoint x: 452, startPoint y: 421, endPoint x: 532, endPoint y: 421, distance: 80.3
click at [532, 421] on div ".deletable-edge-delete-btn { width: 20px; height: 20px; border: 0px solid #ffff…" at bounding box center [488, 298] width 478 height 435
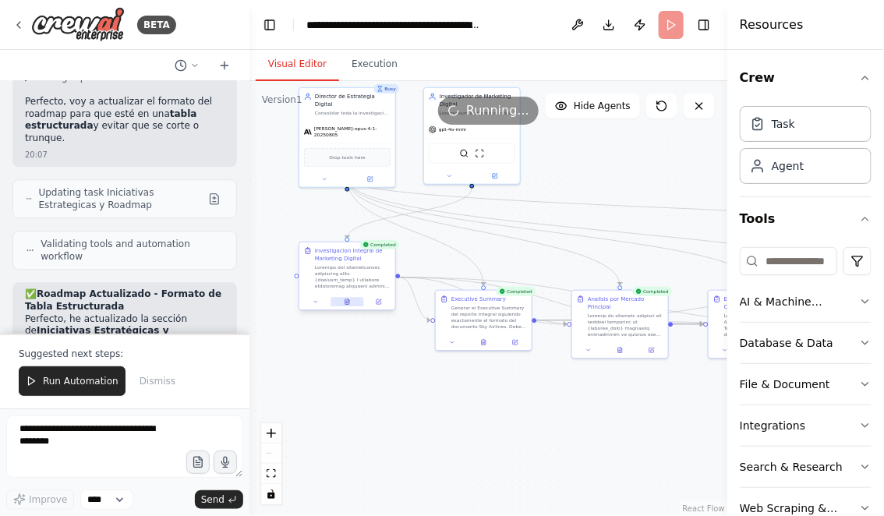
click at [348, 303] on icon at bounding box center [347, 301] width 4 height 5
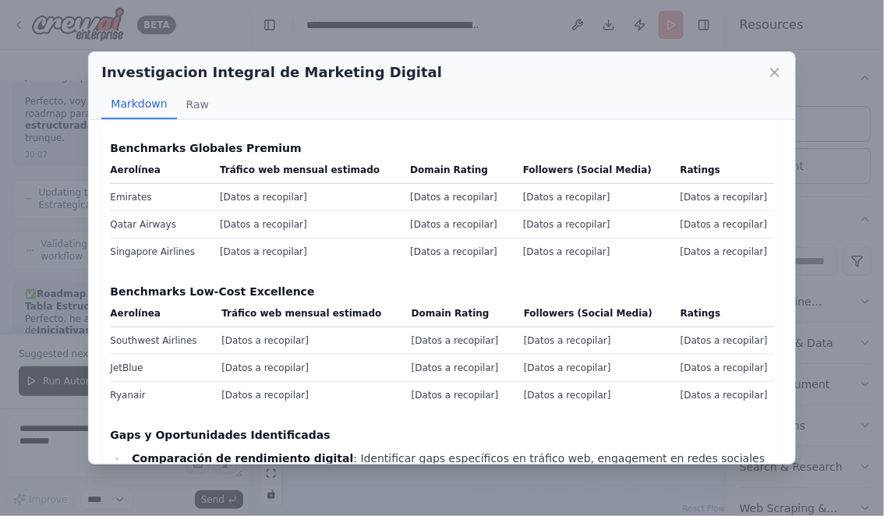
scroll to position [1378, 0]
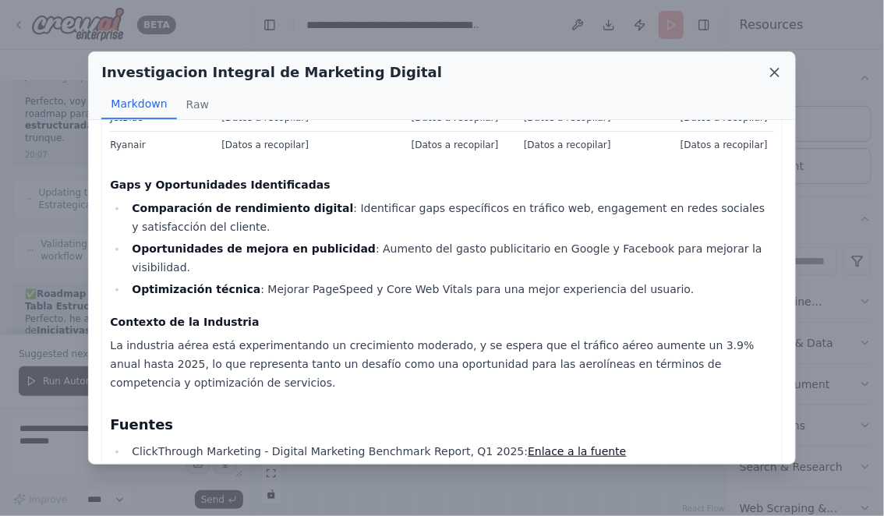
click at [774, 76] on icon at bounding box center [775, 73] width 16 height 16
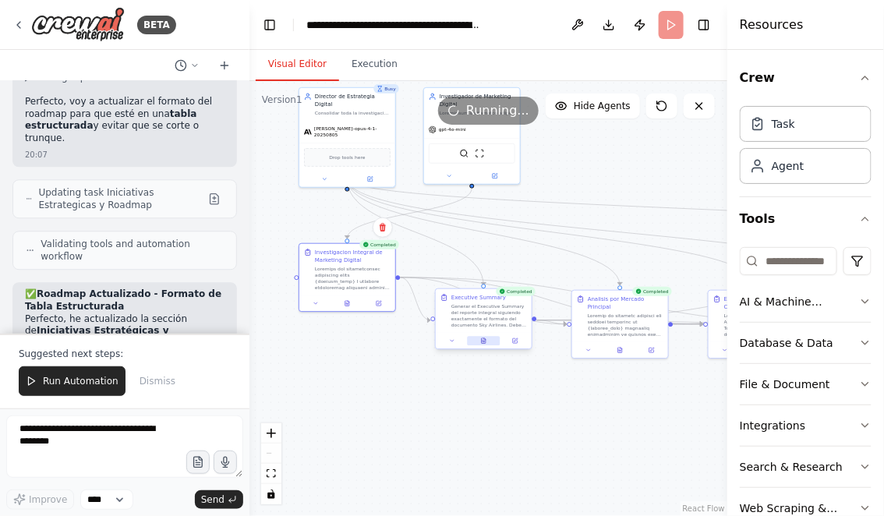
click at [484, 341] on icon at bounding box center [484, 340] width 4 height 5
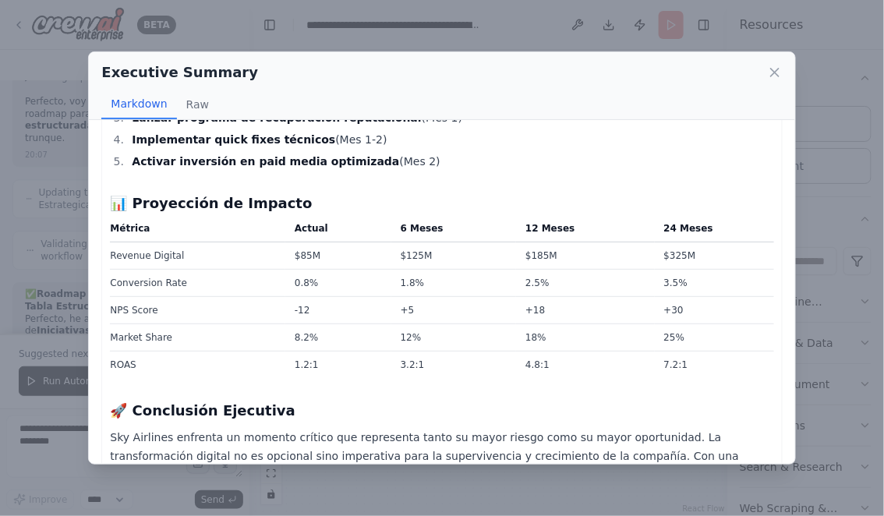
scroll to position [1828, 0]
click at [775, 73] on icon at bounding box center [775, 73] width 8 height 8
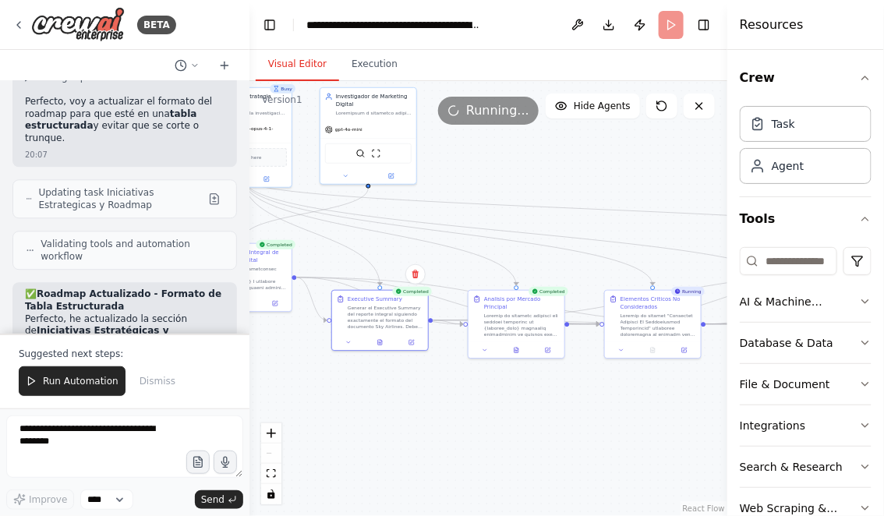
drag, startPoint x: 571, startPoint y: 419, endPoint x: 447, endPoint y: 419, distance: 124.0
click at [448, 419] on div ".deletable-edge-delete-btn { width: 20px; height: 20px; border: 0px solid #ffff…" at bounding box center [488, 298] width 478 height 435
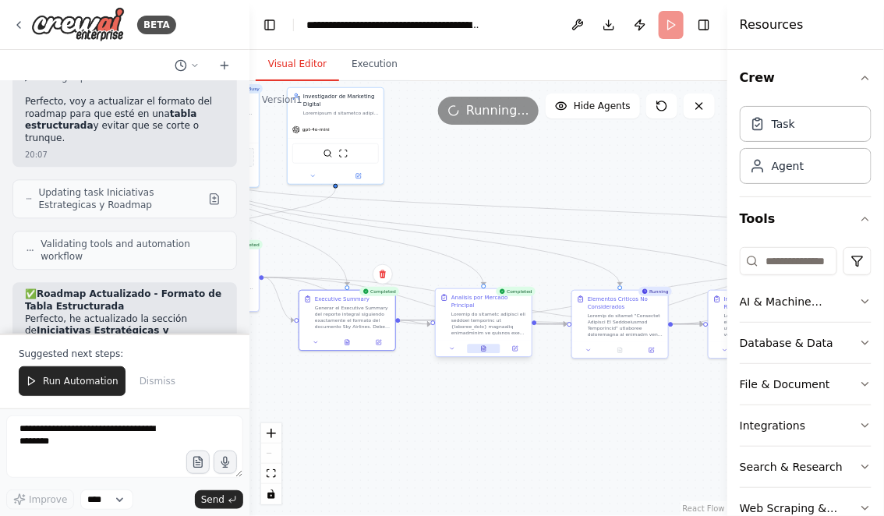
click at [484, 351] on icon at bounding box center [484, 348] width 4 height 5
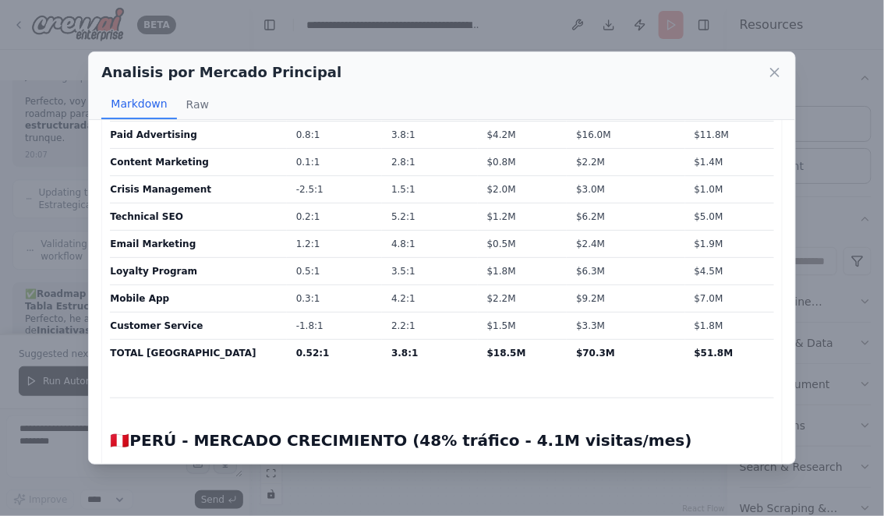
scroll to position [2382, 0]
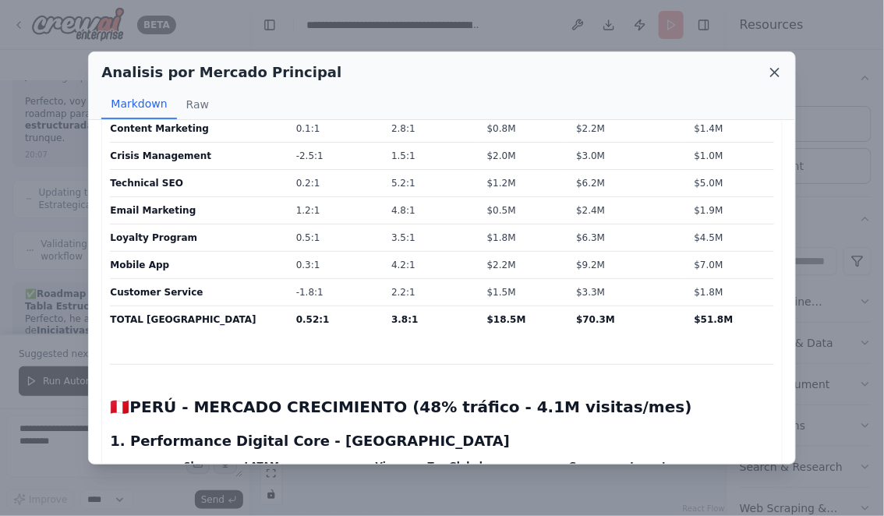
click at [778, 73] on icon at bounding box center [775, 73] width 16 height 16
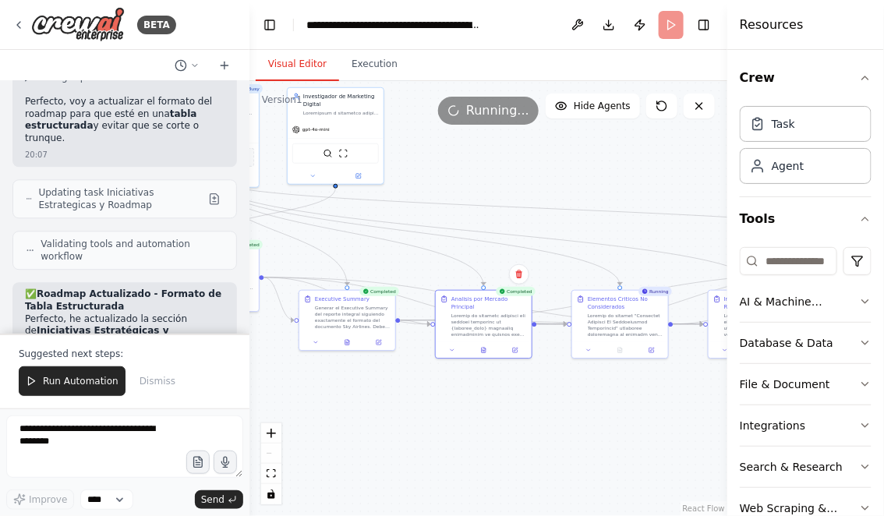
drag, startPoint x: 611, startPoint y: 429, endPoint x: 443, endPoint y: 429, distance: 168.4
click at [443, 429] on div ".deletable-edge-delete-btn { width: 20px; height: 20px; border: 0px solid #ffff…" at bounding box center [488, 298] width 478 height 435
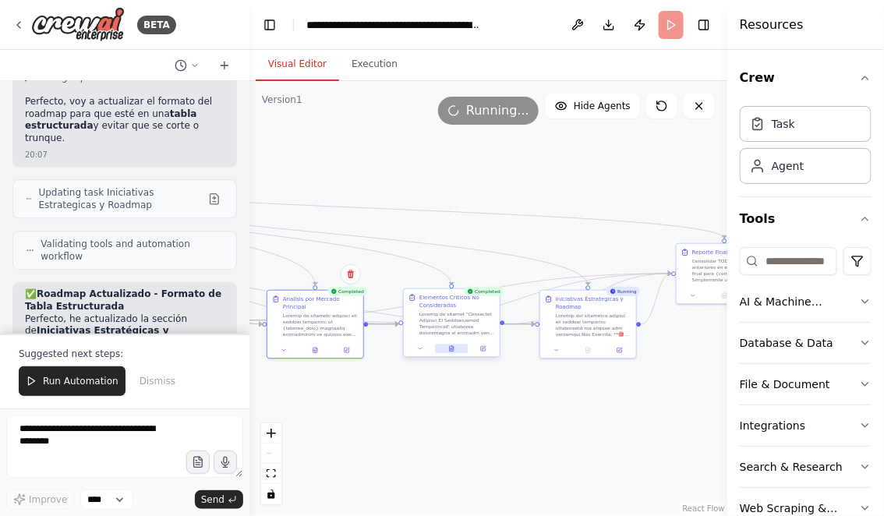
click at [453, 345] on icon at bounding box center [452, 348] width 6 height 6
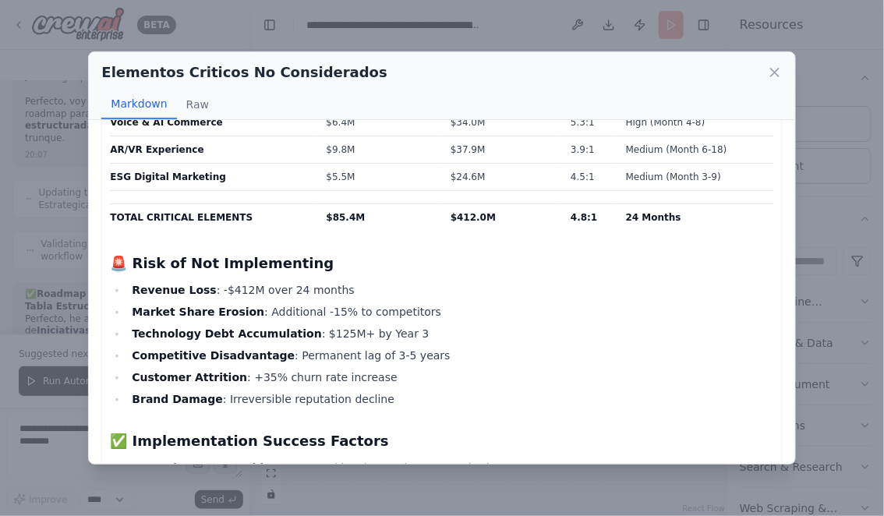
scroll to position [2878, 0]
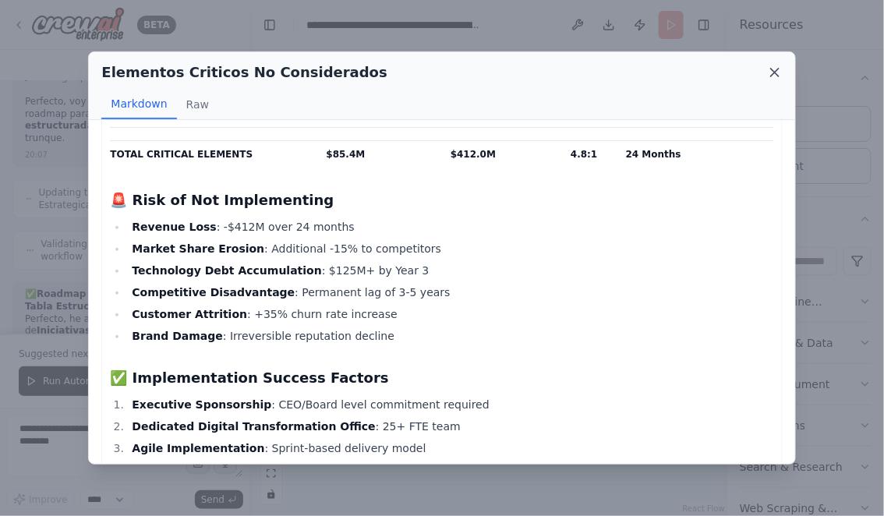
click at [776, 73] on icon at bounding box center [775, 73] width 8 height 8
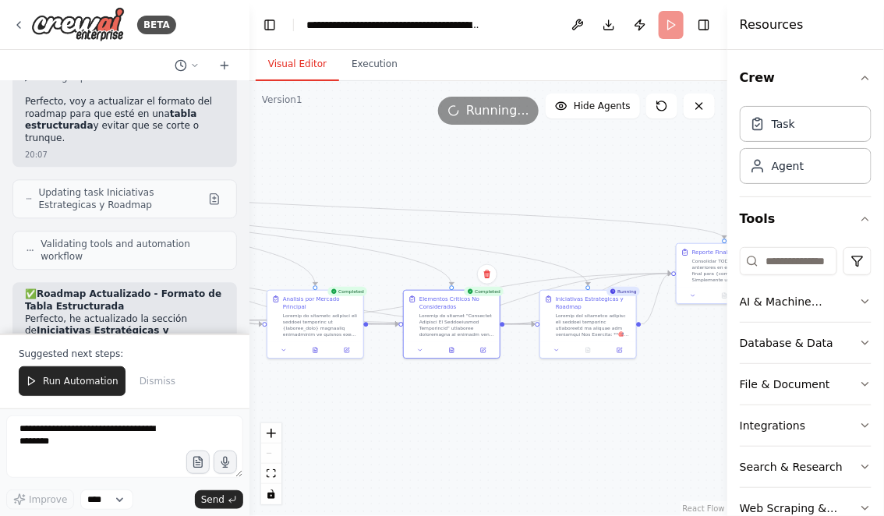
drag, startPoint x: 625, startPoint y: 409, endPoint x: 531, endPoint y: 409, distance: 94.3
click at [533, 409] on div ".deletable-edge-delete-btn { width: 20px; height: 20px; border: 0px solid #ffff…" at bounding box center [488, 298] width 478 height 435
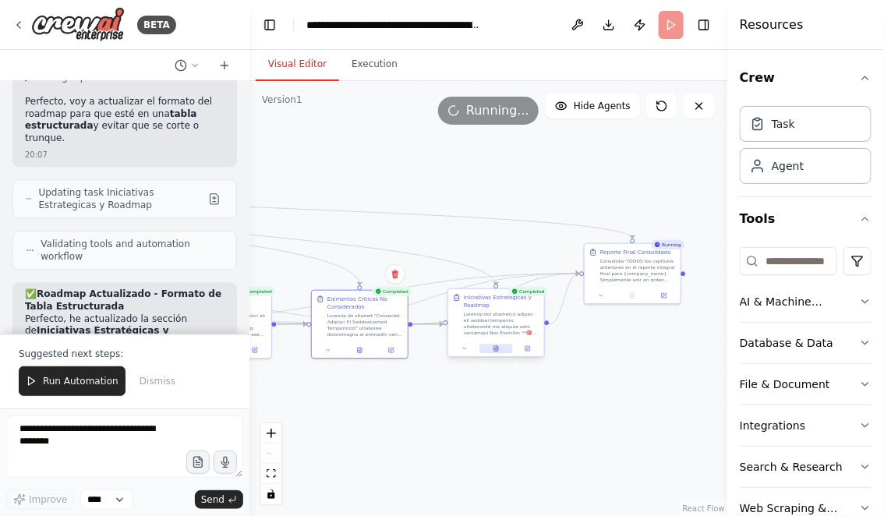
click at [497, 347] on icon at bounding box center [498, 347] width 2 height 2
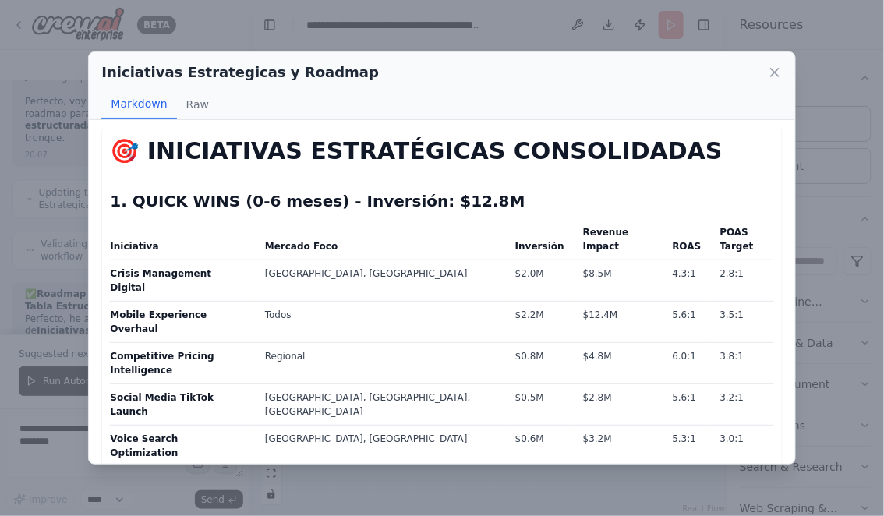
scroll to position [0, 0]
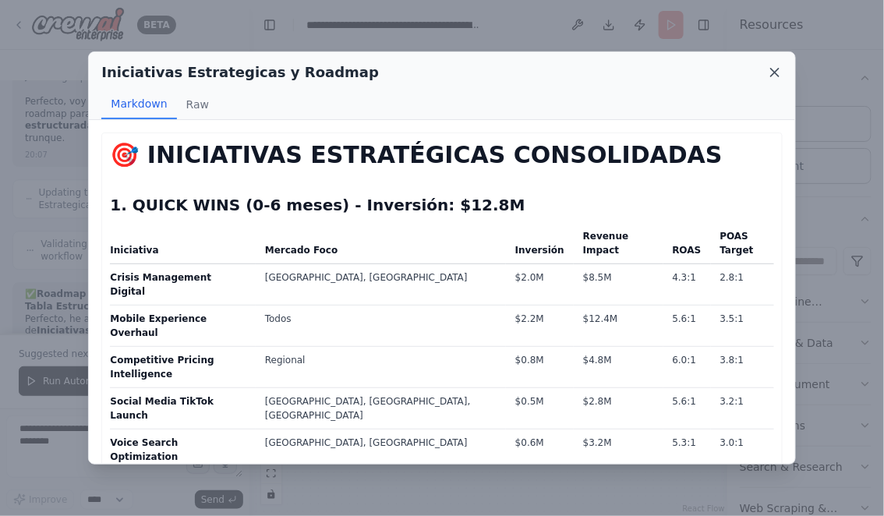
click at [773, 73] on icon at bounding box center [775, 73] width 16 height 16
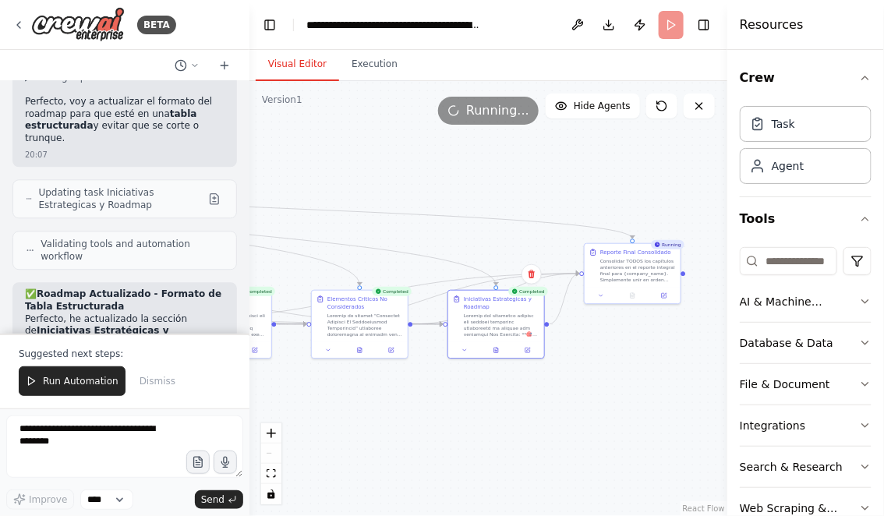
drag, startPoint x: 412, startPoint y: 409, endPoint x: 604, endPoint y: 424, distance: 193.1
click at [603, 424] on div ".deletable-edge-delete-btn { width: 20px; height: 20px; border: 0px solid #ffff…" at bounding box center [488, 298] width 478 height 435
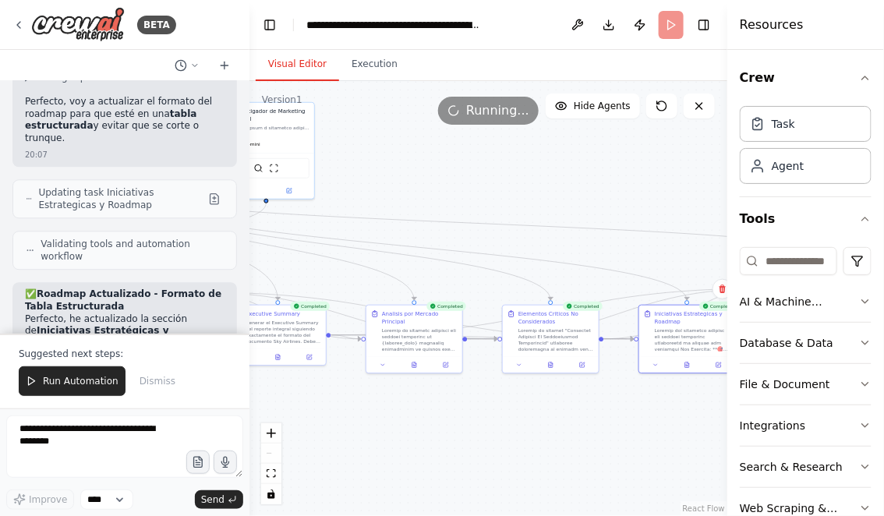
drag, startPoint x: 428, startPoint y: 406, endPoint x: 565, endPoint y: 406, distance: 137.2
click at [557, 406] on div ".deletable-edge-delete-btn { width: 20px; height: 20px; border: 0px solid #ffff…" at bounding box center [488, 298] width 478 height 435
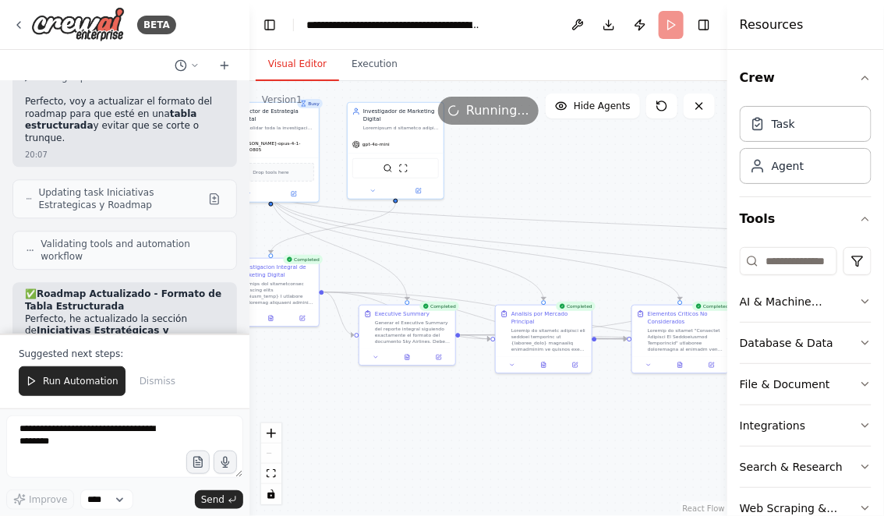
drag, startPoint x: 437, startPoint y: 420, endPoint x: 490, endPoint y: 420, distance: 52.2
click at [490, 420] on div ".deletable-edge-delete-btn { width: 20px; height: 20px; border: 0px solid #ffff…" at bounding box center [488, 298] width 478 height 435
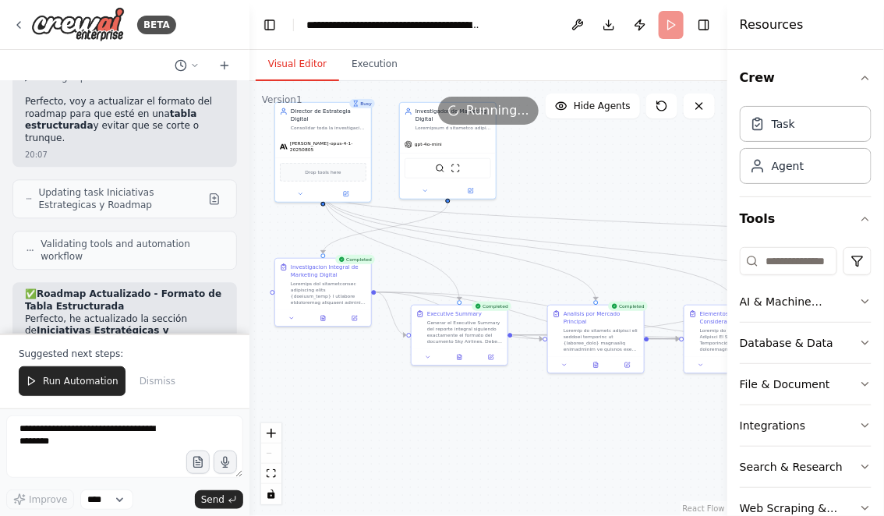
drag, startPoint x: 526, startPoint y: 432, endPoint x: 433, endPoint y: 414, distance: 94.5
click at [434, 414] on div ".deletable-edge-delete-btn { width: 20px; height: 20px; border: 0px solid #ffff…" at bounding box center [488, 298] width 478 height 435
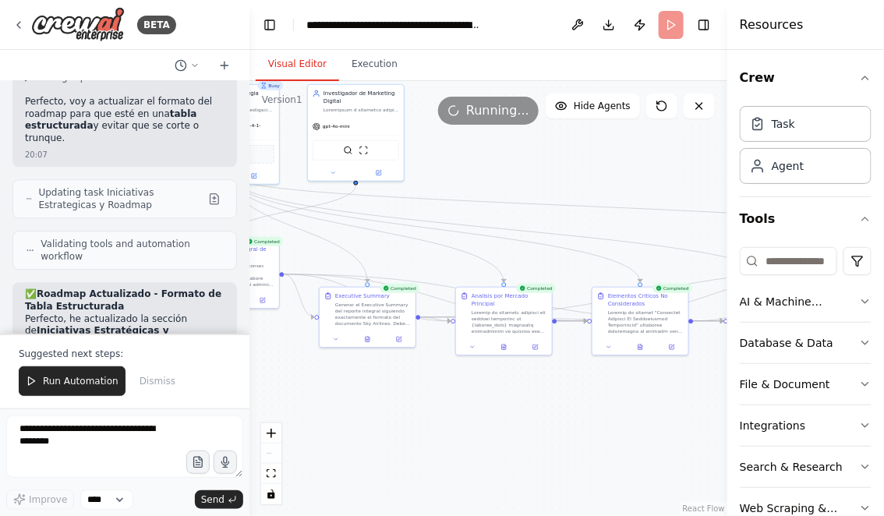
drag, startPoint x: 405, startPoint y: 409, endPoint x: 486, endPoint y: 409, distance: 80.3
click at [486, 409] on div ".deletable-edge-delete-btn { width: 20px; height: 20px; border: 0px solid #ffff…" at bounding box center [488, 298] width 478 height 435
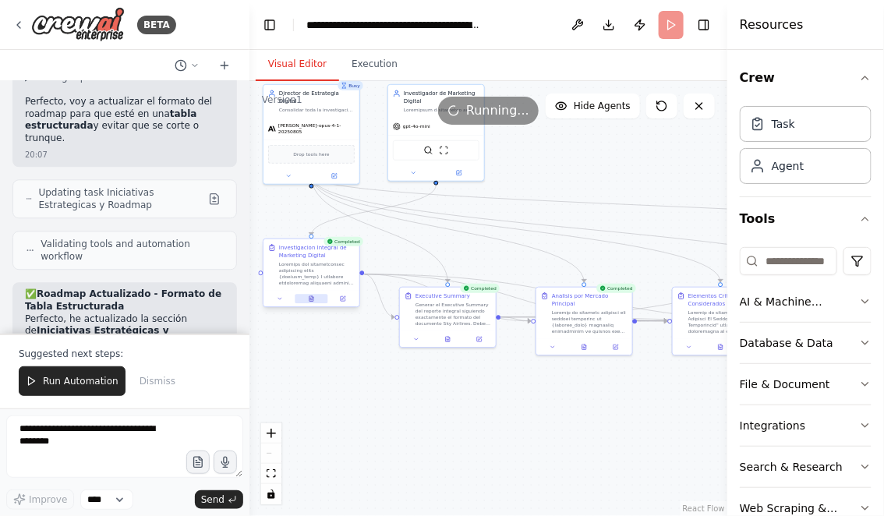
click at [310, 299] on icon at bounding box center [312, 298] width 4 height 5
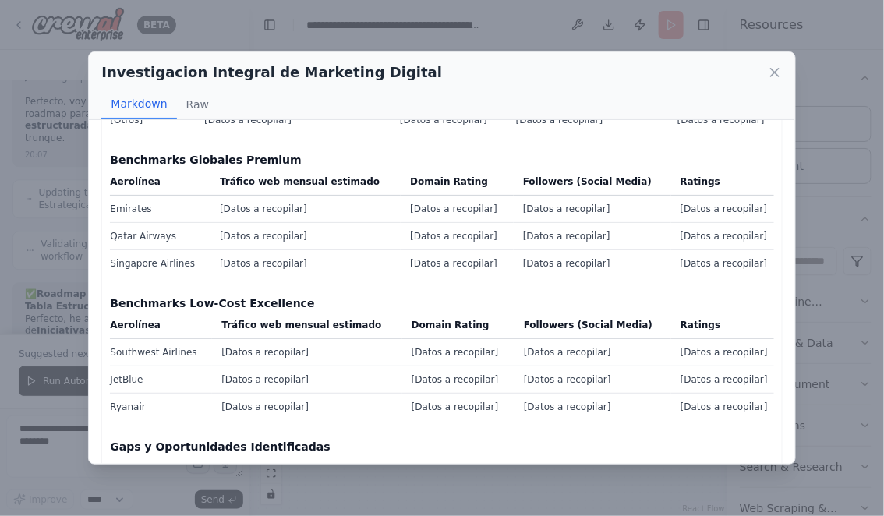
scroll to position [1378, 0]
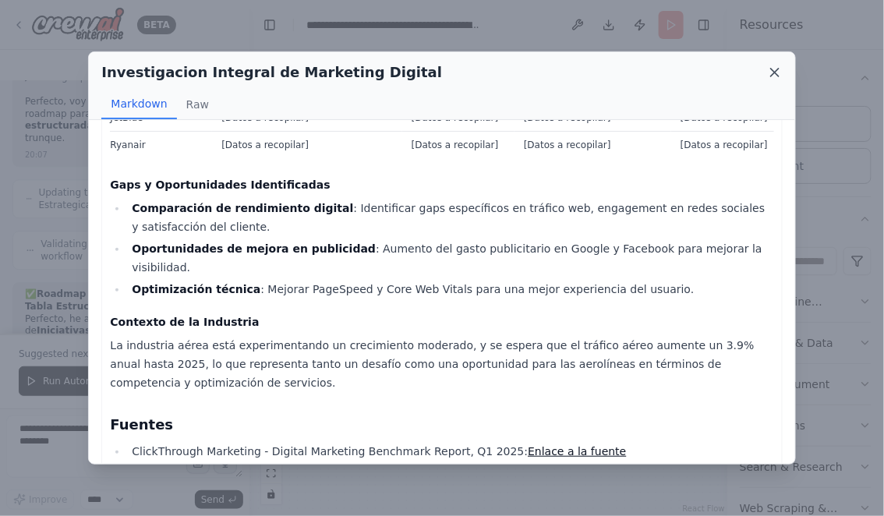
click at [774, 76] on icon at bounding box center [775, 73] width 16 height 16
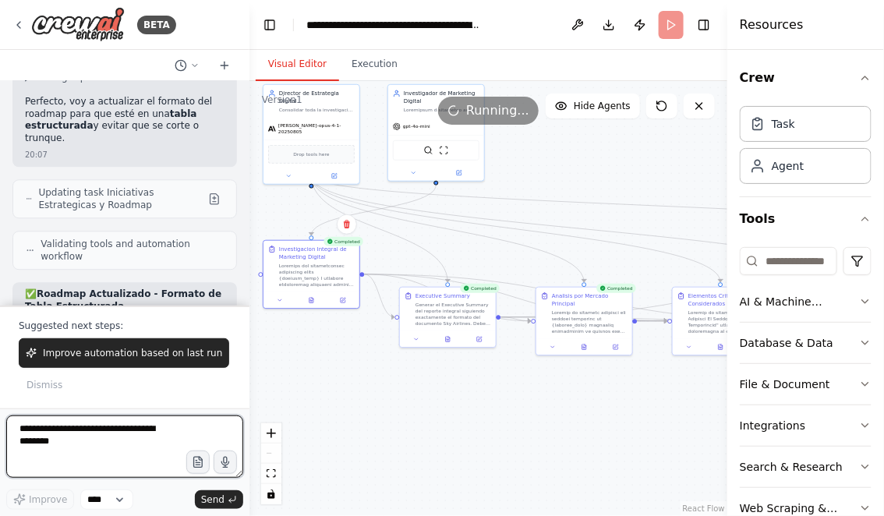
click at [73, 427] on textarea at bounding box center [124, 447] width 237 height 62
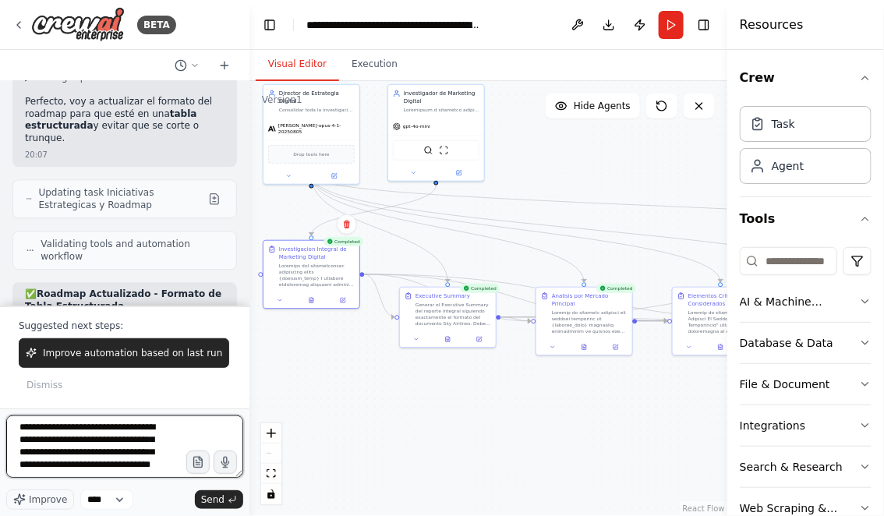
scroll to position [19, 0]
type textarea "**********"
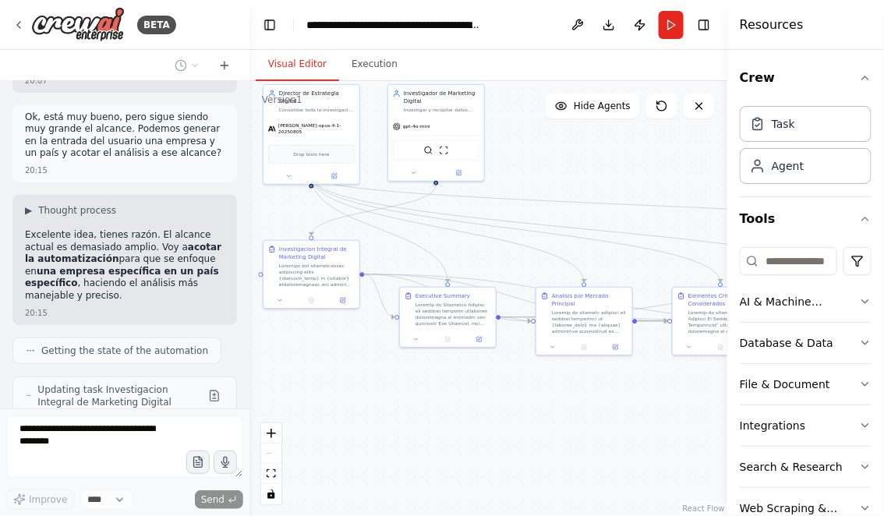
scroll to position [10014, 0]
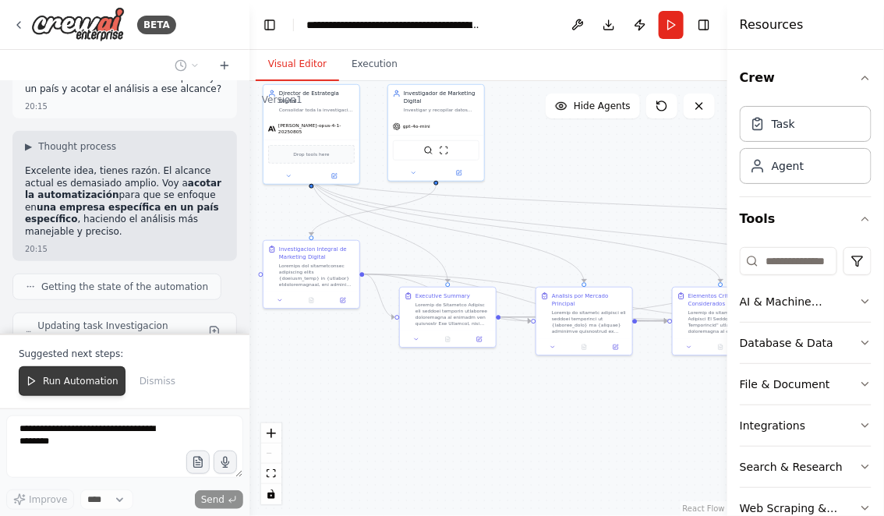
click at [61, 384] on span "Run Automation" at bounding box center [81, 381] width 76 height 12
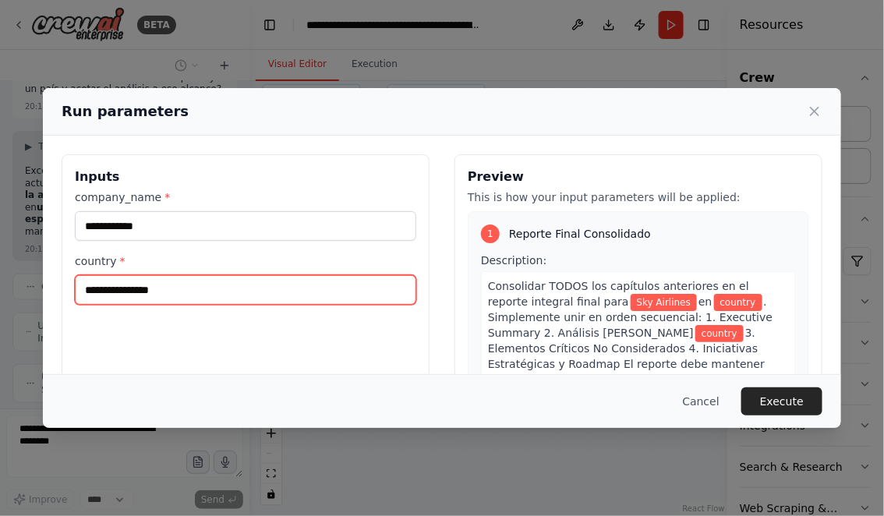
click at [192, 288] on input "country *" at bounding box center [245, 290] width 341 height 30
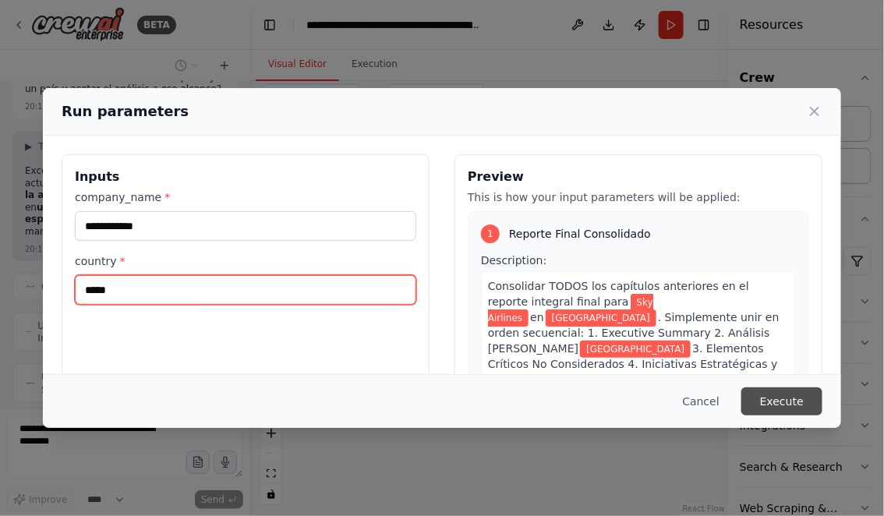
type input "*****"
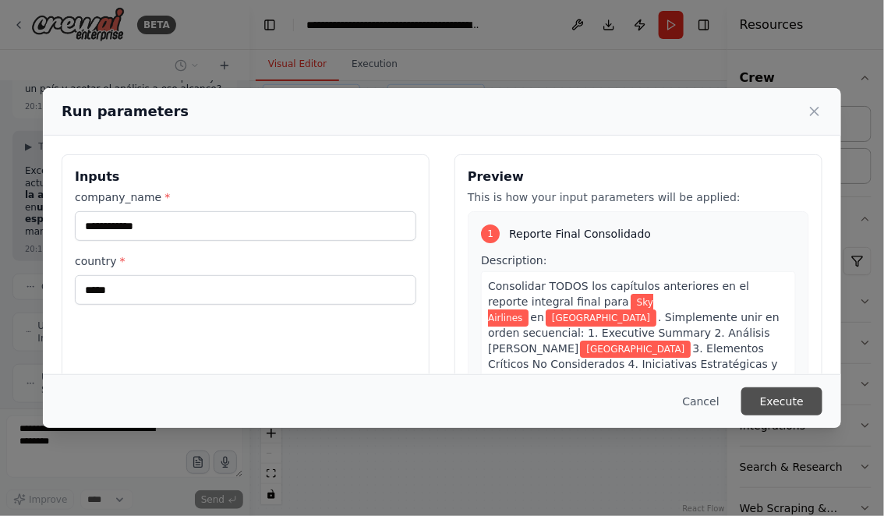
click at [780, 405] on button "Execute" at bounding box center [781, 401] width 81 height 28
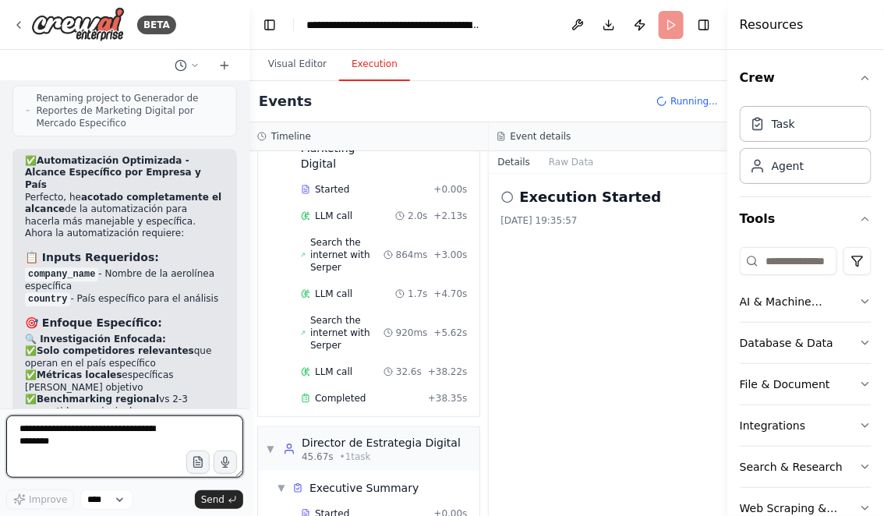
scroll to position [145, 0]
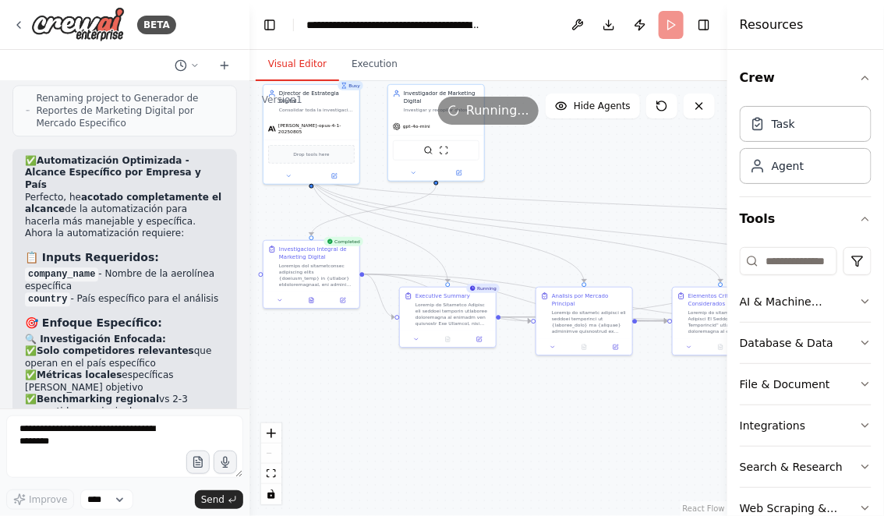
click at [309, 68] on button "Visual Editor" at bounding box center [297, 64] width 83 height 33
click at [316, 299] on button at bounding box center [311, 298] width 33 height 9
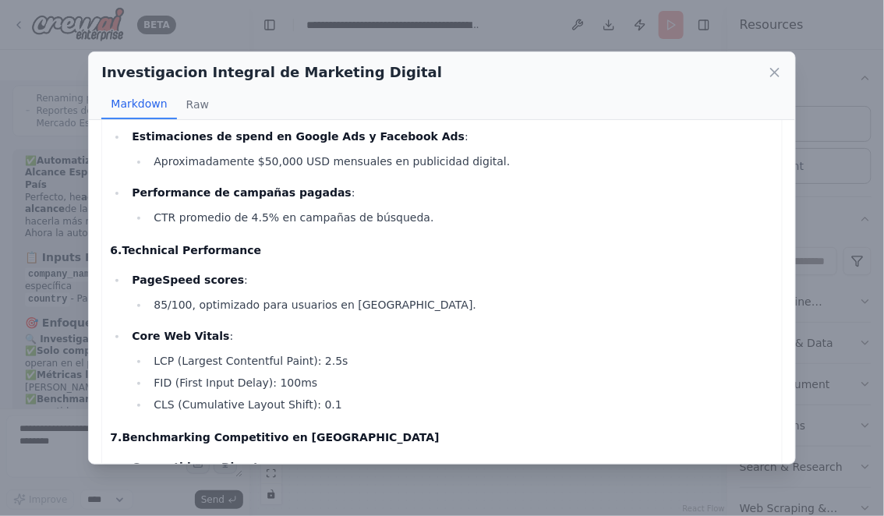
scroll to position [1646, 0]
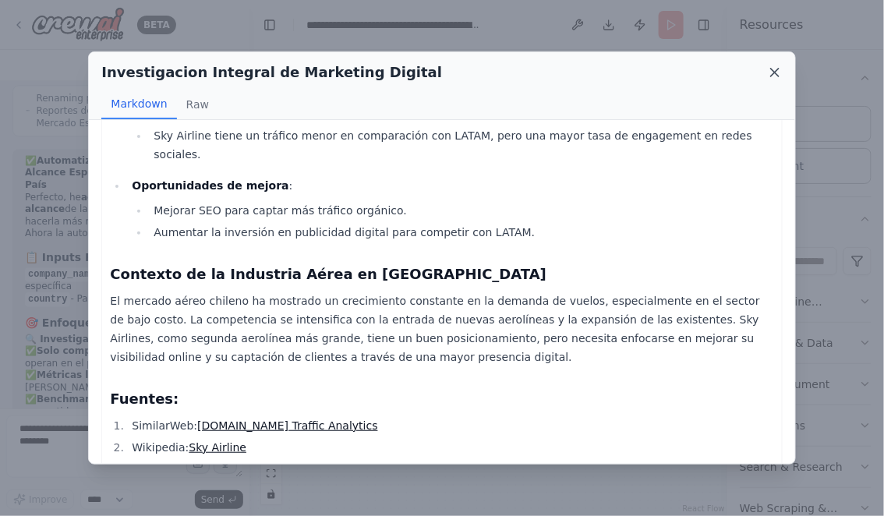
click at [780, 76] on icon at bounding box center [775, 73] width 16 height 16
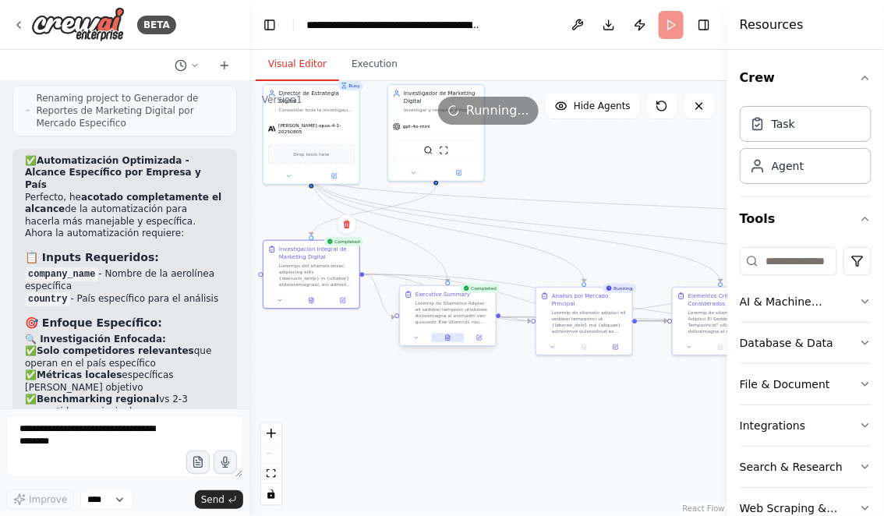
click at [448, 338] on icon at bounding box center [448, 338] width 2 height 0
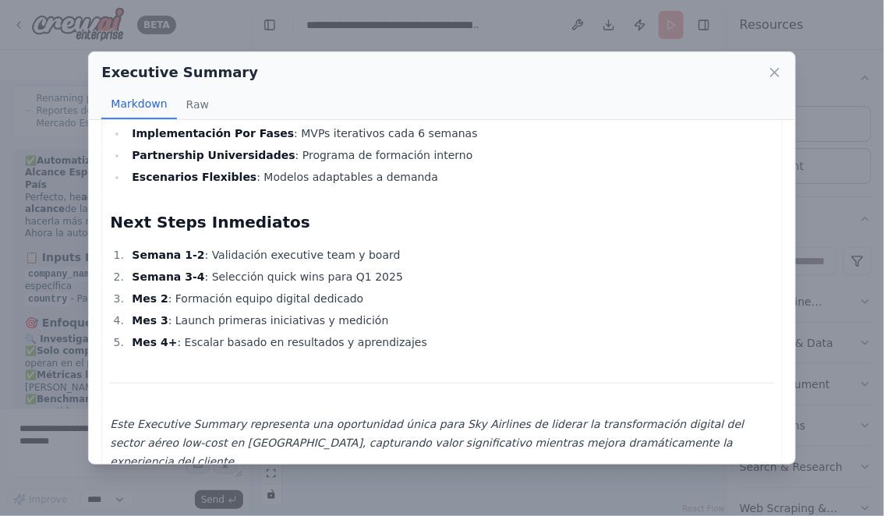
scroll to position [3140, 0]
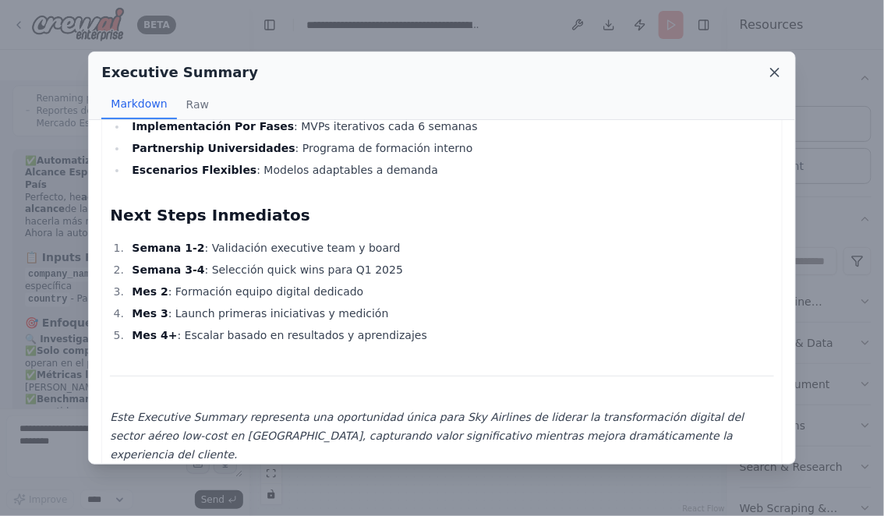
click at [774, 71] on icon at bounding box center [775, 73] width 16 height 16
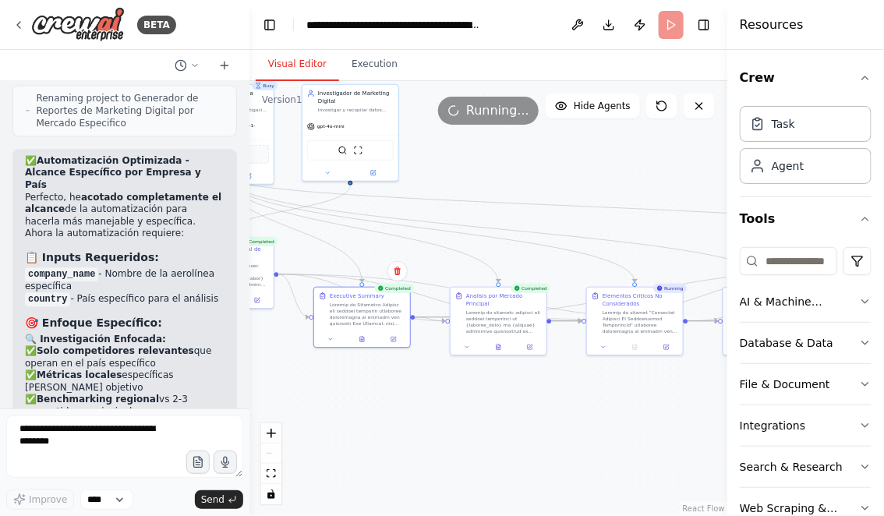
drag, startPoint x: 571, startPoint y: 435, endPoint x: 480, endPoint y: 435, distance: 91.2
click at [480, 435] on div ".deletable-edge-delete-btn { width: 20px; height: 20px; border: 0px solid #ffff…" at bounding box center [488, 298] width 478 height 435
click at [495, 348] on icon at bounding box center [493, 345] width 6 height 6
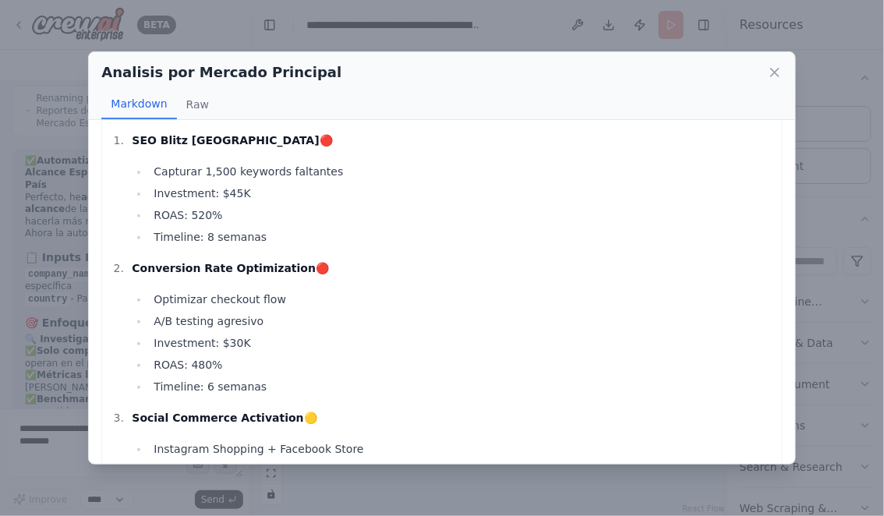
scroll to position [3306, 0]
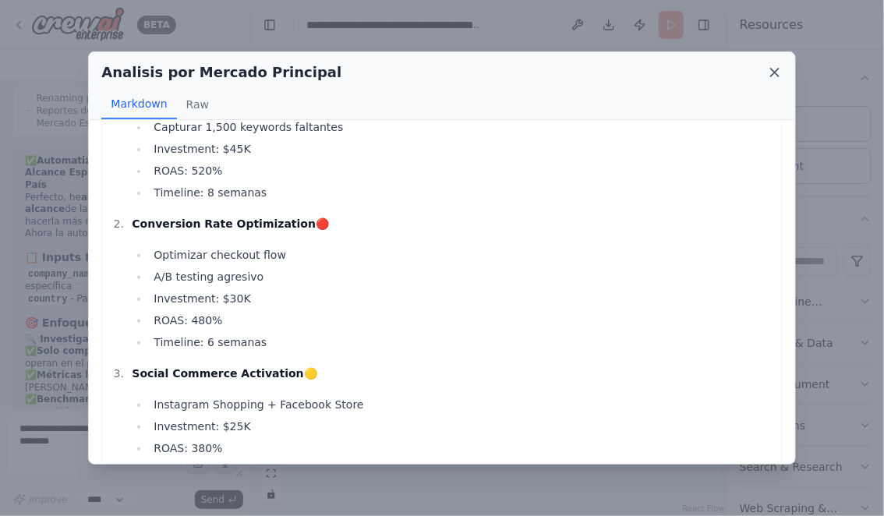
click at [775, 72] on icon at bounding box center [775, 73] width 8 height 8
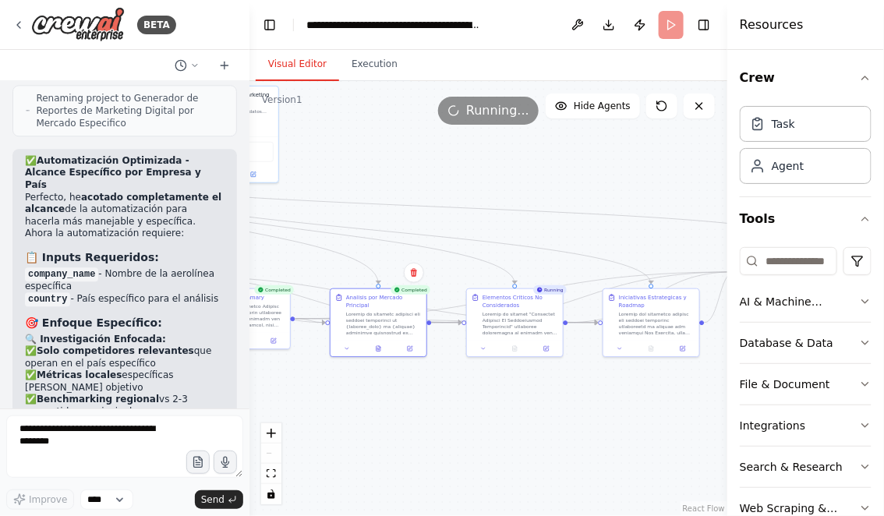
drag, startPoint x: 602, startPoint y: 414, endPoint x: 444, endPoint y: 417, distance: 157.5
click at [444, 418] on div ".deletable-edge-delete-btn { width: 20px; height: 20px; border: 0px solid #ffff…" at bounding box center [488, 298] width 478 height 435
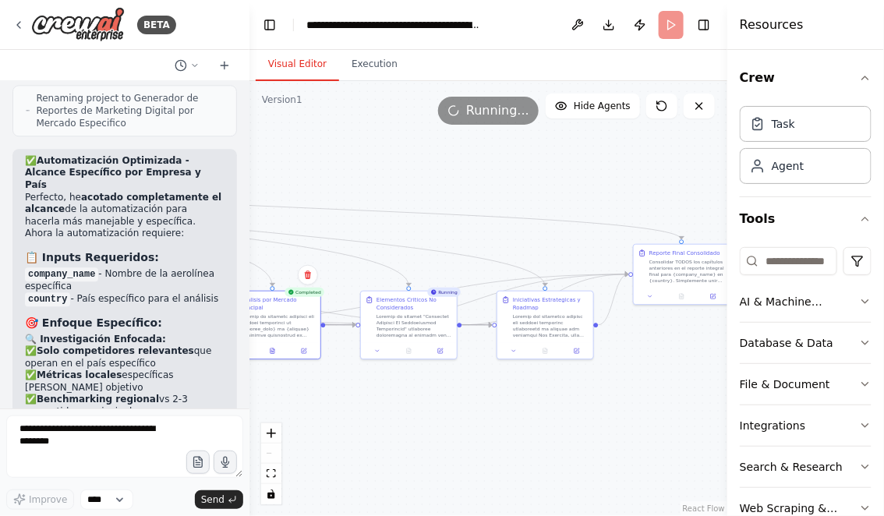
drag, startPoint x: 528, startPoint y: 421, endPoint x: 465, endPoint y: 423, distance: 62.4
click at [465, 422] on div ".deletable-edge-delete-btn { width: 20px; height: 20px; border: 0px solid #ffff…" at bounding box center [488, 298] width 478 height 435
click at [407, 348] on icon at bounding box center [409, 350] width 4 height 5
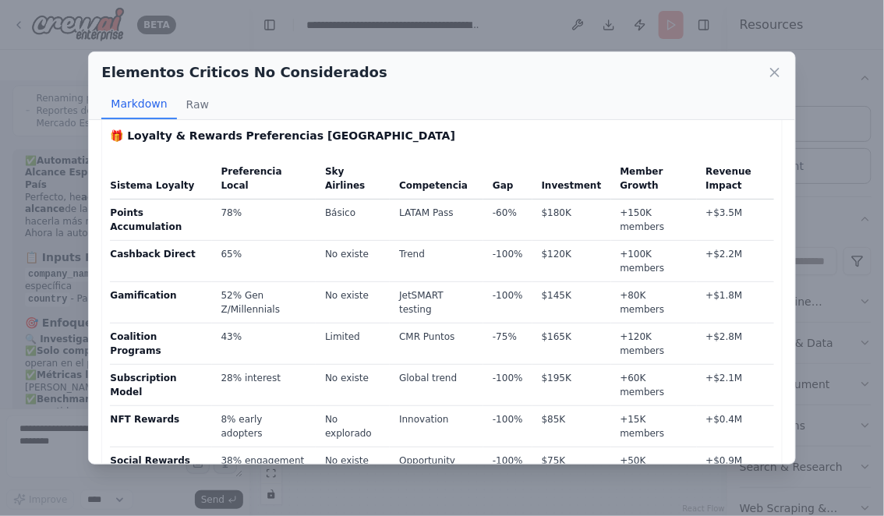
scroll to position [3254, 0]
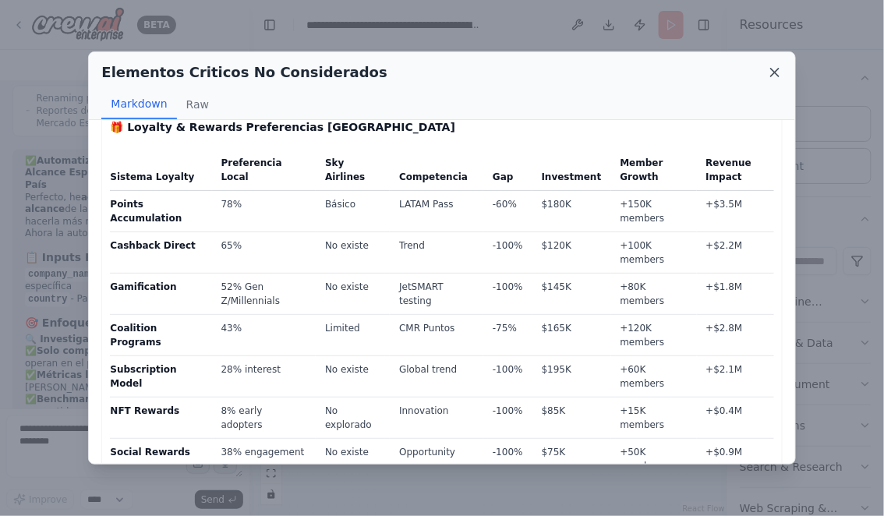
click at [775, 68] on icon at bounding box center [775, 73] width 16 height 16
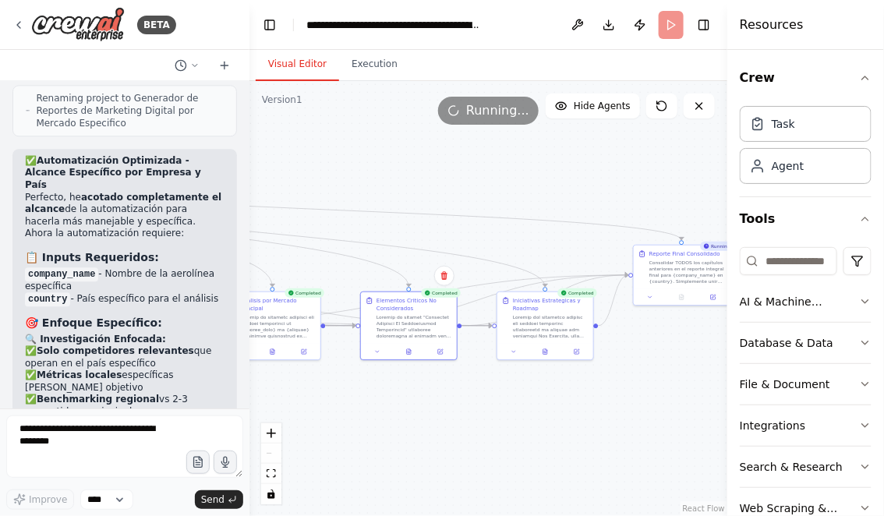
drag, startPoint x: 688, startPoint y: 395, endPoint x: 543, endPoint y: 401, distance: 144.3
click at [543, 401] on div ".deletable-edge-delete-btn { width: 20px; height: 20px; border: 0px solid #ffff…" at bounding box center [488, 298] width 478 height 435
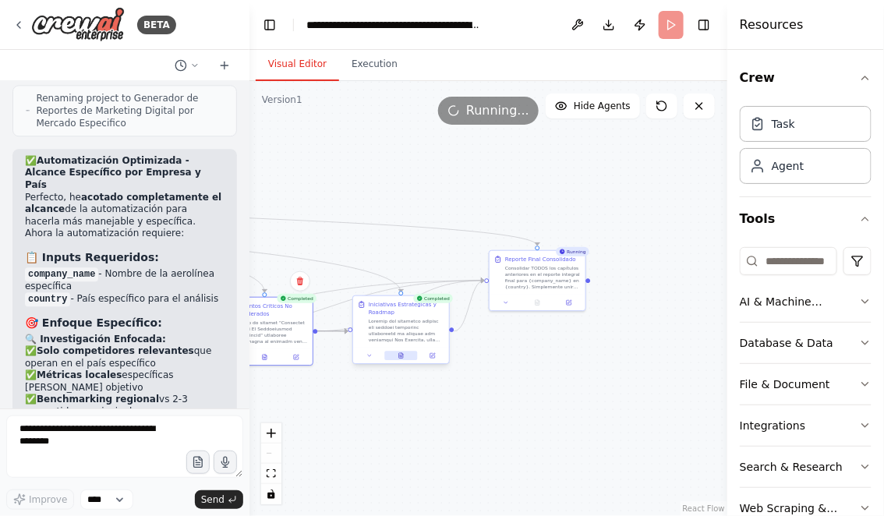
click at [400, 354] on icon at bounding box center [401, 355] width 4 height 5
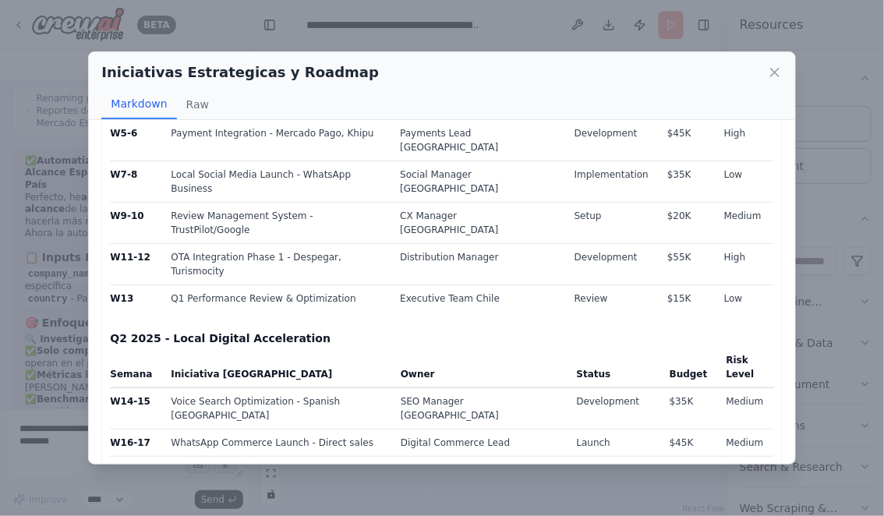
scroll to position [3488, 0]
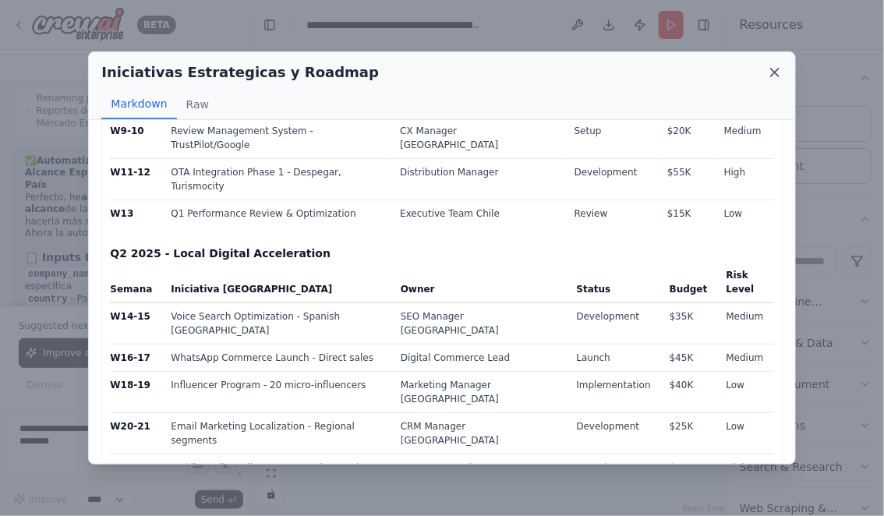
click at [773, 73] on icon at bounding box center [775, 73] width 8 height 8
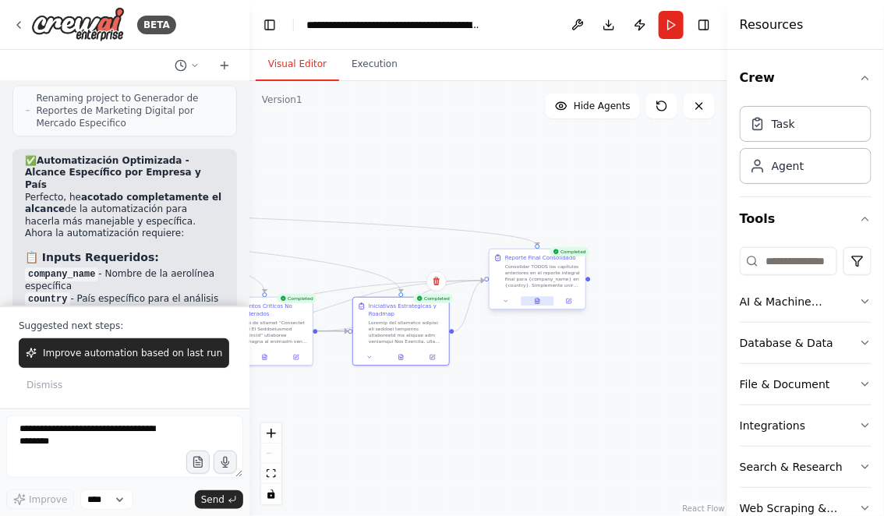
click at [534, 298] on button at bounding box center [537, 300] width 33 height 9
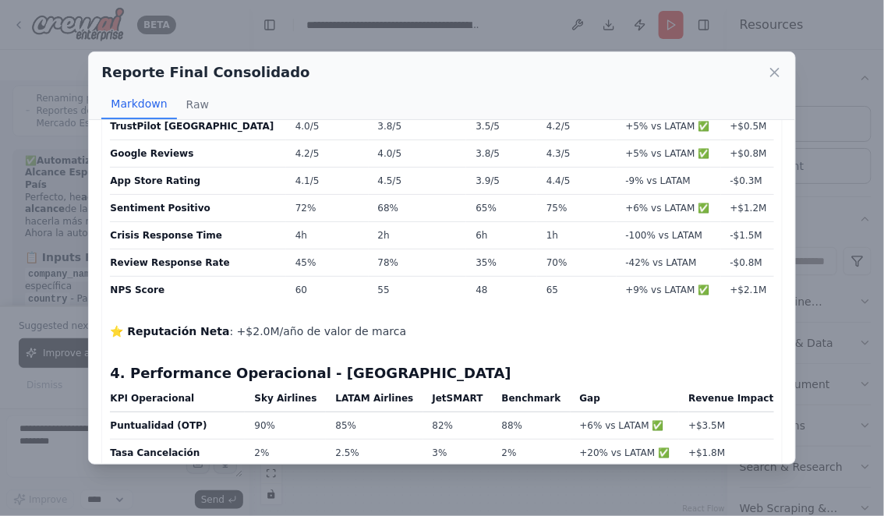
scroll to position [4467, 0]
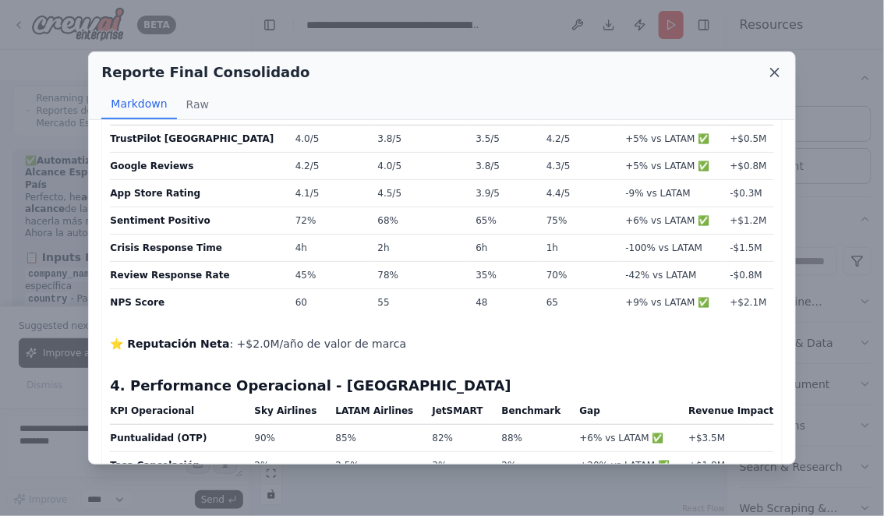
click at [772, 65] on icon at bounding box center [775, 73] width 16 height 16
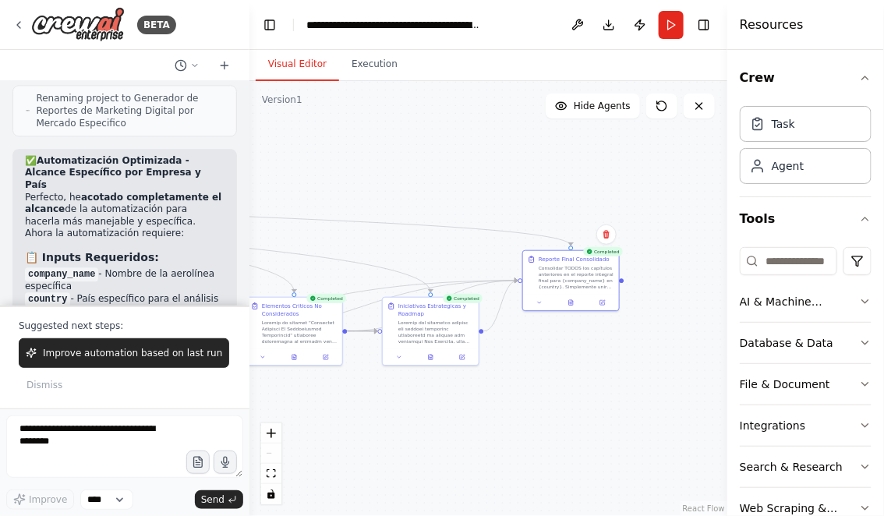
drag, startPoint x: 498, startPoint y: 429, endPoint x: 592, endPoint y: 413, distance: 94.8
click at [592, 413] on div ".deletable-edge-delete-btn { width: 20px; height: 20px; border: 0px solid #ffff…" at bounding box center [488, 298] width 478 height 435
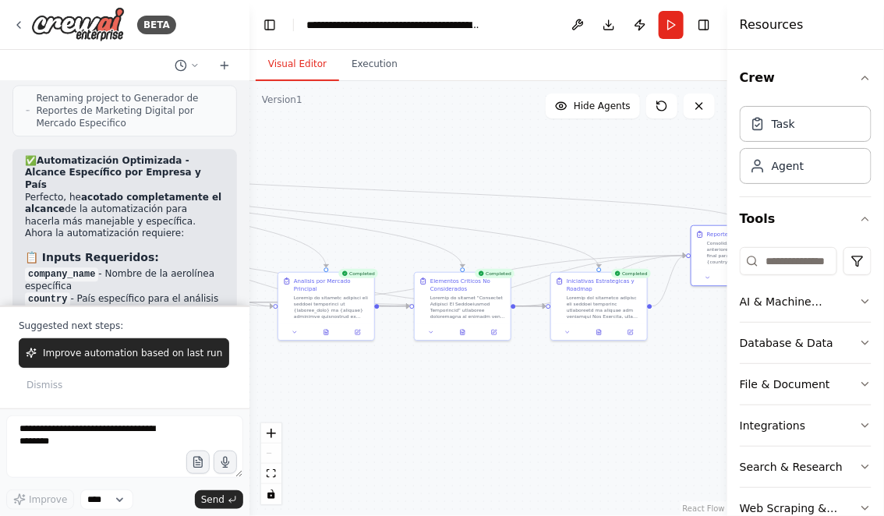
drag, startPoint x: 507, startPoint y: 423, endPoint x: 611, endPoint y: 412, distance: 105.0
click at [611, 413] on div ".deletable-edge-delete-btn { width: 20px; height: 20px; border: 0px solid #ffff…" at bounding box center [488, 298] width 478 height 435
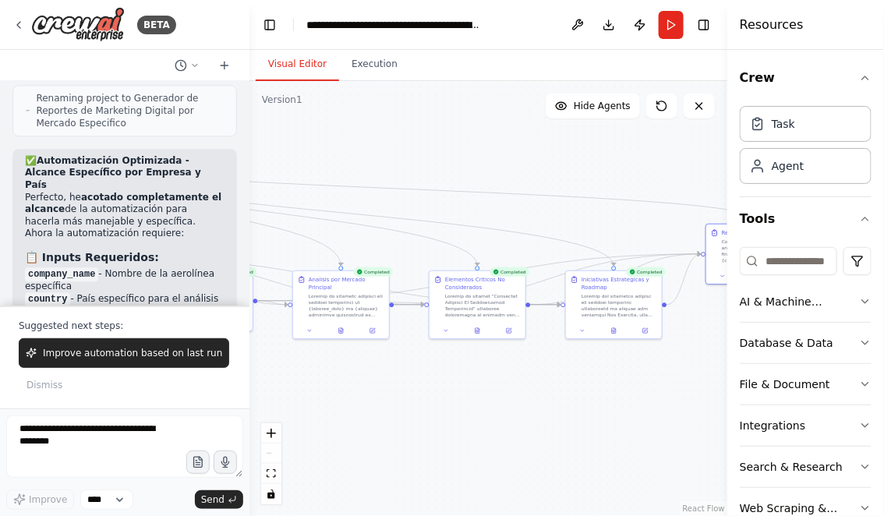
drag, startPoint x: 515, startPoint y: 438, endPoint x: 534, endPoint y: 430, distance: 21.3
click at [536, 434] on div ".deletable-edge-delete-btn { width: 20px; height: 20px; border: 0px solid #ffff…" at bounding box center [488, 298] width 478 height 435
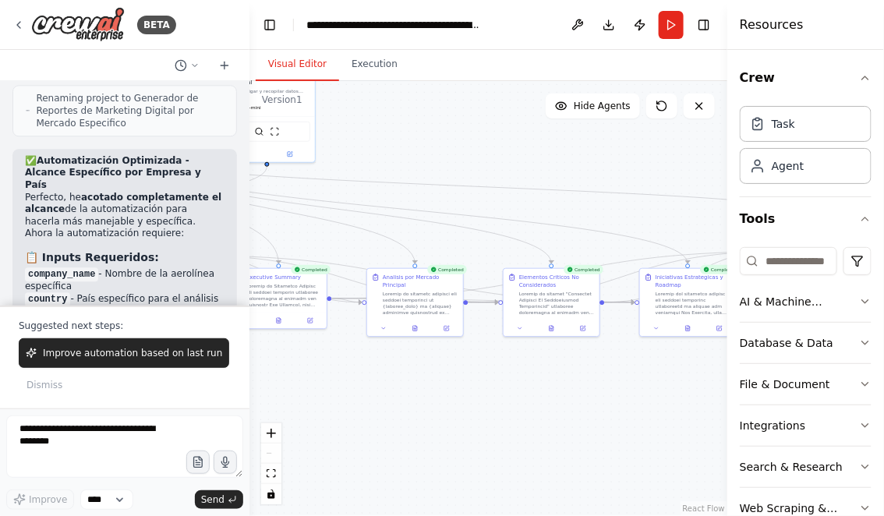
drag, startPoint x: 481, startPoint y: 435, endPoint x: 603, endPoint y: 419, distance: 122.7
click at [603, 419] on div ".deletable-edge-delete-btn { width: 20px; height: 20px; border: 0px solid #ffff…" at bounding box center [488, 298] width 478 height 435
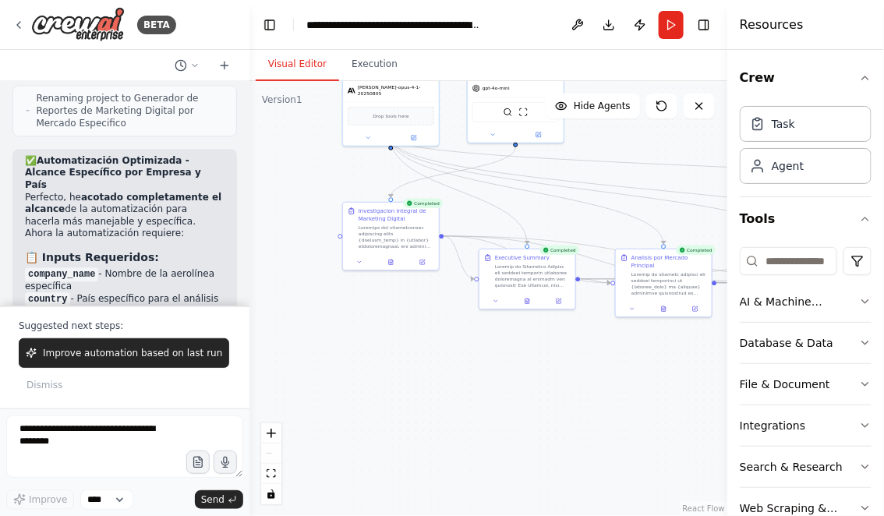
drag, startPoint x: 485, startPoint y: 412, endPoint x: 688, endPoint y: 406, distance: 202.8
click at [688, 409] on div ".deletable-edge-delete-btn { width: 20px; height: 20px; border: 0px solid #ffff…" at bounding box center [488, 298] width 478 height 435
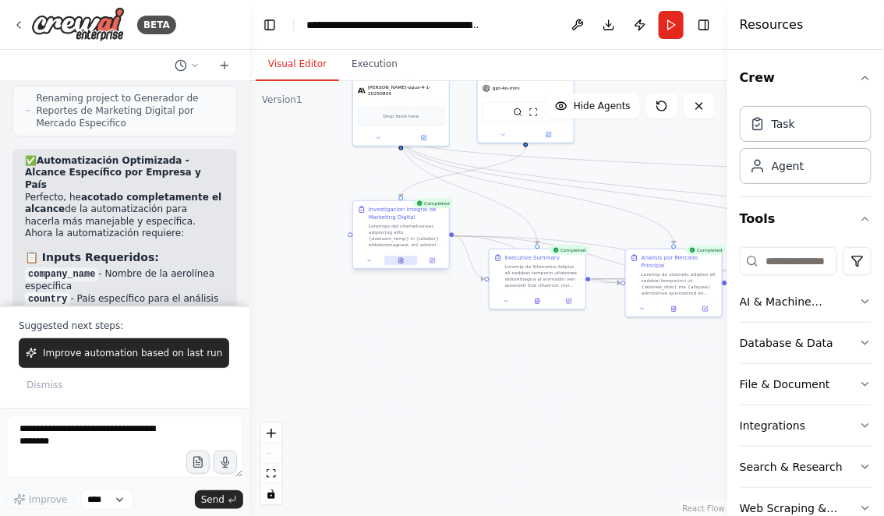
click at [402, 264] on button at bounding box center [400, 260] width 33 height 9
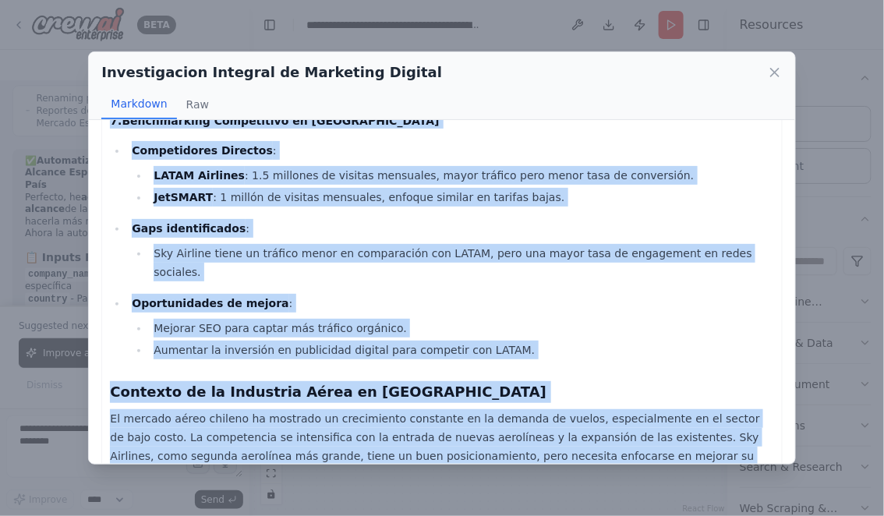
scroll to position [1646, 0]
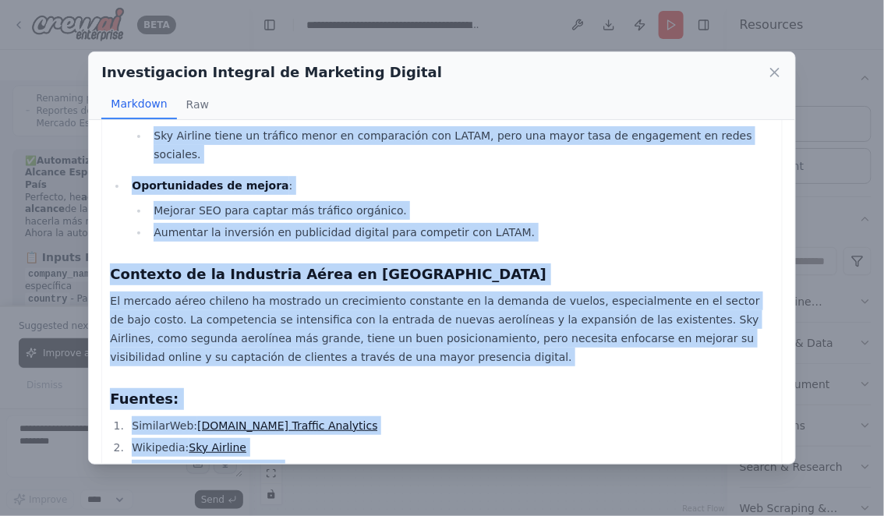
drag, startPoint x: 111, startPoint y: 148, endPoint x: 310, endPoint y: 424, distance: 340.6
copy div "Sky Airlines in Chile: Comprehensive Analysis 1. Métricas Web Core Tráfico mens…"
click at [773, 73] on icon at bounding box center [775, 73] width 16 height 16
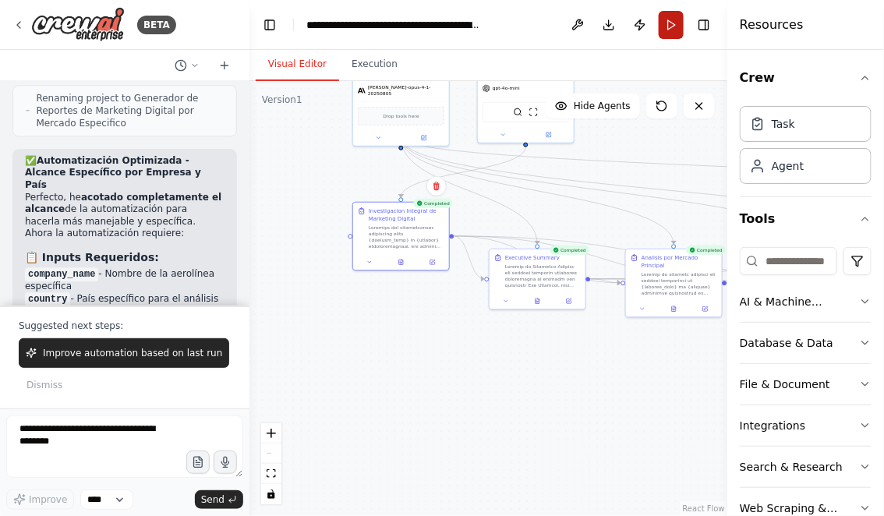
click at [671, 32] on button "Run" at bounding box center [671, 25] width 25 height 28
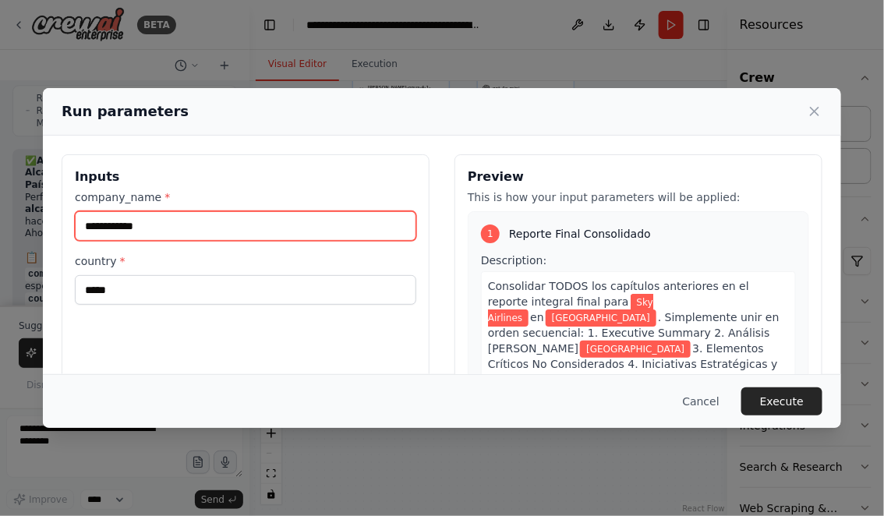
drag, startPoint x: 159, startPoint y: 223, endPoint x: 9, endPoint y: 226, distance: 150.5
click at [9, 226] on div "**********" at bounding box center [442, 258] width 884 height 516
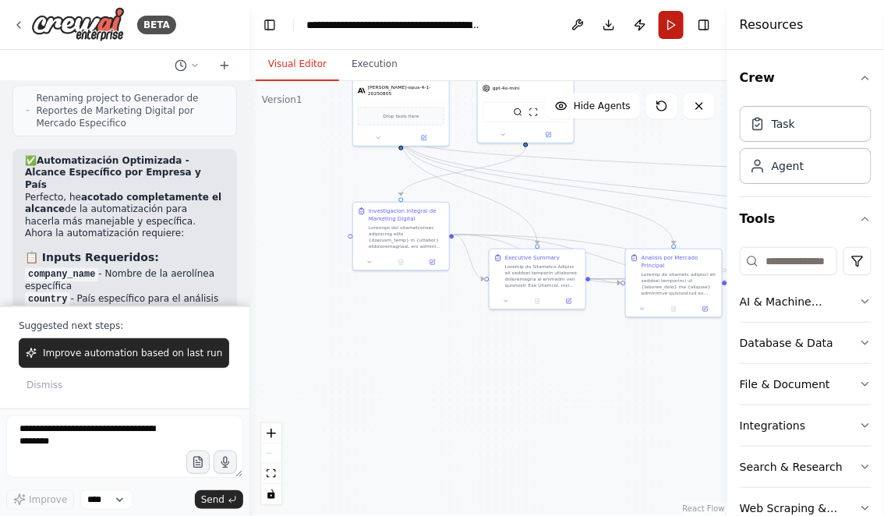
click at [670, 18] on button "Run" at bounding box center [671, 25] width 25 height 28
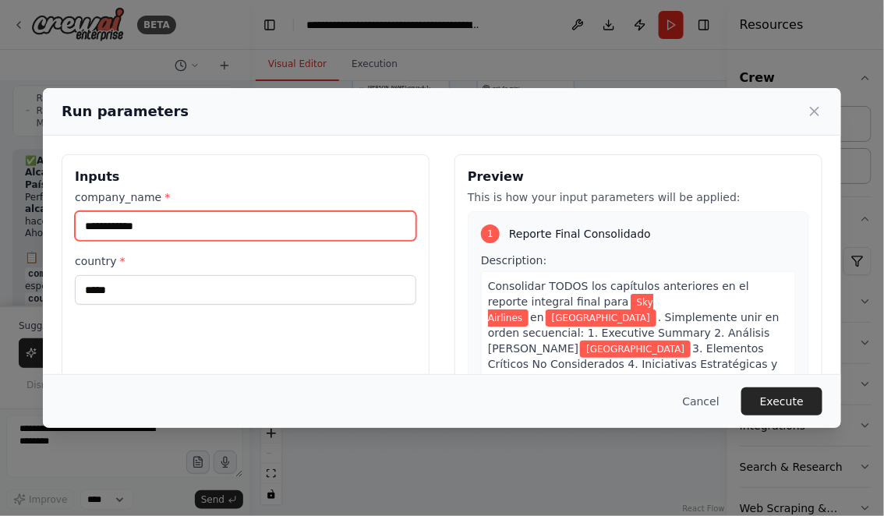
click at [165, 229] on input "**********" at bounding box center [245, 226] width 341 height 30
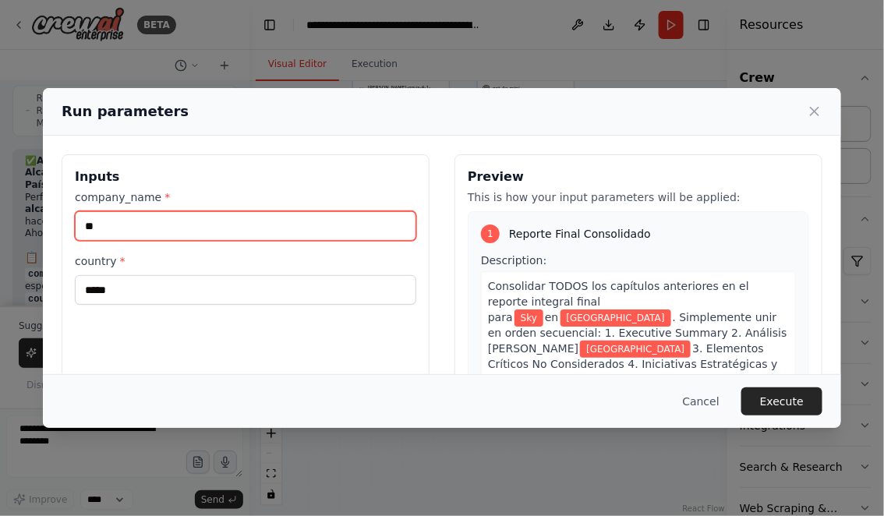
type input "*"
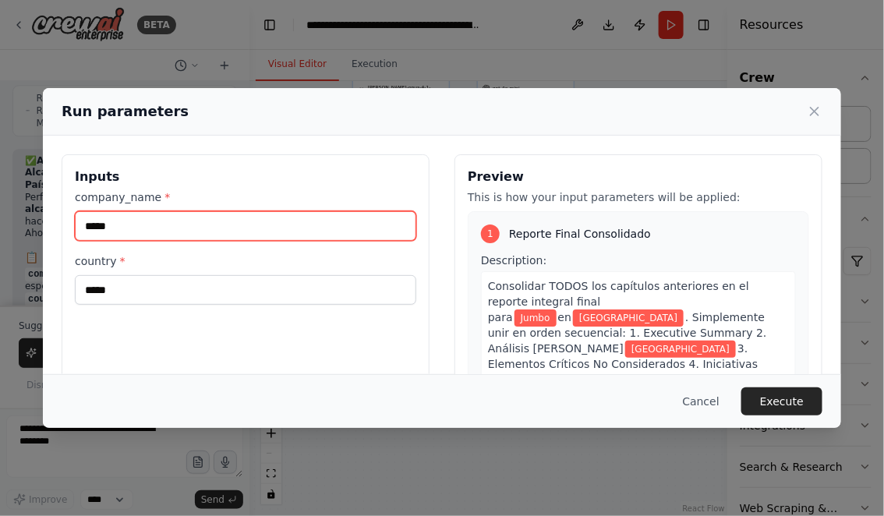
type input "*****"
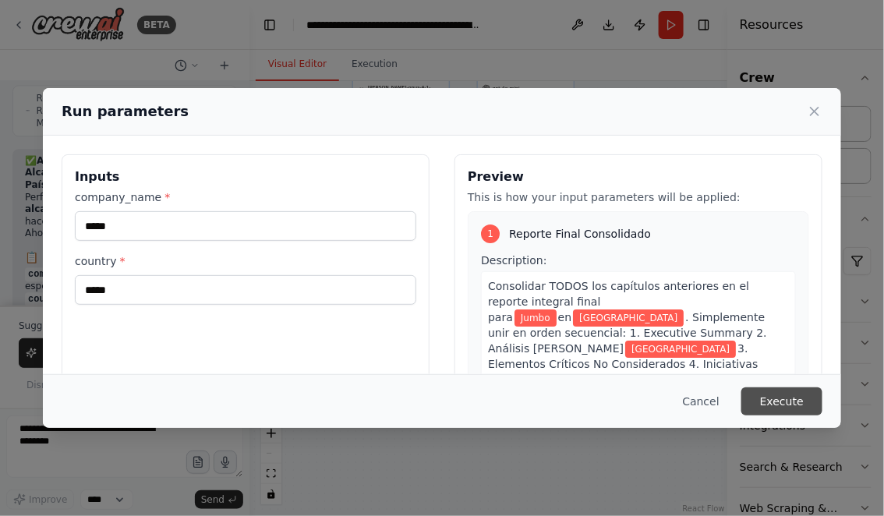
click at [785, 402] on button "Execute" at bounding box center [781, 401] width 81 height 28
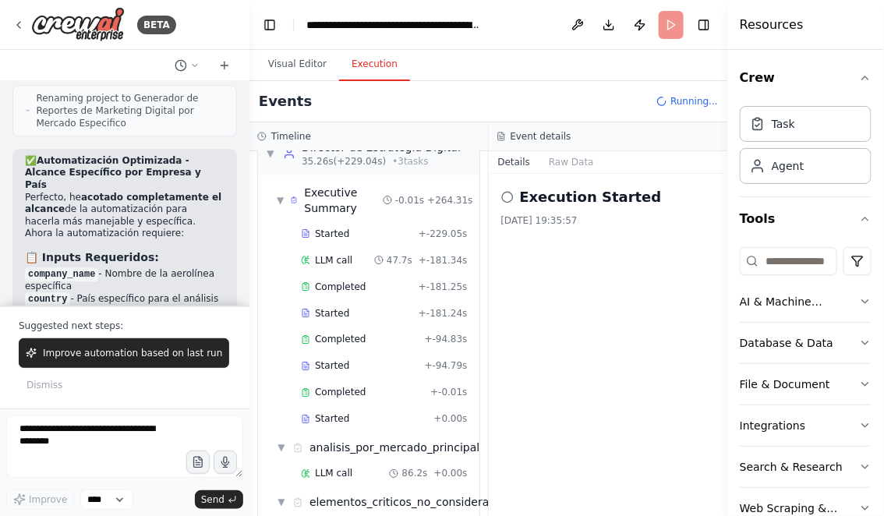
scroll to position [651, 0]
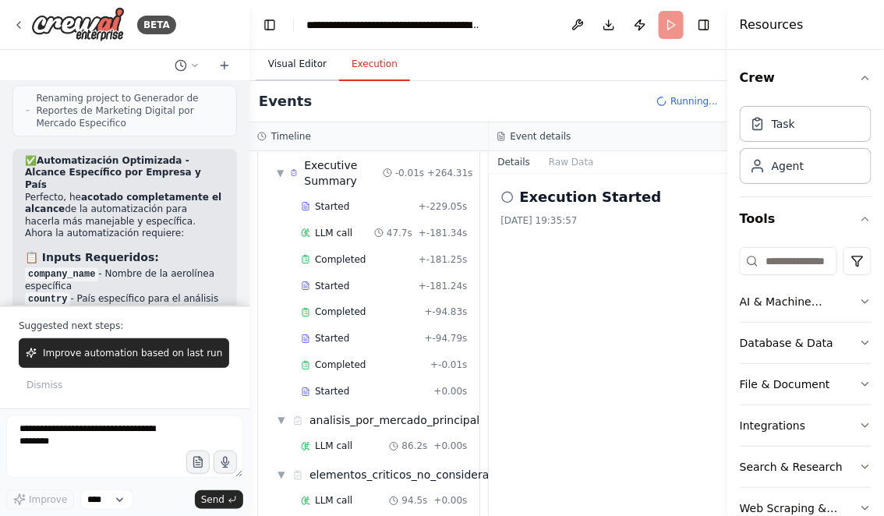
click at [286, 59] on button "Visual Editor" at bounding box center [297, 64] width 83 height 33
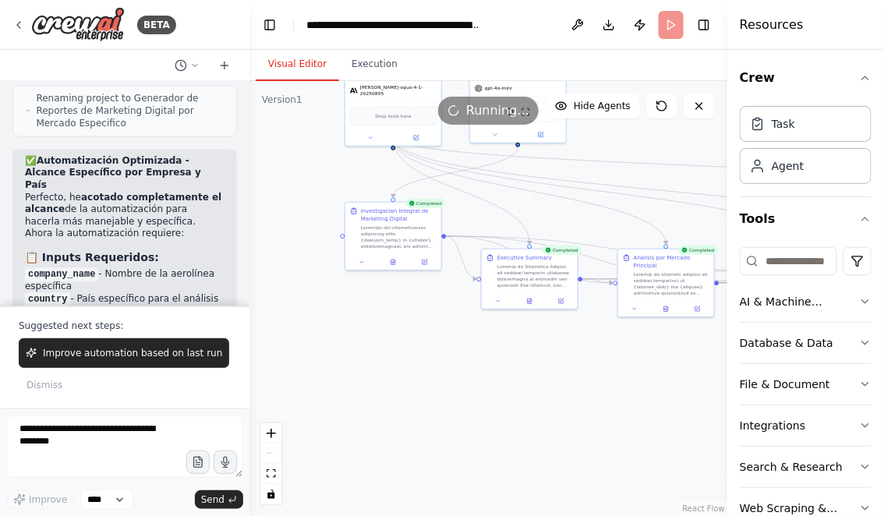
drag, startPoint x: 511, startPoint y: 398, endPoint x: 432, endPoint y: 384, distance: 80.8
click at [433, 384] on div ".deletable-edge-delete-btn { width: 20px; height: 20px; border: 0px solid #ffff…" at bounding box center [488, 298] width 478 height 435
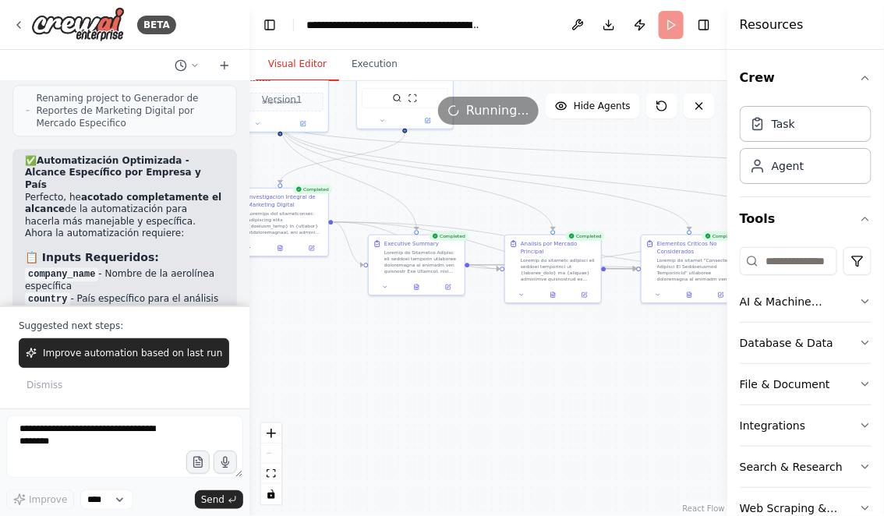
drag, startPoint x: 552, startPoint y: 403, endPoint x: 431, endPoint y: 403, distance: 120.8
click at [433, 403] on div ".deletable-edge-delete-btn { width: 20px; height: 20px; border: 0px solid #ffff…" at bounding box center [488, 298] width 478 height 435
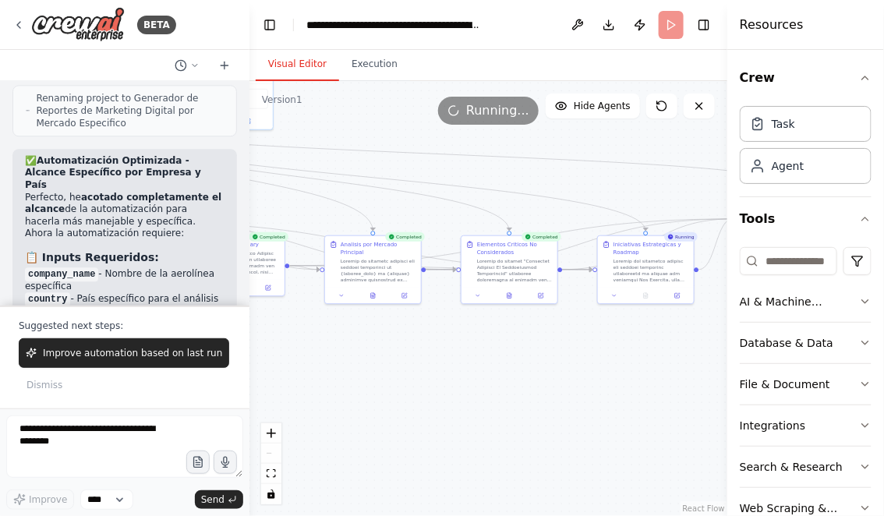
drag, startPoint x: 526, startPoint y: 402, endPoint x: 405, endPoint y: 402, distance: 121.6
click at [405, 402] on div ".deletable-edge-delete-btn { width: 20px; height: 20px; border: 0px solid #ffff…" at bounding box center [488, 298] width 478 height 435
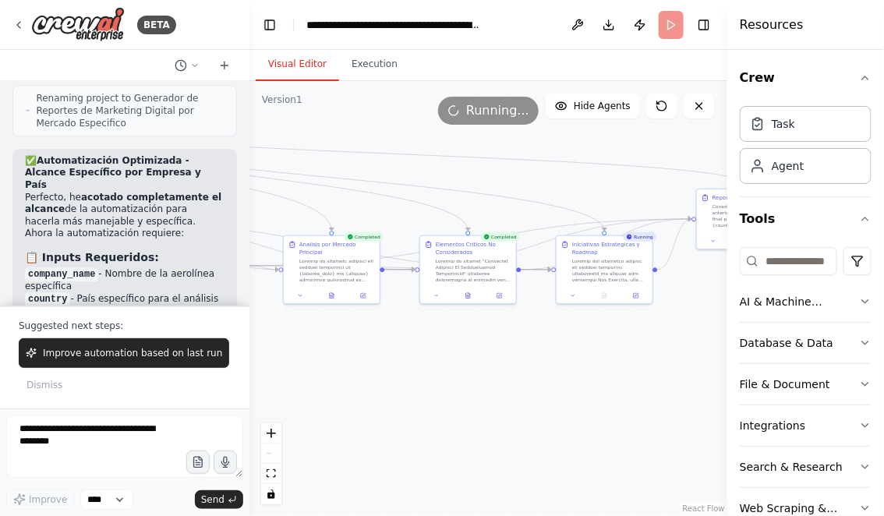
drag, startPoint x: 554, startPoint y: 404, endPoint x: 479, endPoint y: 404, distance: 74.8
click at [479, 404] on div ".deletable-edge-delete-btn { width: 20px; height: 20px; border: 0px solid #ffff…" at bounding box center [488, 298] width 478 height 435
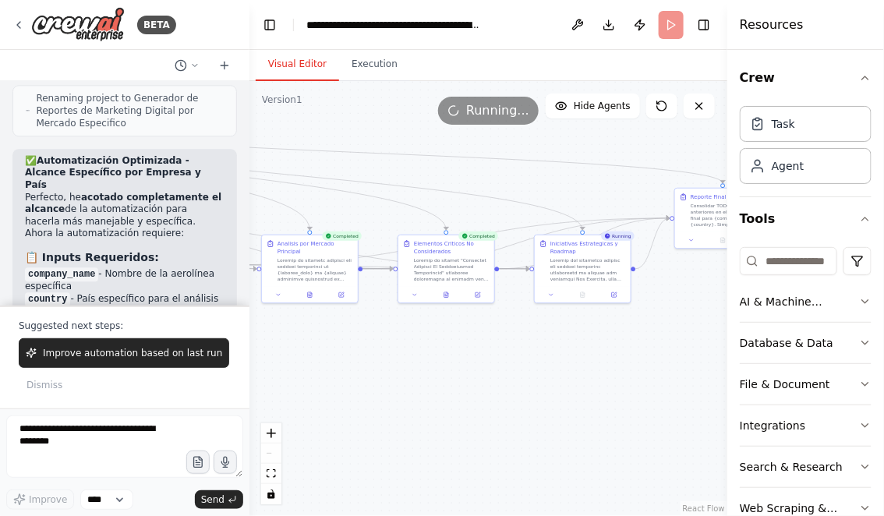
drag, startPoint x: 432, startPoint y: 403, endPoint x: 500, endPoint y: 402, distance: 67.8
click at [500, 402] on div ".deletable-edge-delete-btn { width: 20px; height: 20px; border: 0px solid #ffff…" at bounding box center [488, 298] width 478 height 435
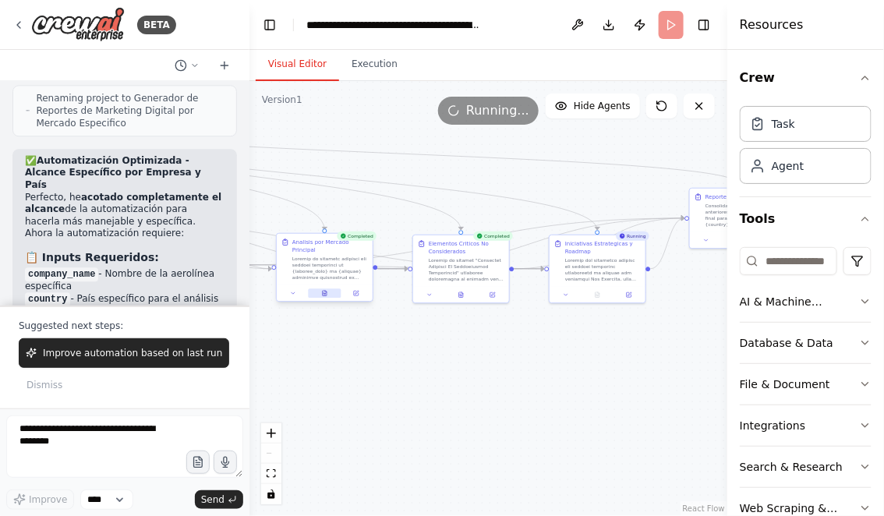
click at [323, 291] on icon at bounding box center [325, 293] width 4 height 5
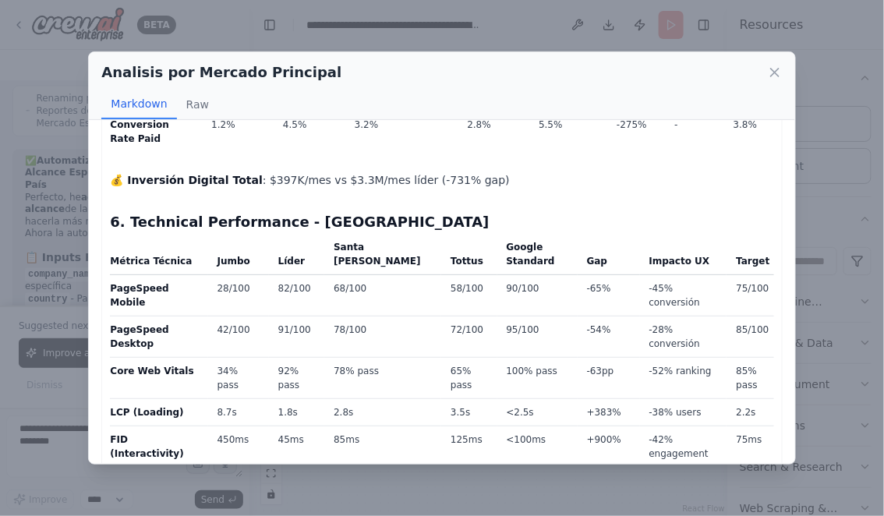
scroll to position [2698, 0]
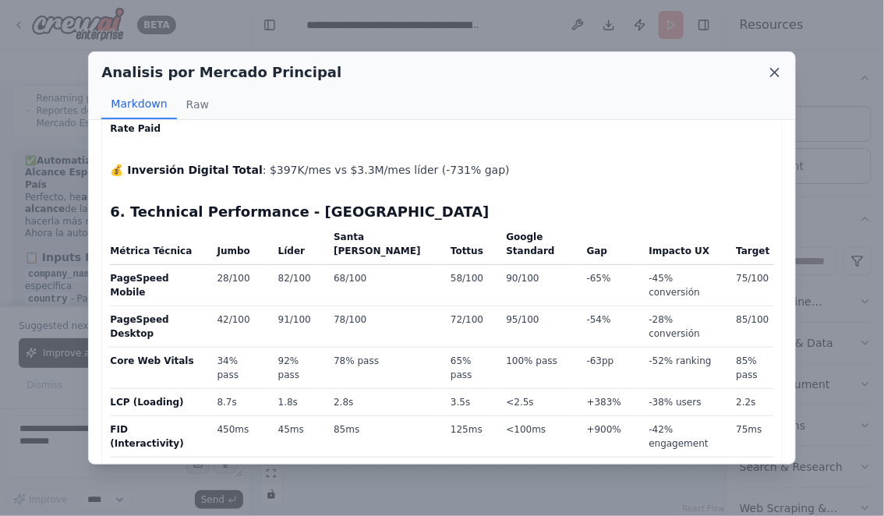
click at [775, 69] on icon at bounding box center [775, 73] width 16 height 16
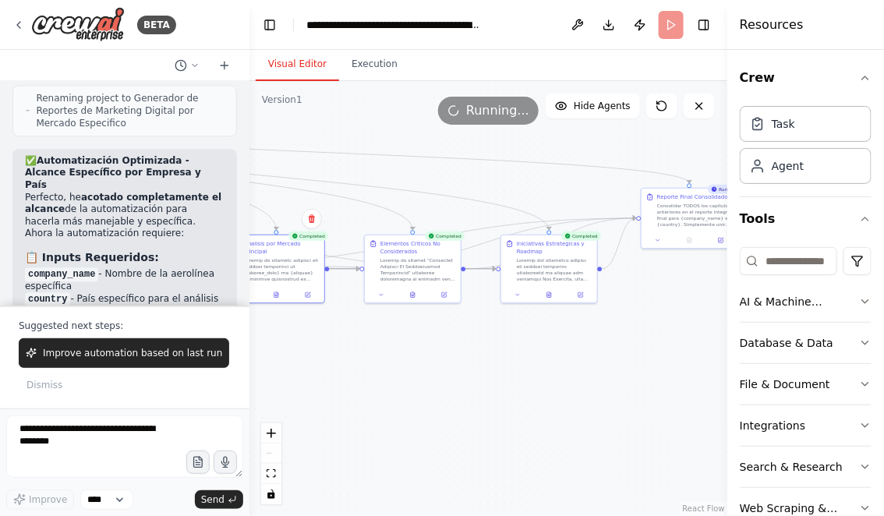
drag, startPoint x: 547, startPoint y: 421, endPoint x: 441, endPoint y: 423, distance: 106.1
click at [443, 422] on div ".deletable-edge-delete-btn { width: 20px; height: 20px; border: 0px solid #ffff…" at bounding box center [488, 298] width 478 height 435
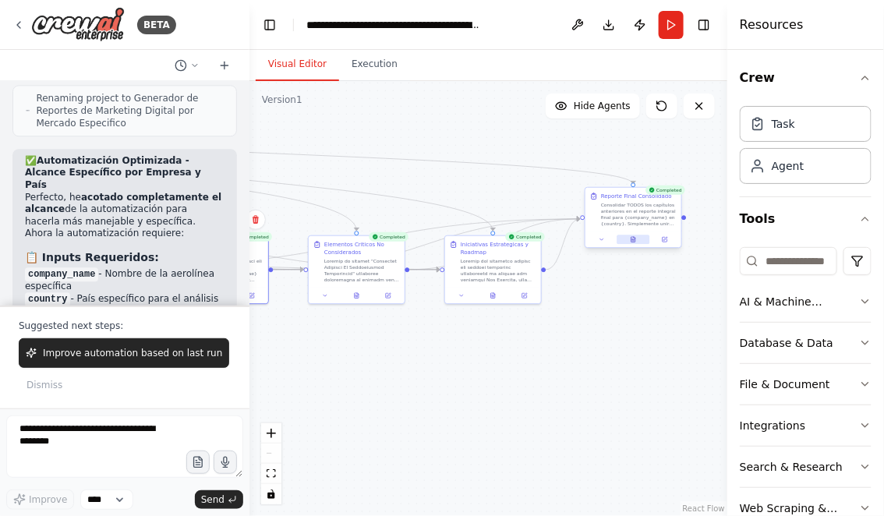
click at [632, 236] on icon at bounding box center [634, 239] width 6 height 6
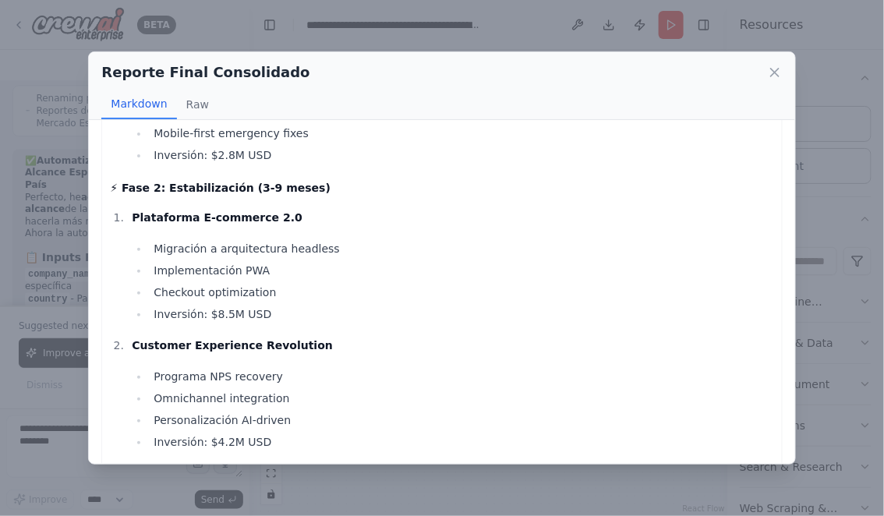
scroll to position [2191, 0]
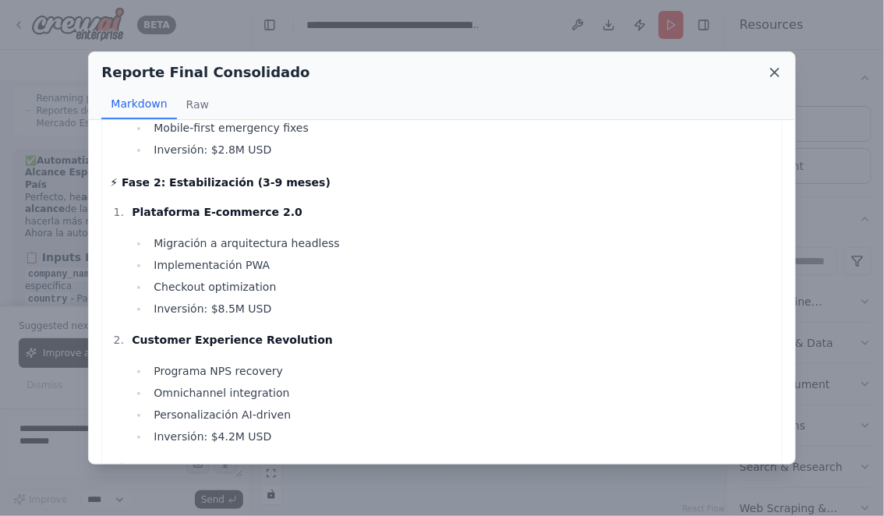
click at [775, 72] on icon at bounding box center [775, 73] width 8 height 8
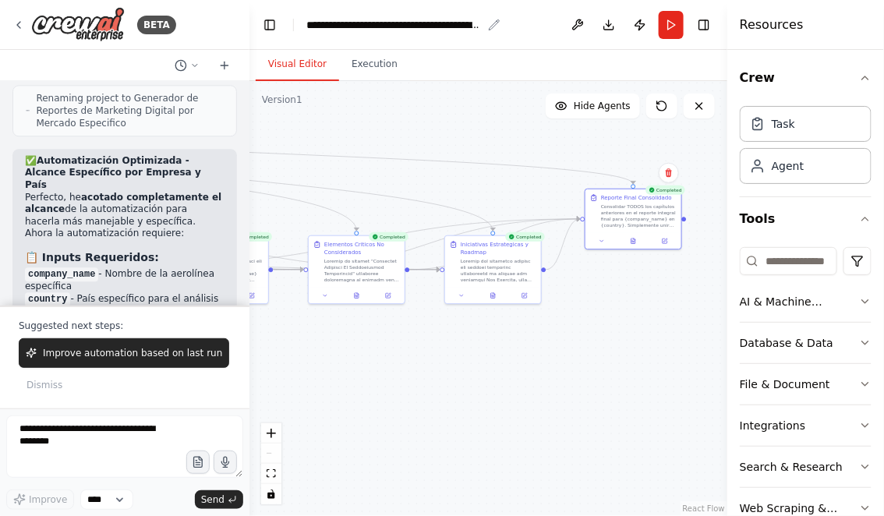
click at [317, 25] on div "**********" at bounding box center [393, 25] width 175 height 16
click at [26, 24] on div "BETA" at bounding box center [94, 24] width 164 height 35
